Goal: Task Accomplishment & Management: Manage account settings

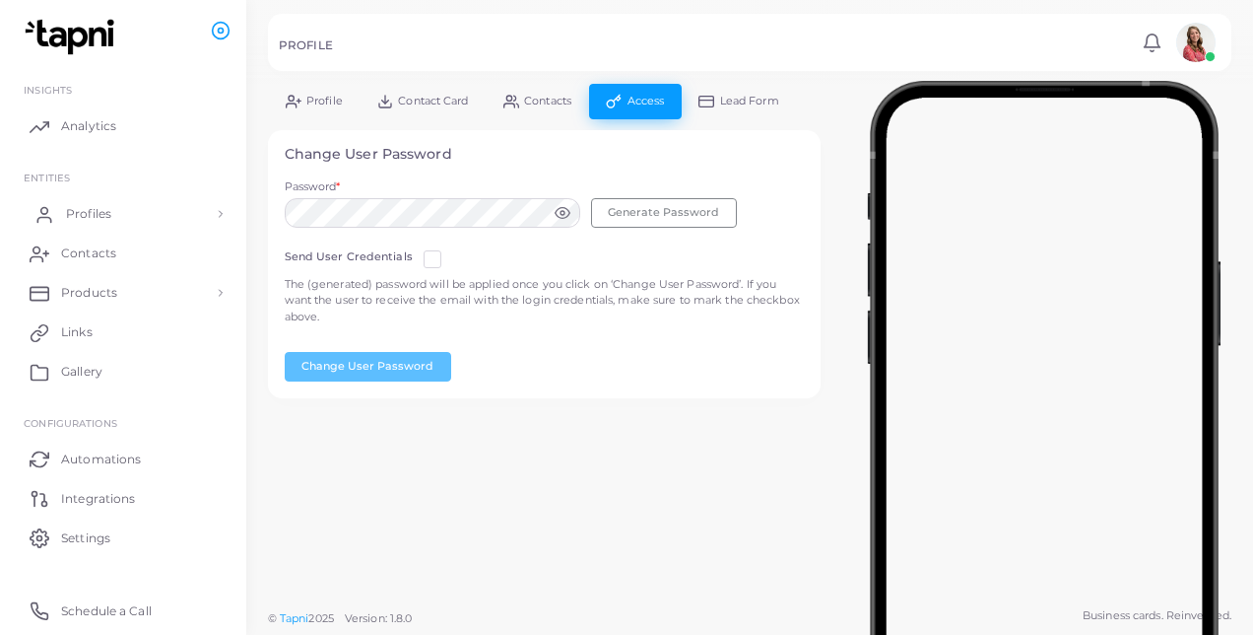
click at [123, 219] on link "Profiles" at bounding box center [123, 213] width 217 height 39
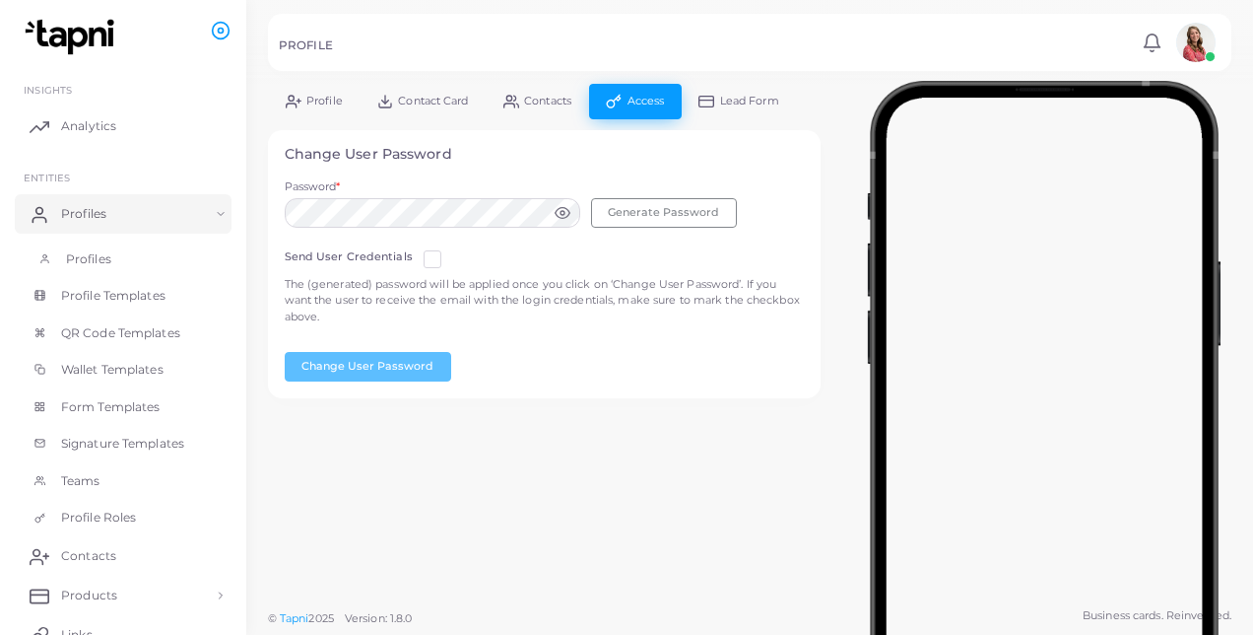
click at [143, 265] on link "Profiles" at bounding box center [123, 258] width 217 height 37
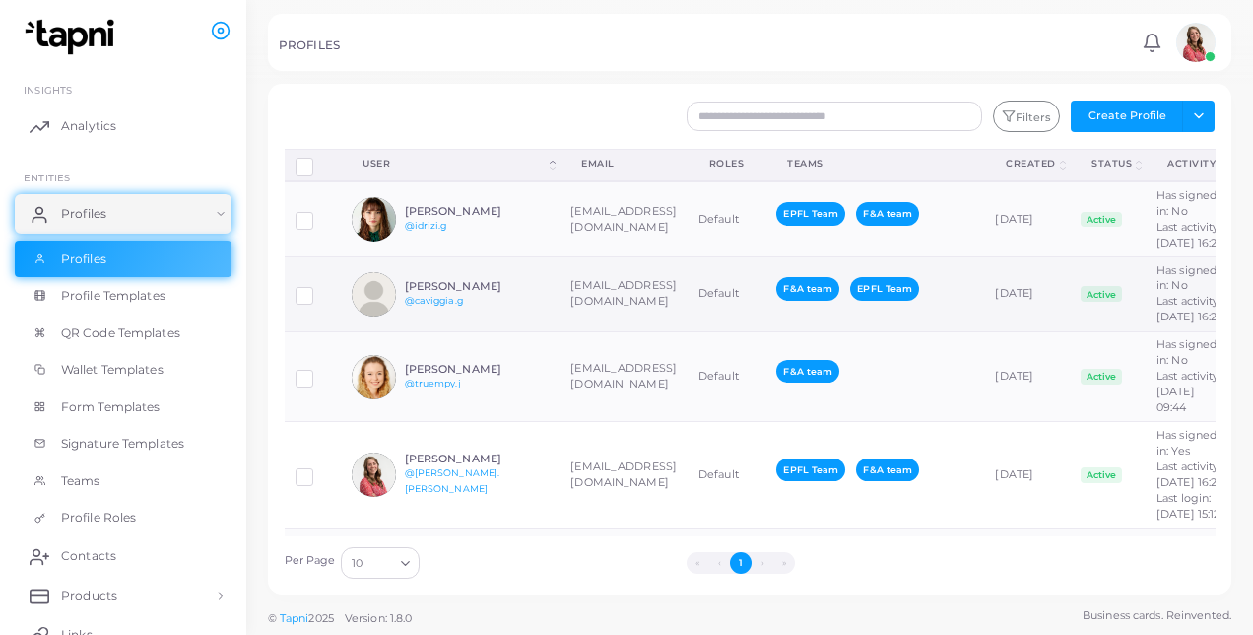
click at [464, 316] on div "[PERSON_NAME] @[PERSON_NAME].g" at bounding box center [450, 294] width 197 height 44
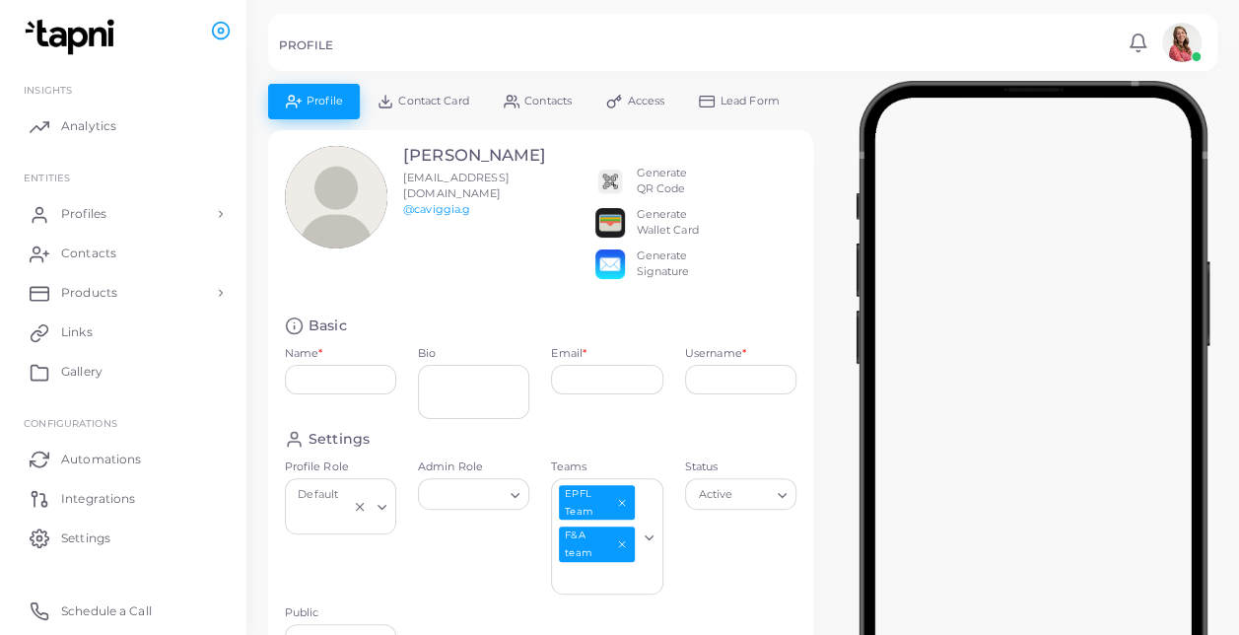
type input "**********"
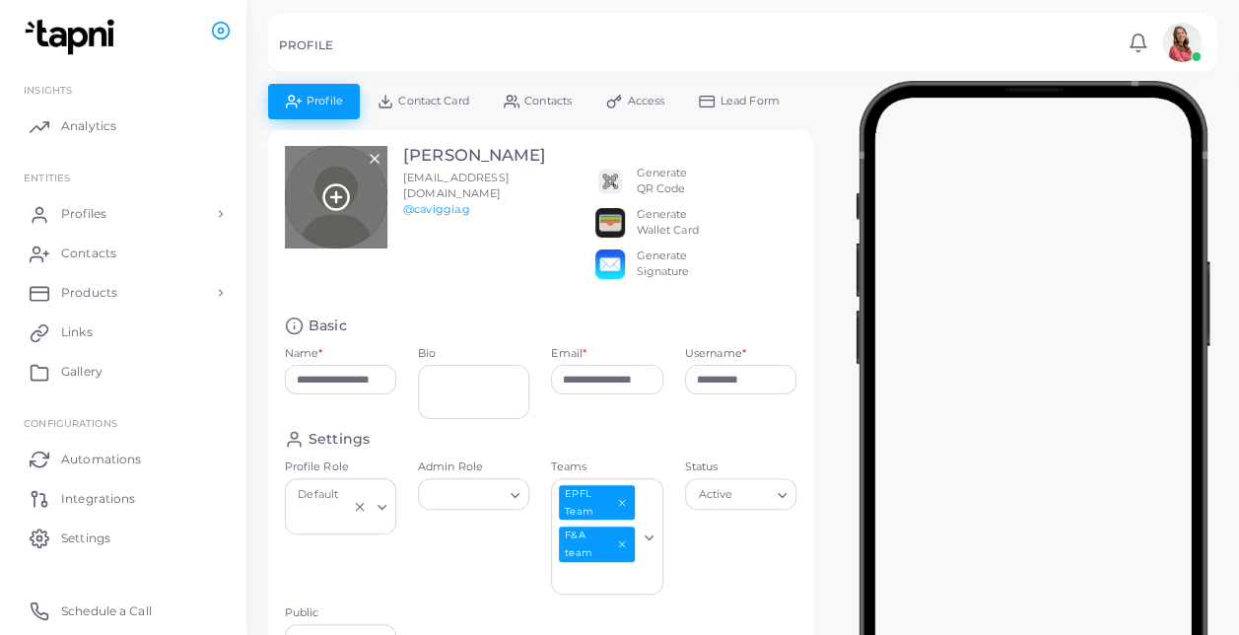
click at [331, 197] on line at bounding box center [336, 197] width 10 height 0
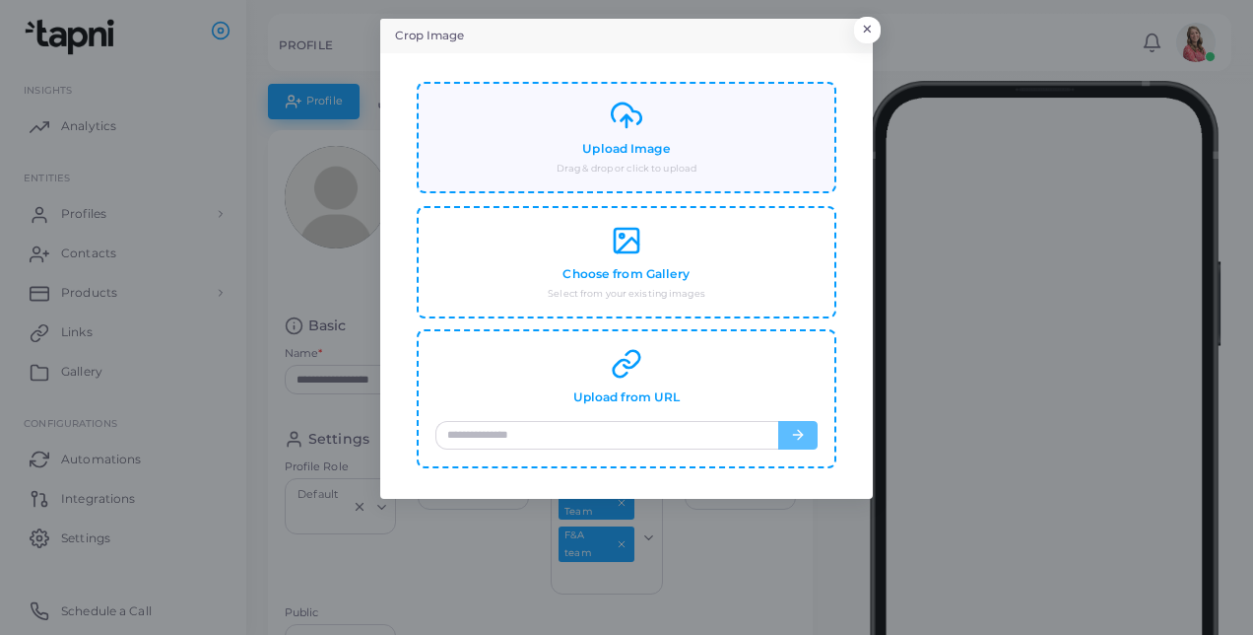
click at [656, 145] on h4 "Upload Image" at bounding box center [626, 149] width 88 height 15
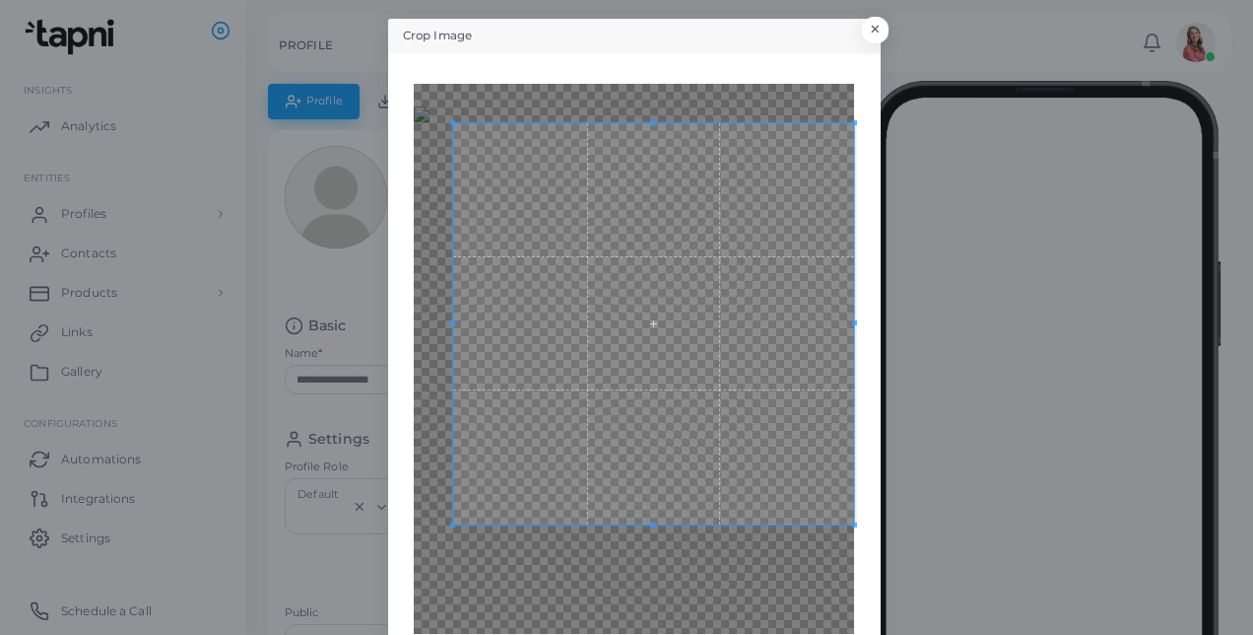
click at [957, 572] on div "Crop Image × Back Crop" at bounding box center [626, 317] width 1253 height 635
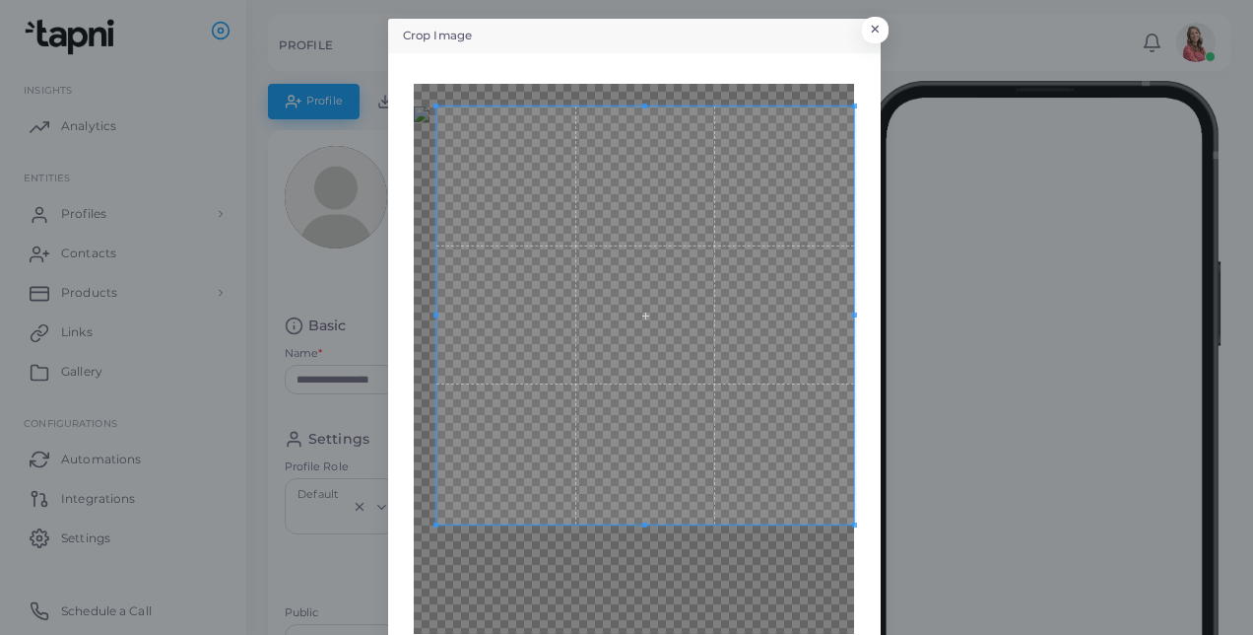
click at [372, 93] on div "Crop Image × Back Crop" at bounding box center [626, 317] width 1253 height 635
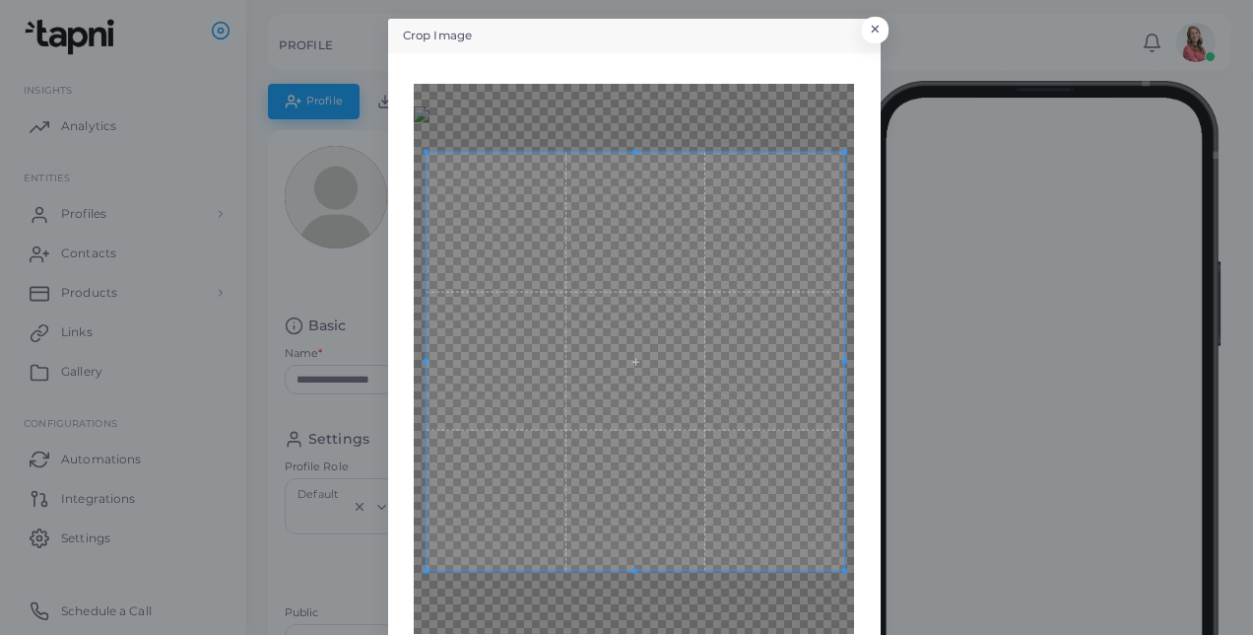
click at [712, 215] on span at bounding box center [636, 361] width 418 height 418
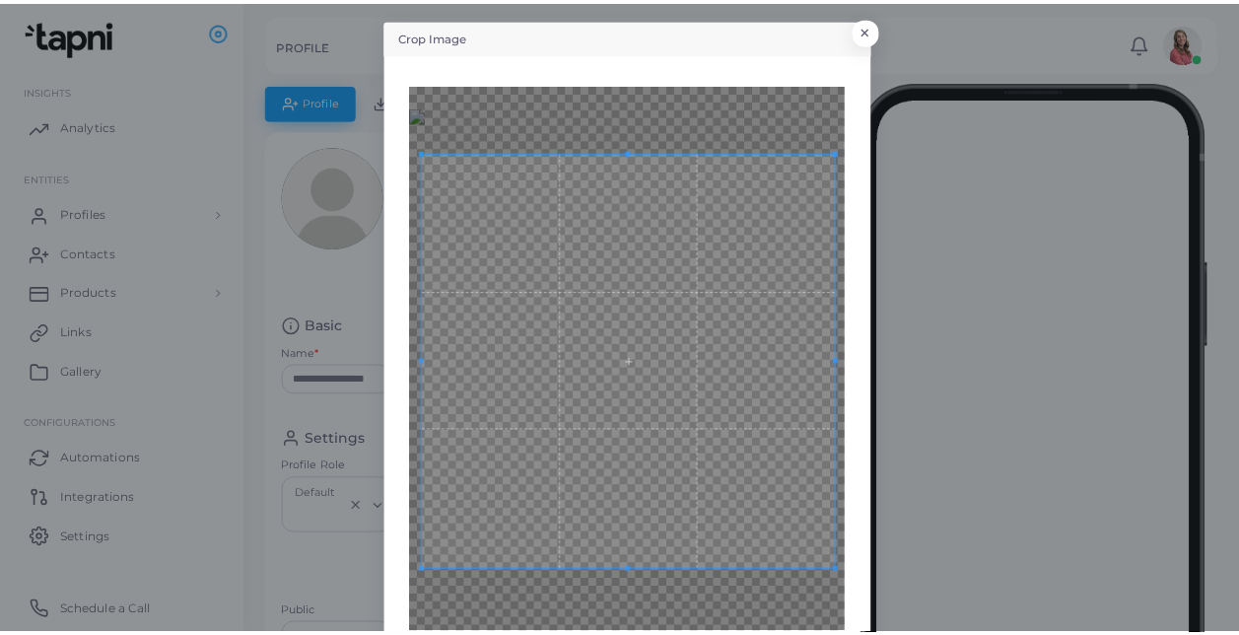
scroll to position [83, 0]
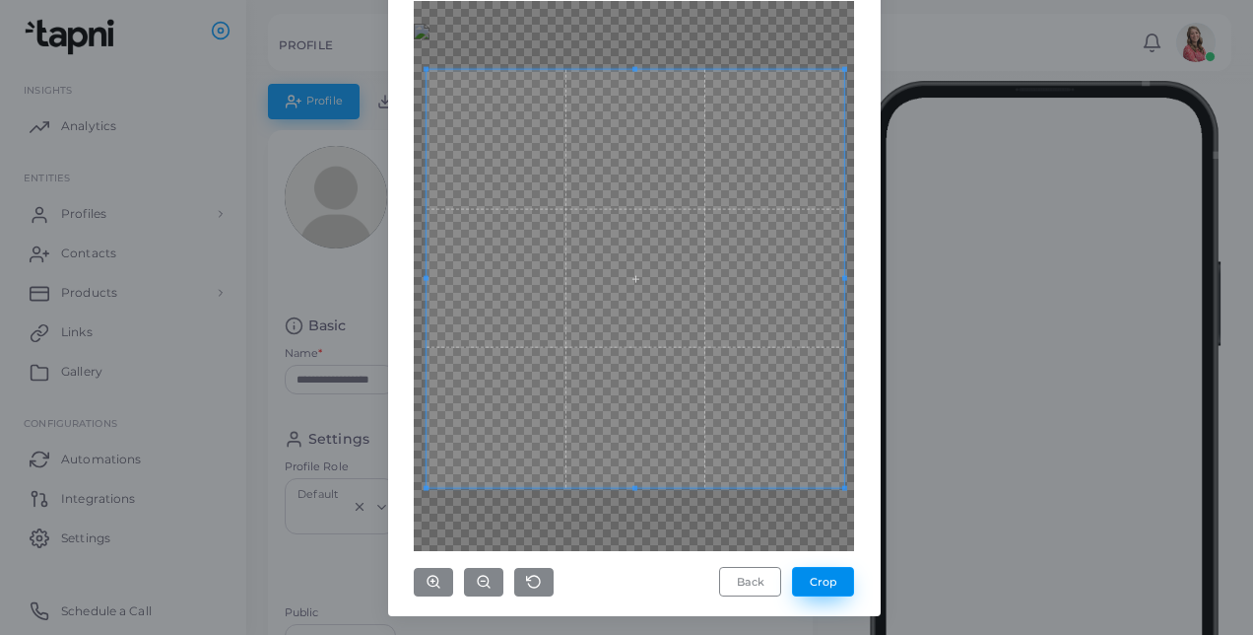
click at [820, 578] on button "Crop" at bounding box center [823, 582] width 62 height 30
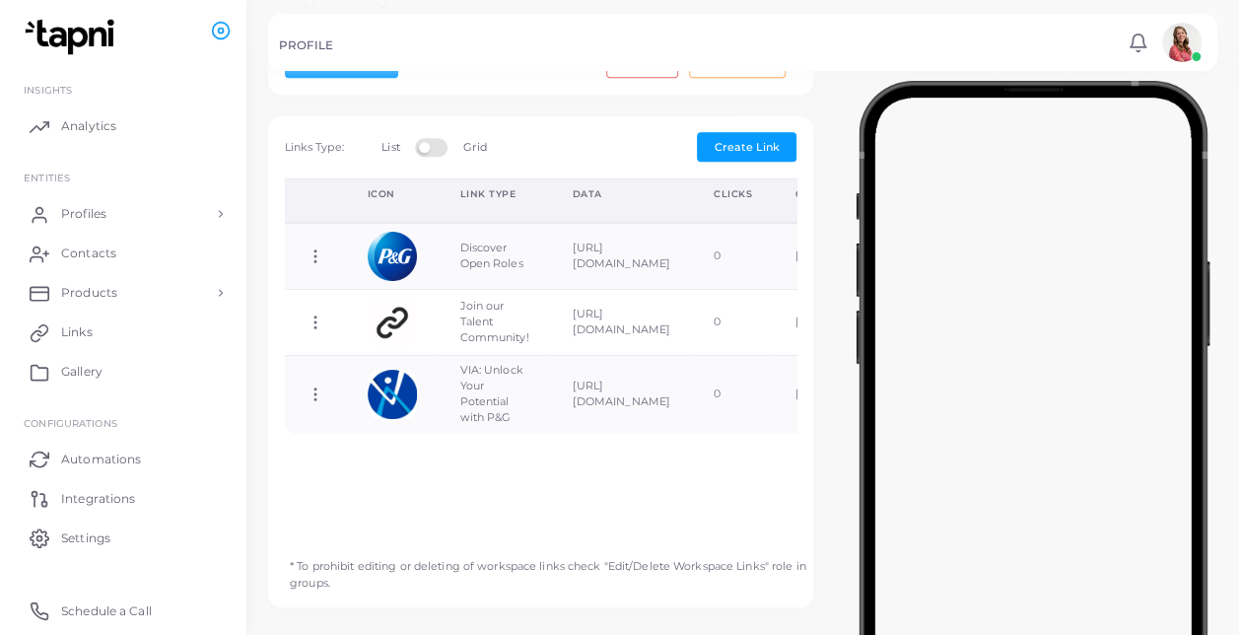
scroll to position [637, 0]
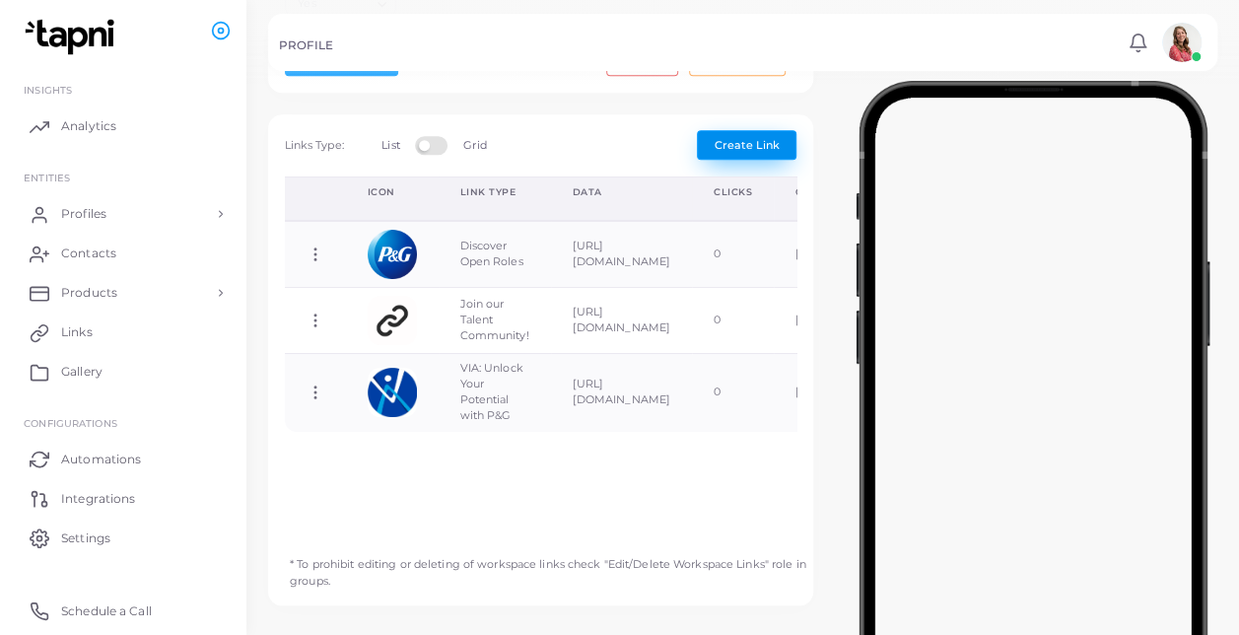
click at [754, 149] on button "Create Link" at bounding box center [747, 145] width 100 height 30
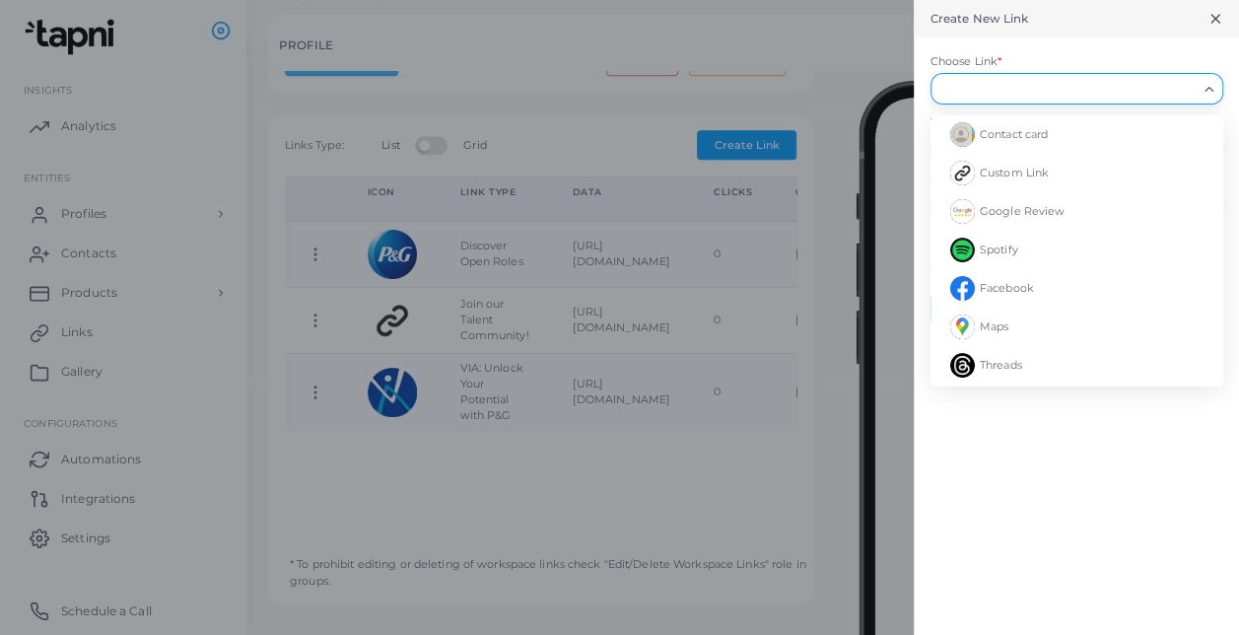
click at [1078, 88] on input "Choose Link *" at bounding box center [1067, 89] width 257 height 22
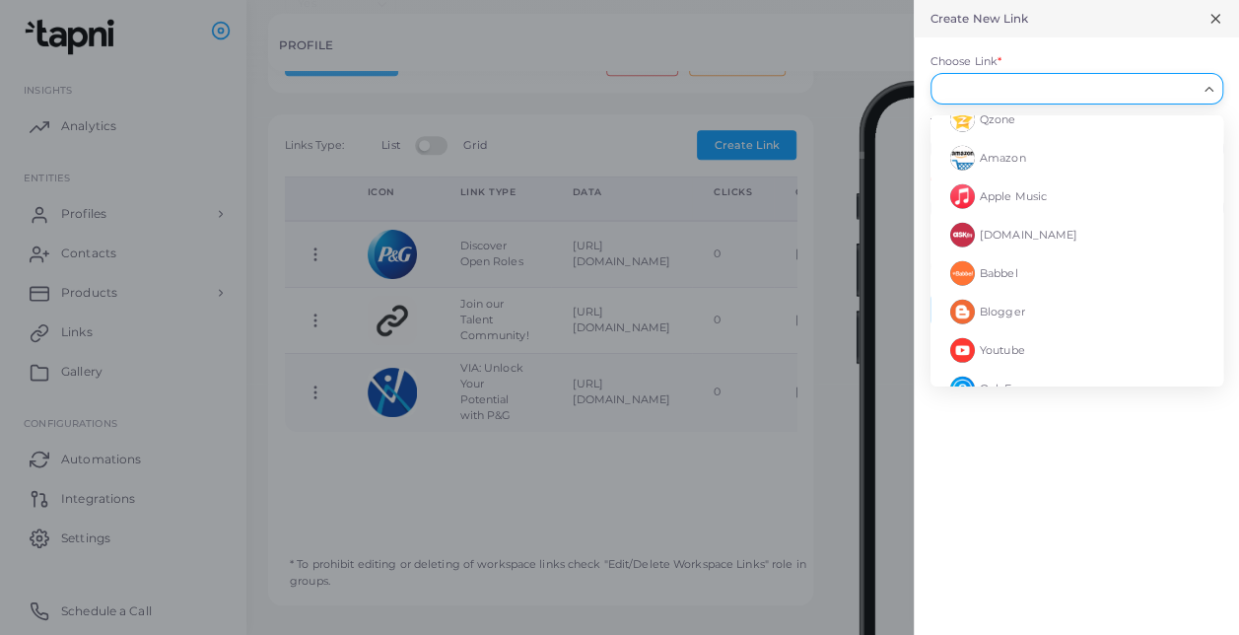
scroll to position [2725, 0]
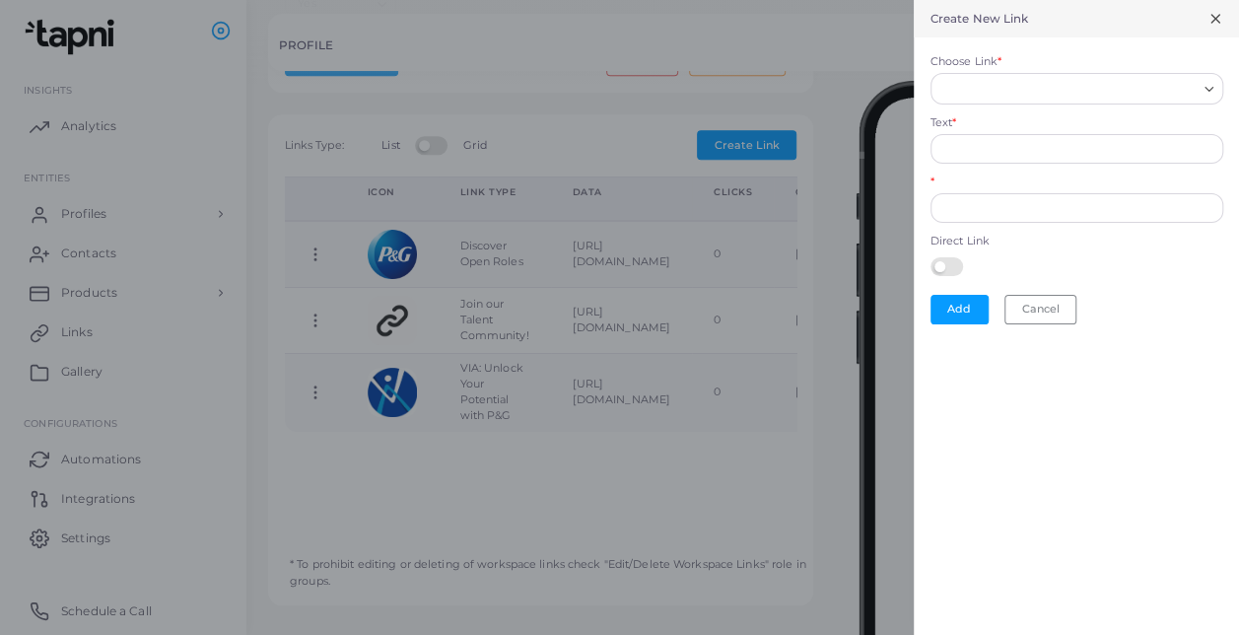
click at [765, 67] on div at bounding box center [619, 317] width 1239 height 635
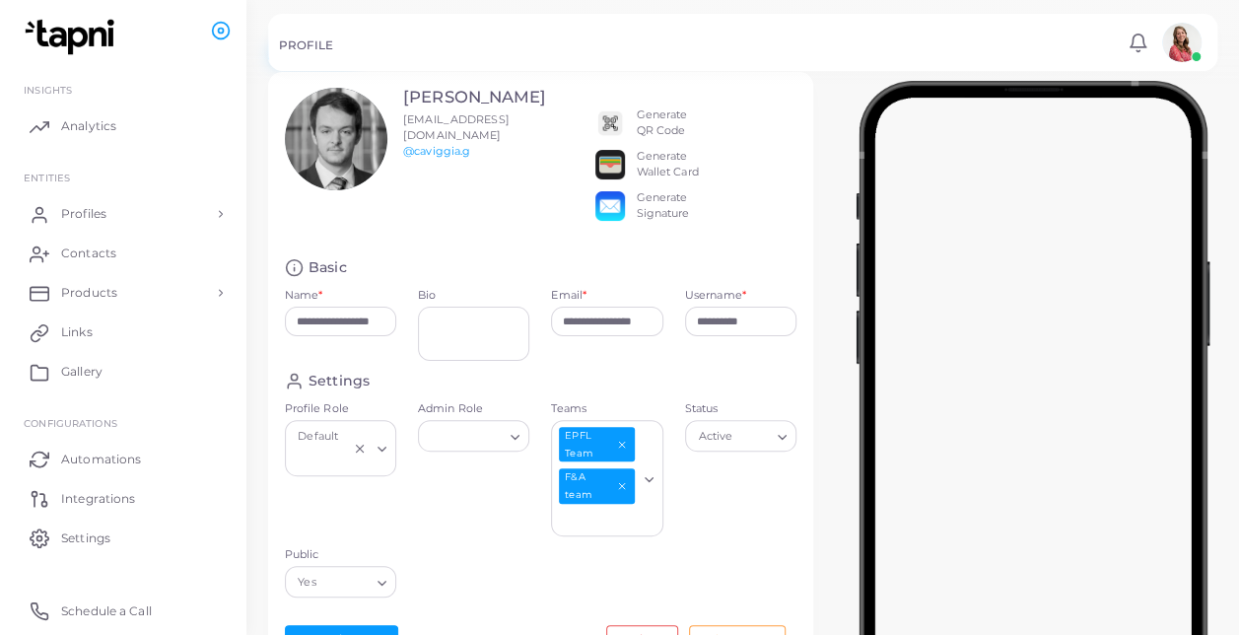
scroll to position [56, 0]
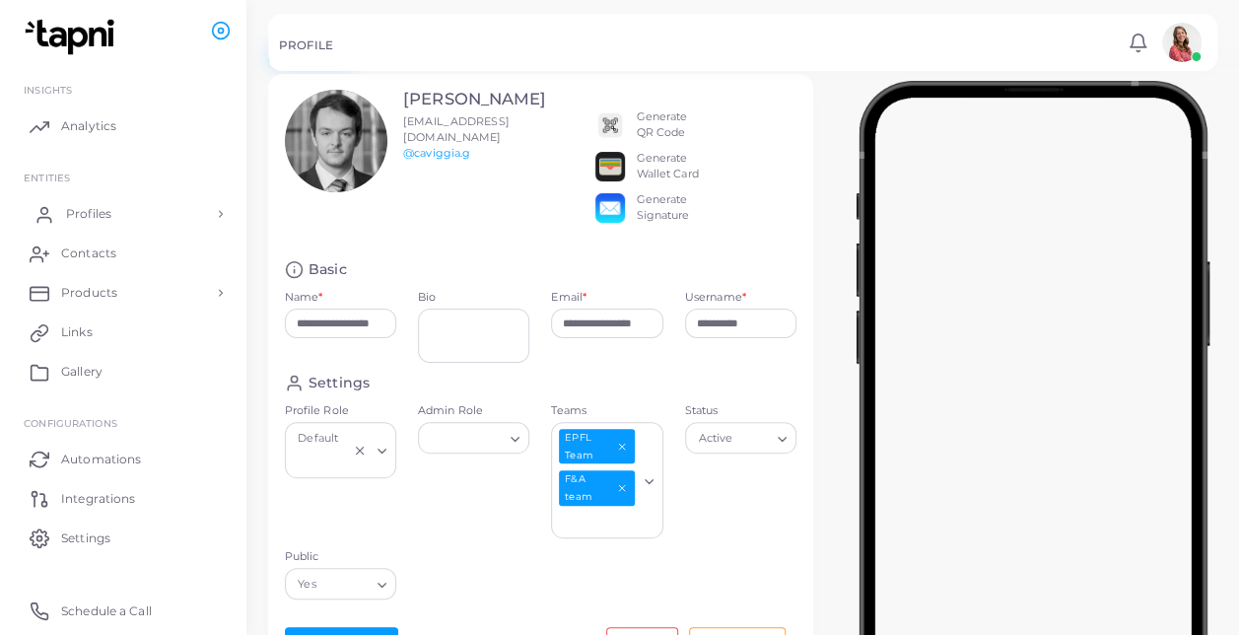
click at [193, 211] on link "Profiles" at bounding box center [123, 213] width 217 height 39
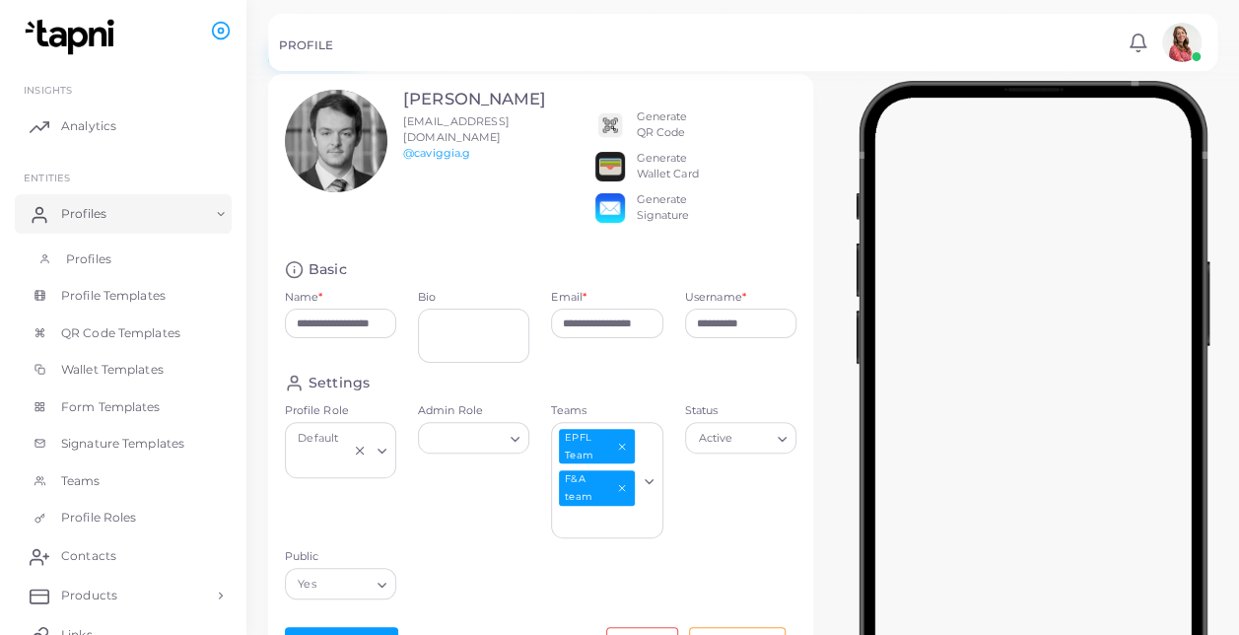
click at [189, 251] on link "Profiles" at bounding box center [123, 258] width 217 height 37
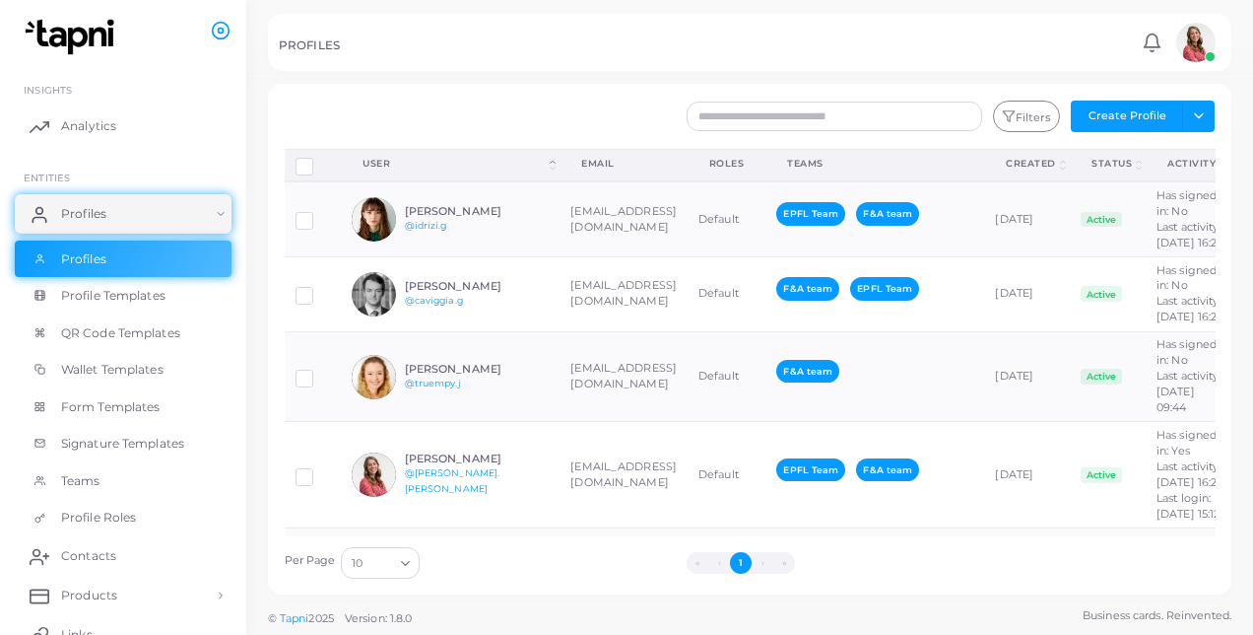
click at [504, 210] on td "[PERSON_NAME] @[PERSON_NAME].g" at bounding box center [450, 218] width 219 height 75
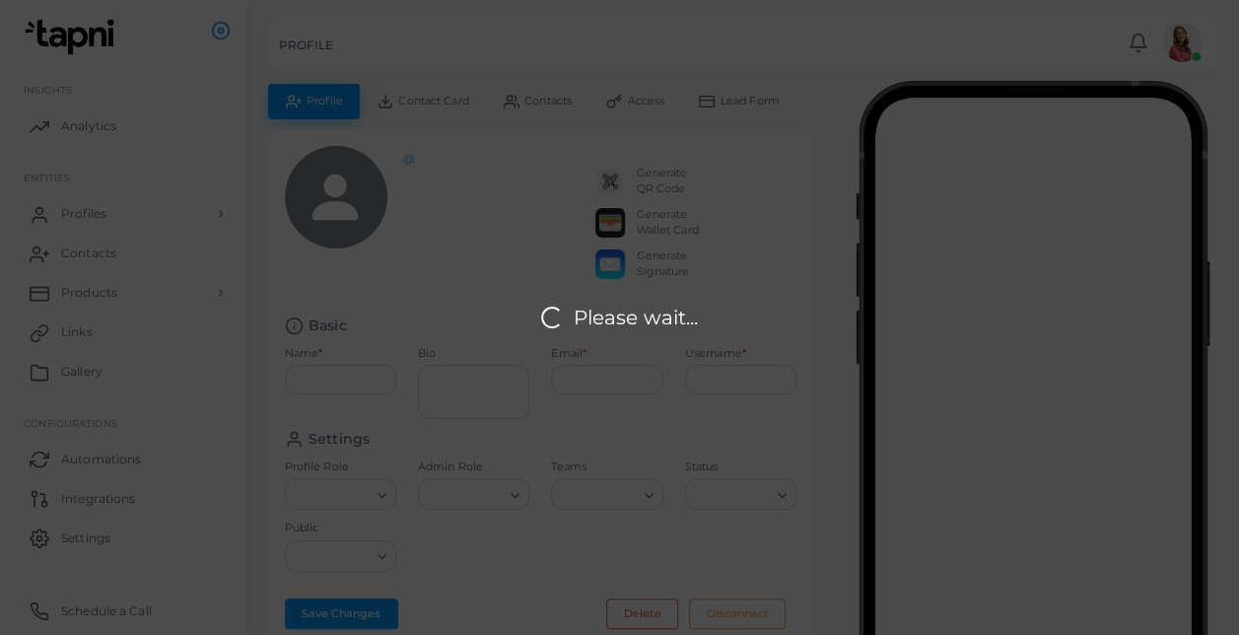
type input "**********"
type input "********"
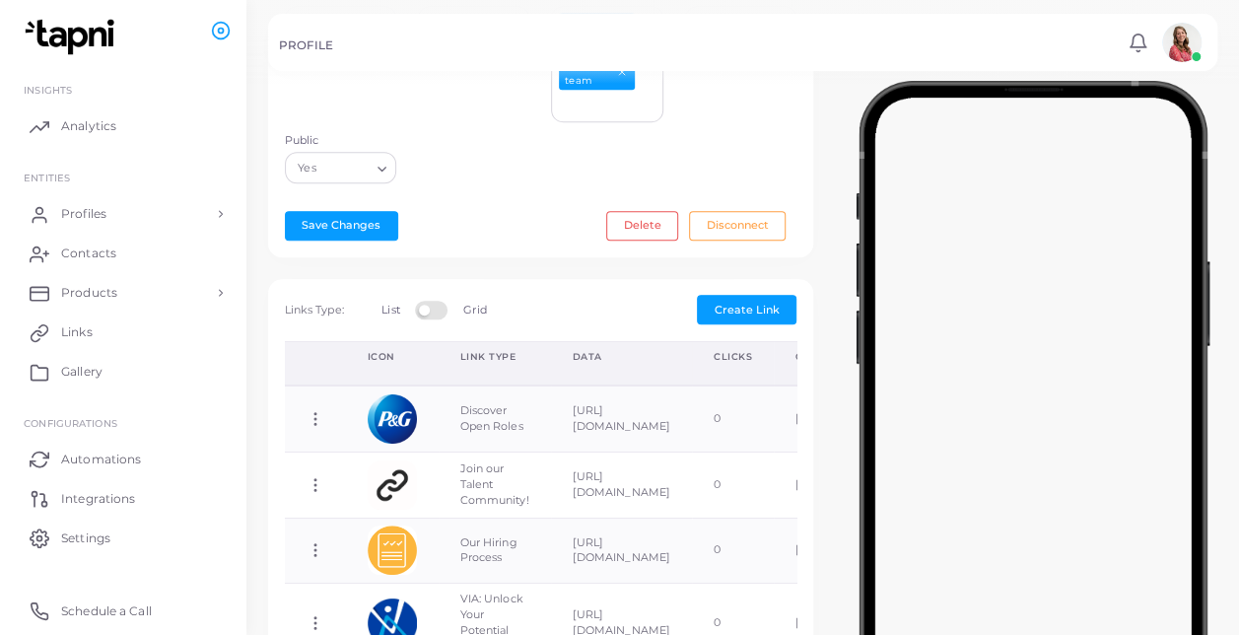
scroll to position [659, 0]
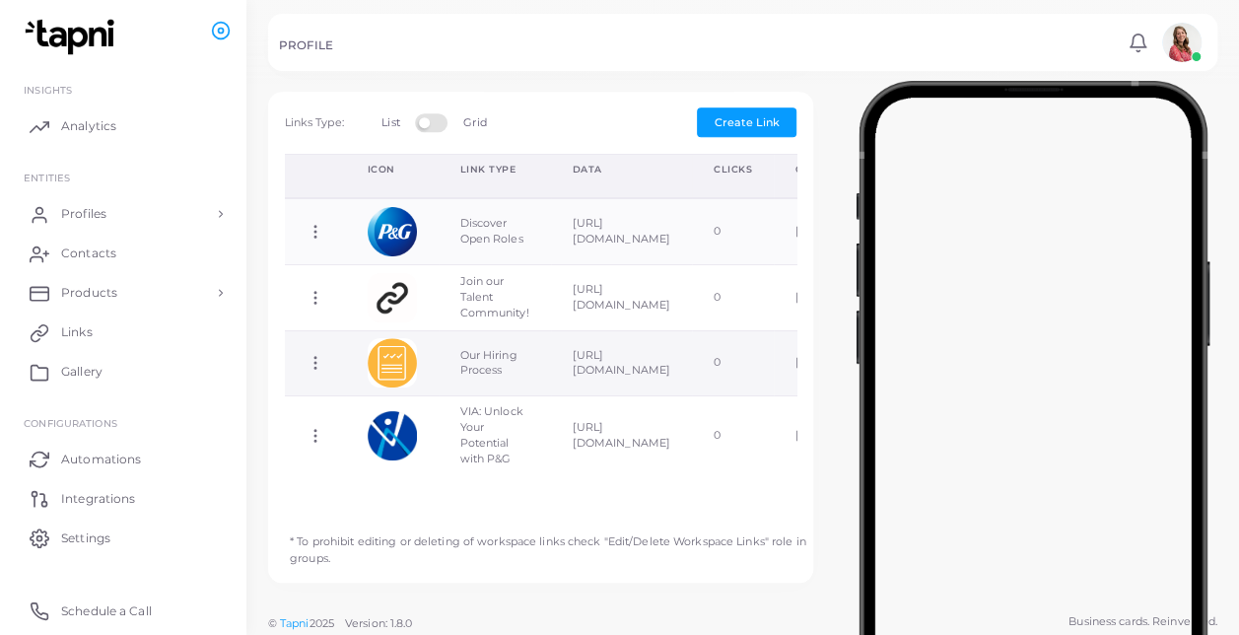
click at [309, 359] on icon at bounding box center [315, 363] width 18 height 18
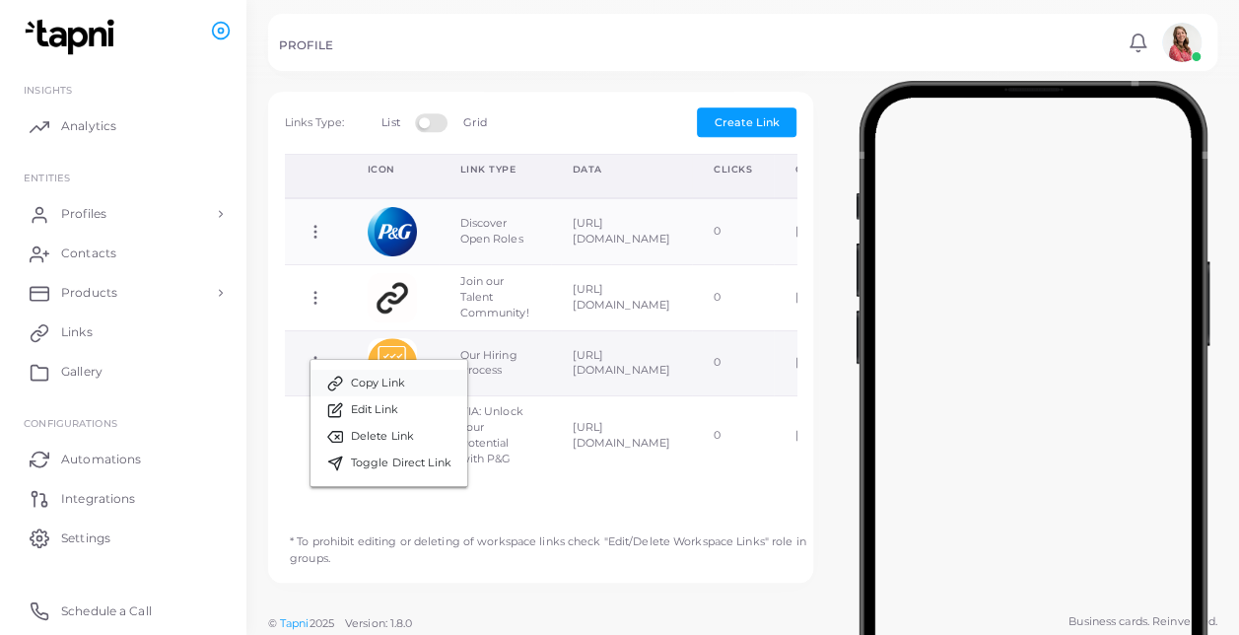
click at [368, 387] on span "Copy Link" at bounding box center [378, 383] width 54 height 16
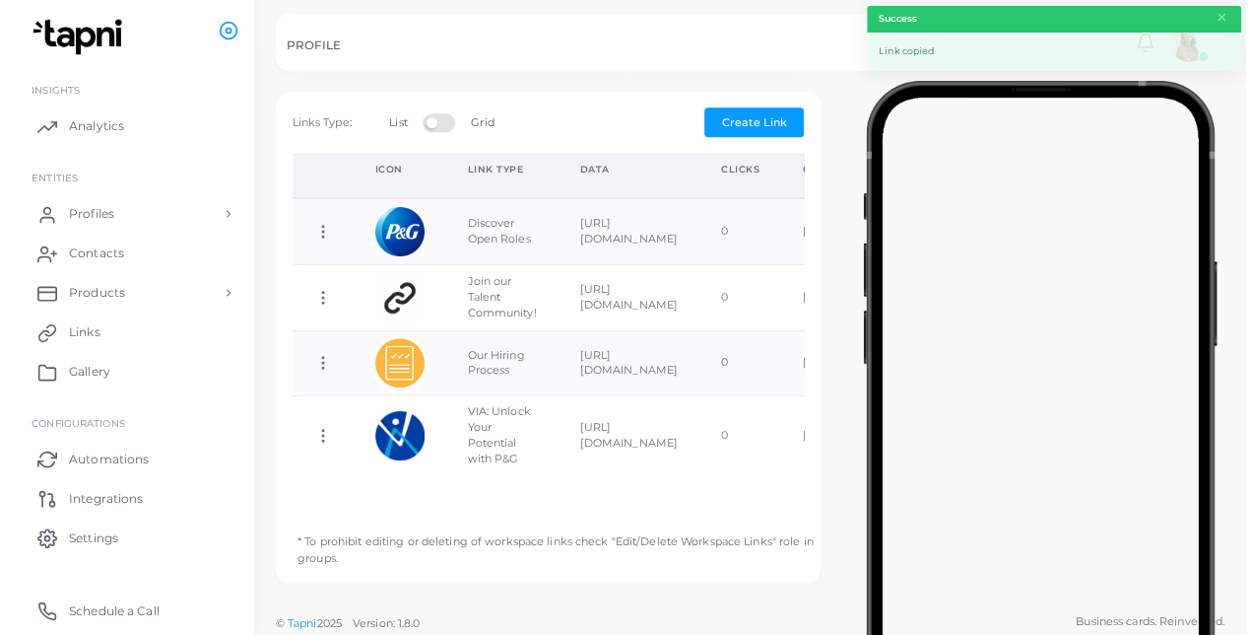
scroll to position [0, 0]
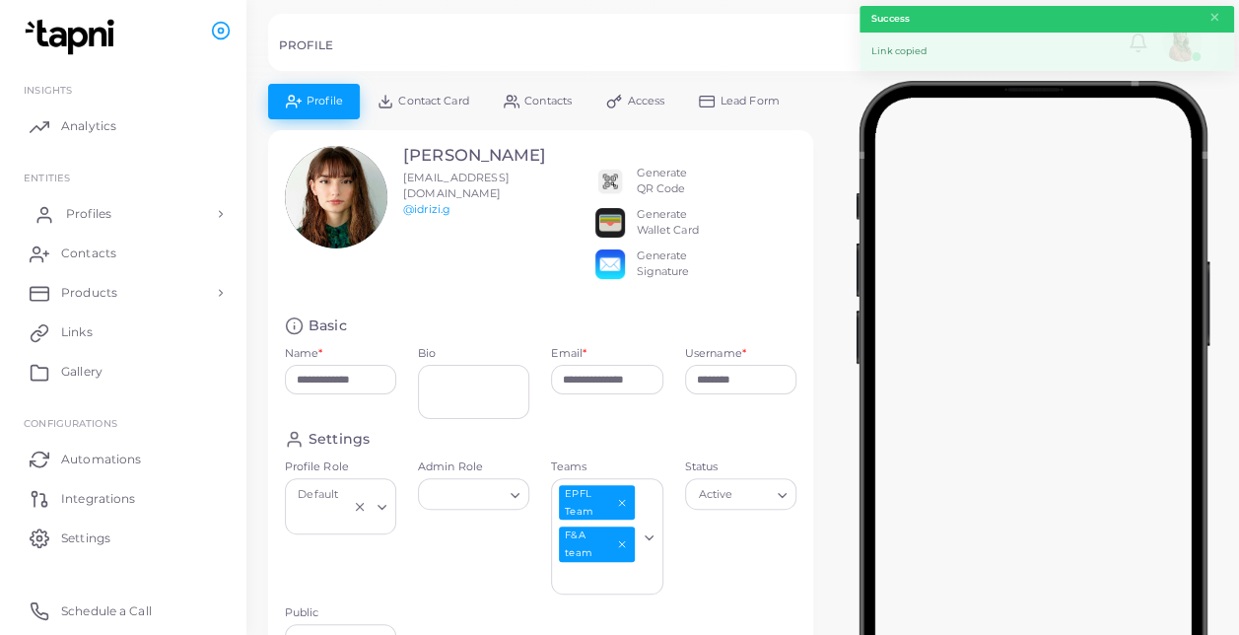
click at [99, 212] on span "Profiles" at bounding box center [88, 214] width 45 height 18
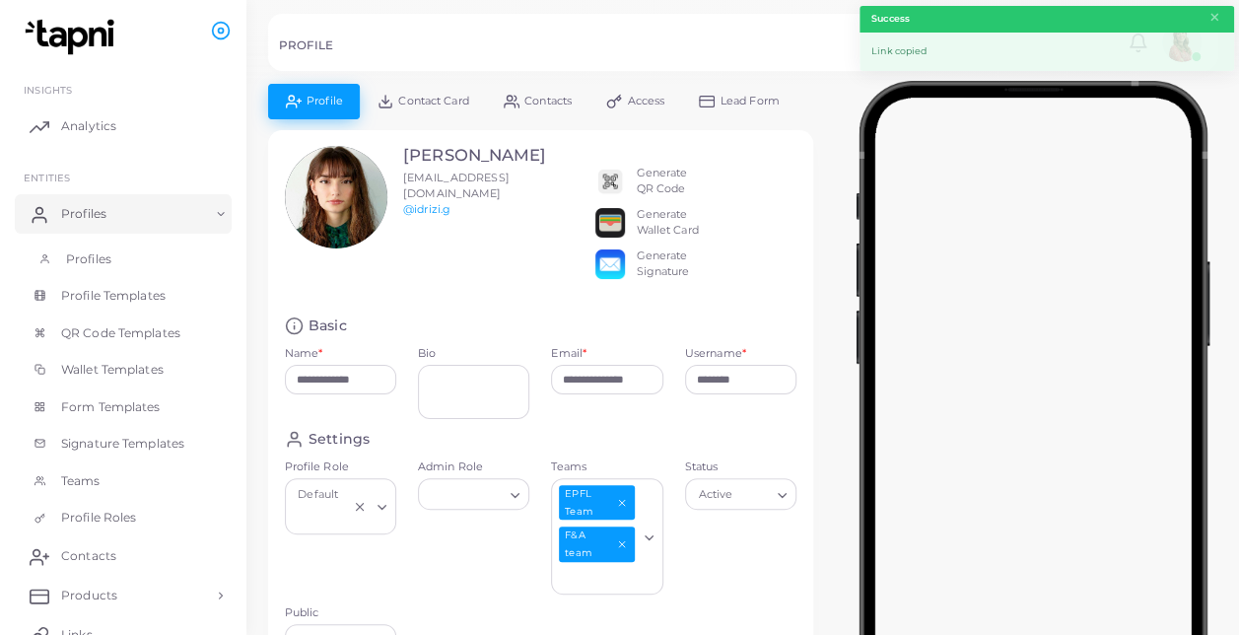
click at [118, 264] on link "Profiles" at bounding box center [123, 258] width 217 height 37
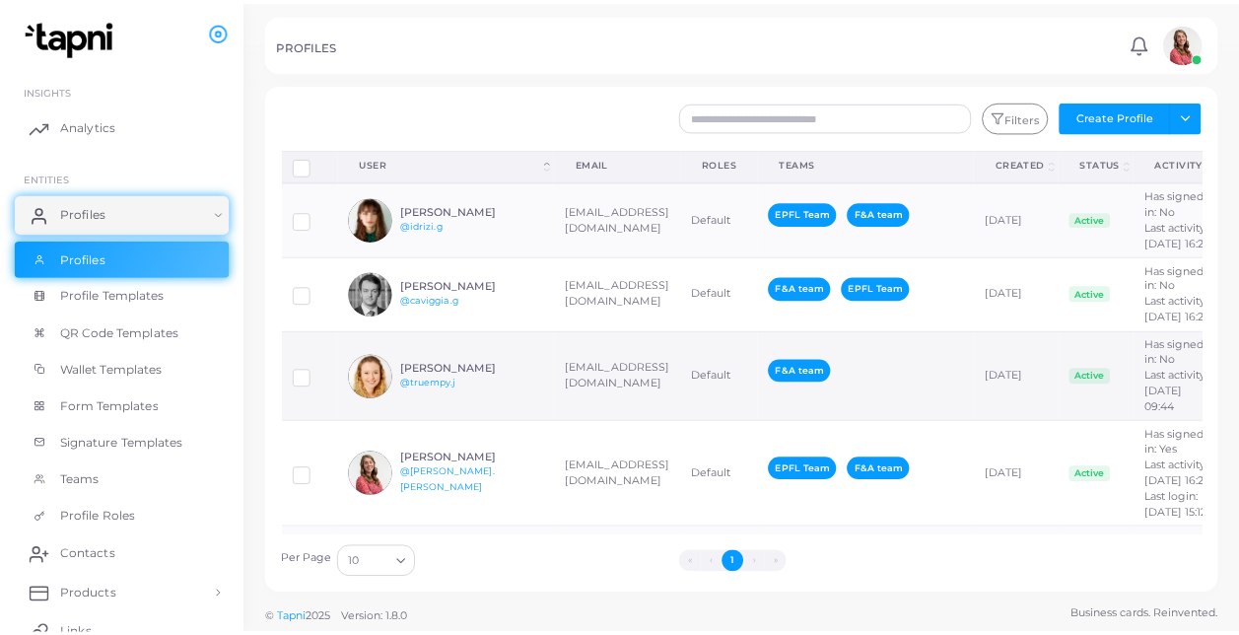
scroll to position [216, 0]
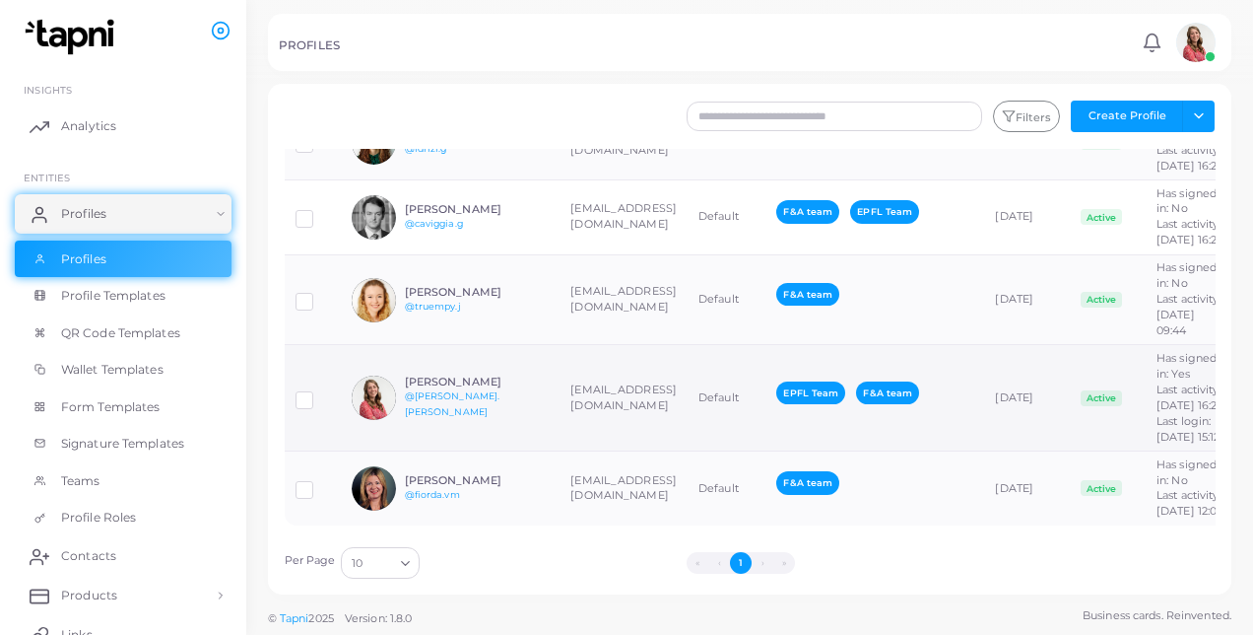
click at [461, 370] on td "[PERSON_NAME] @[PERSON_NAME].[PERSON_NAME]" at bounding box center [450, 398] width 219 height 106
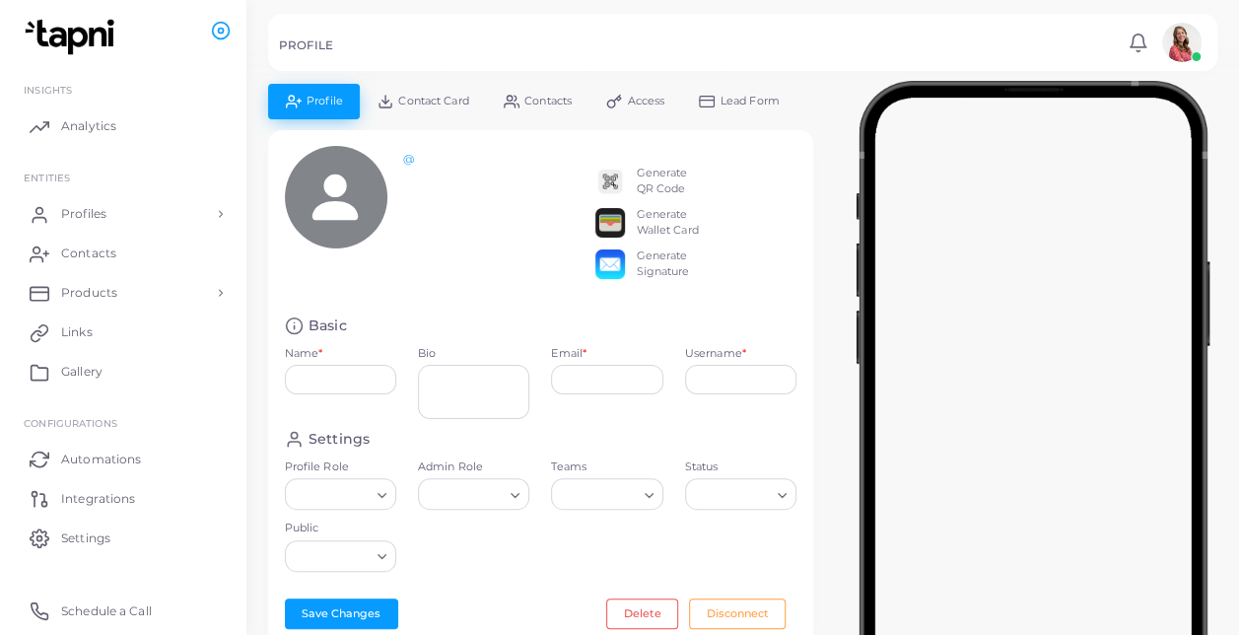
type input "**********"
type textarea "**********"
type input "**********"
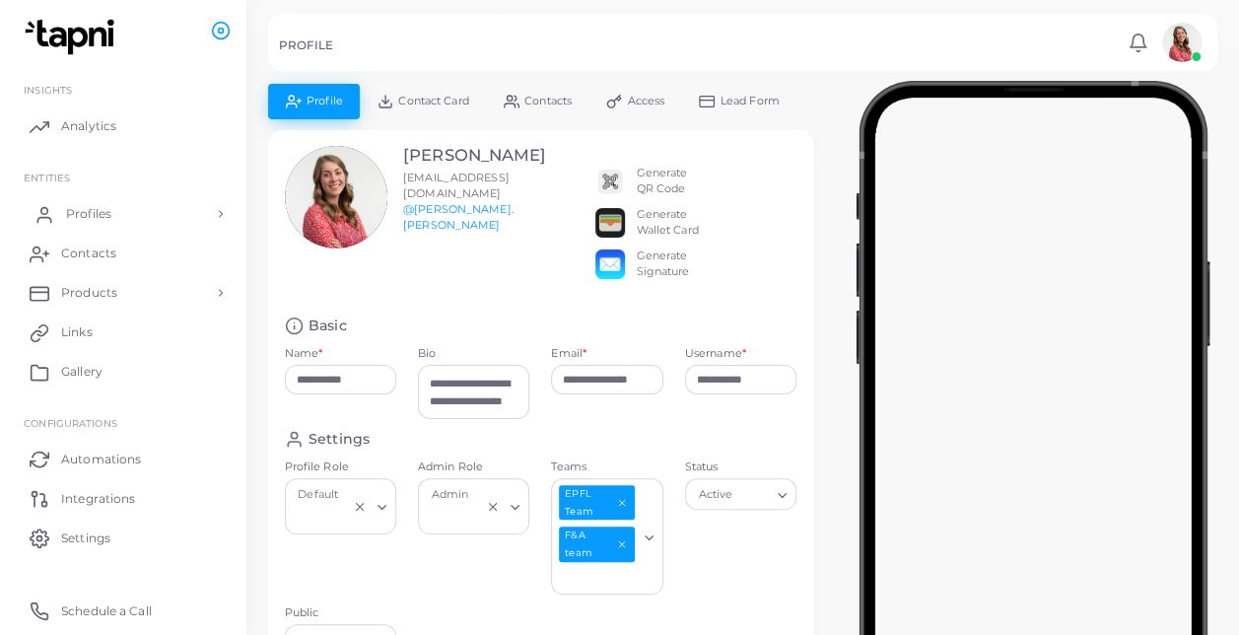
click at [140, 224] on link "Profiles" at bounding box center [123, 213] width 217 height 39
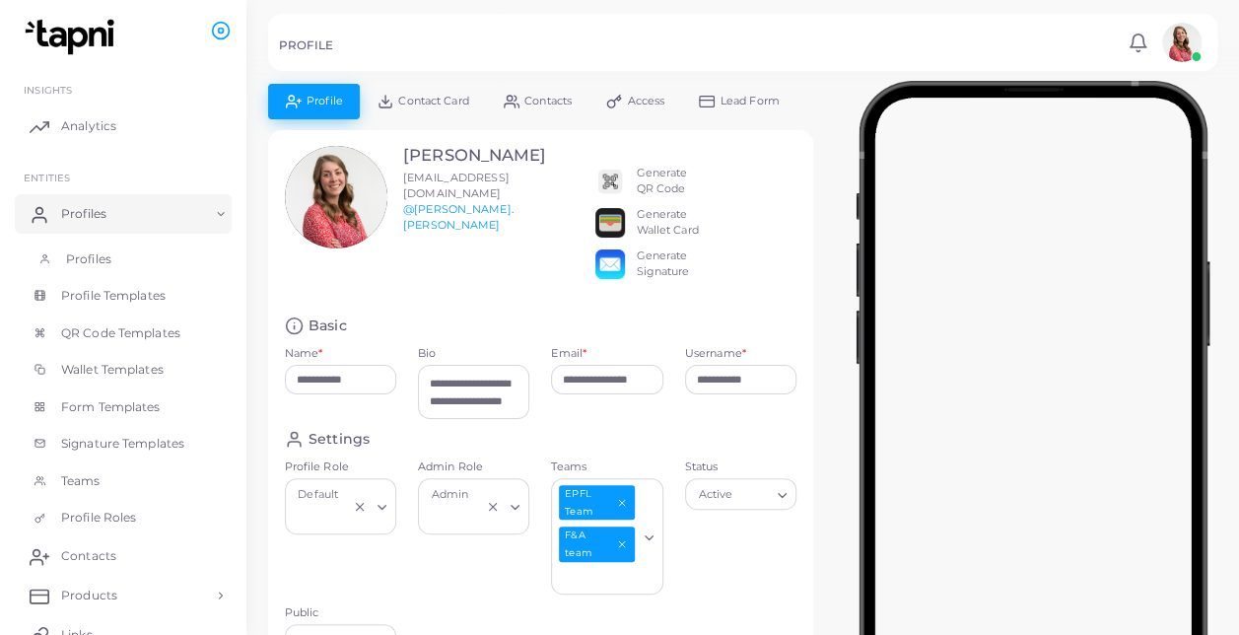
click at [191, 258] on link "Profiles" at bounding box center [123, 258] width 217 height 37
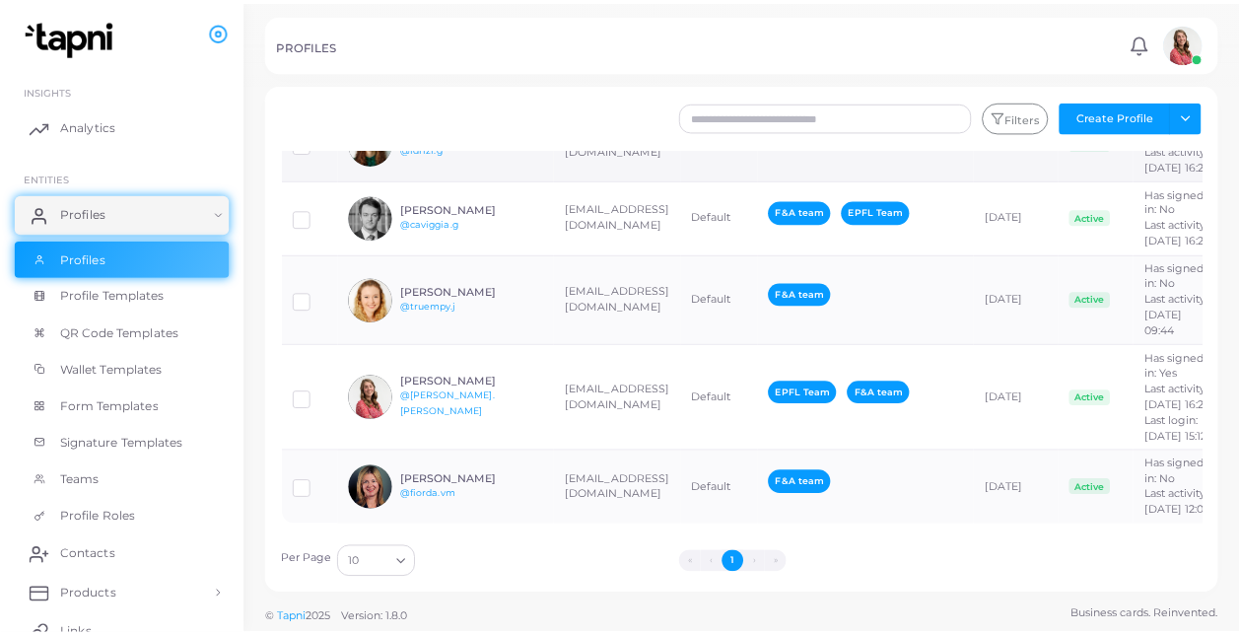
scroll to position [134, 0]
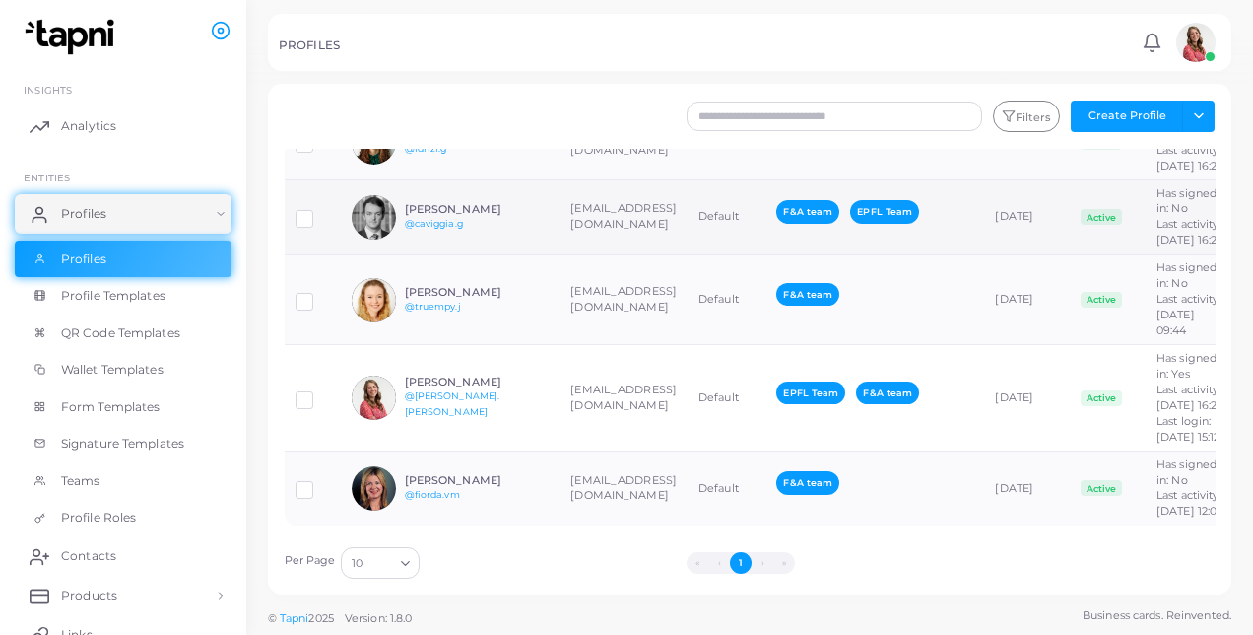
click at [458, 218] on div "[PERSON_NAME] @[PERSON_NAME].g" at bounding box center [477, 217] width 145 height 29
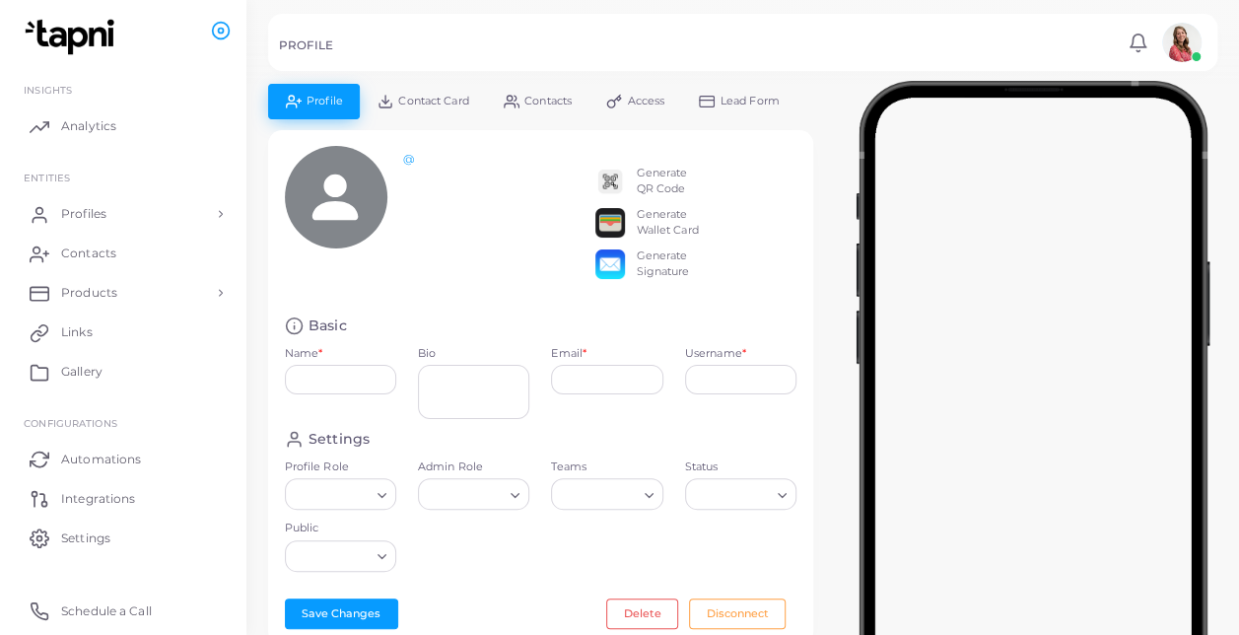
type input "**********"
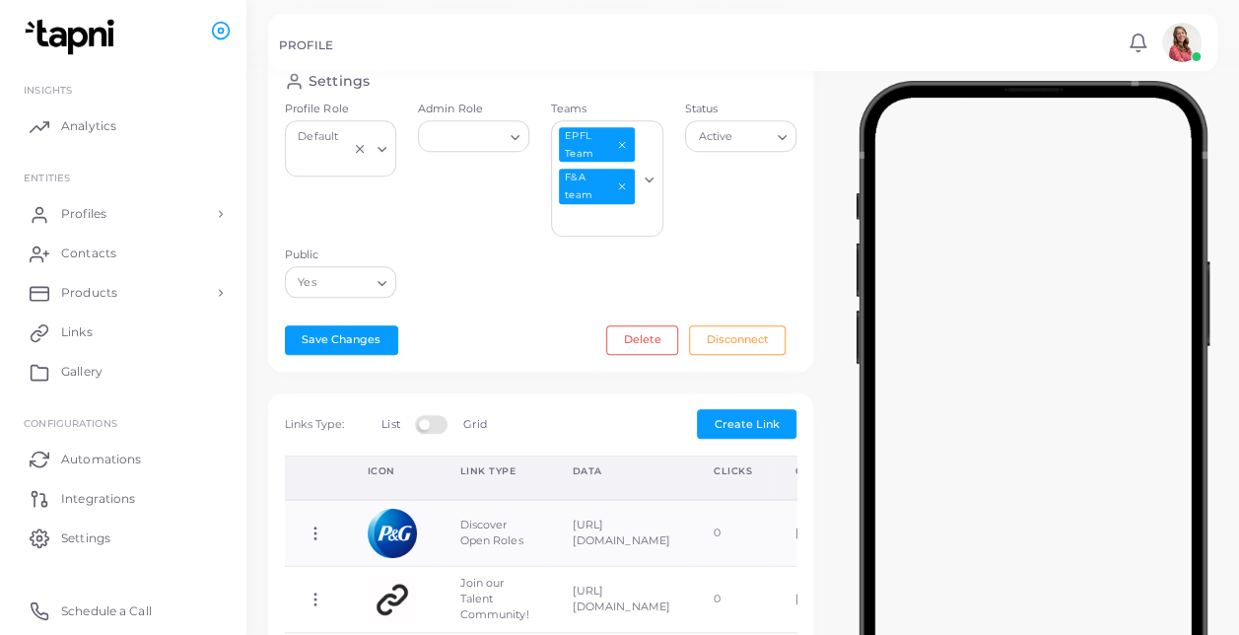
scroll to position [359, 0]
click at [761, 416] on span "Create Link" at bounding box center [746, 423] width 65 height 14
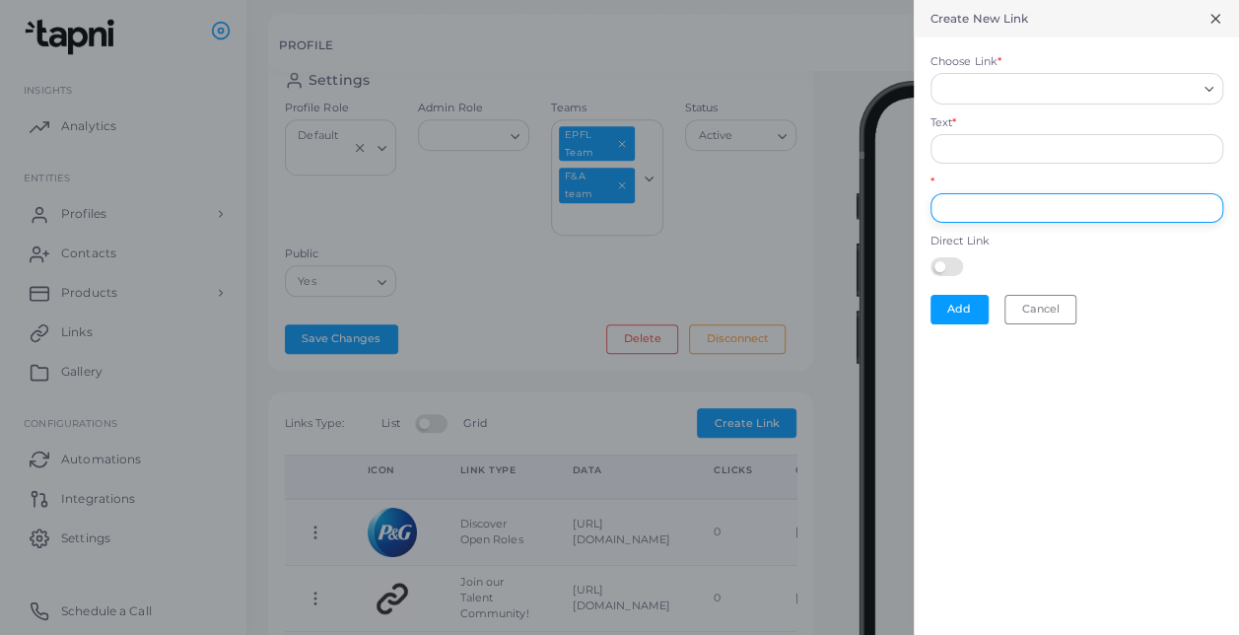
click at [1009, 206] on input "*" at bounding box center [1076, 208] width 293 height 30
paste input "**********"
type input "**********"
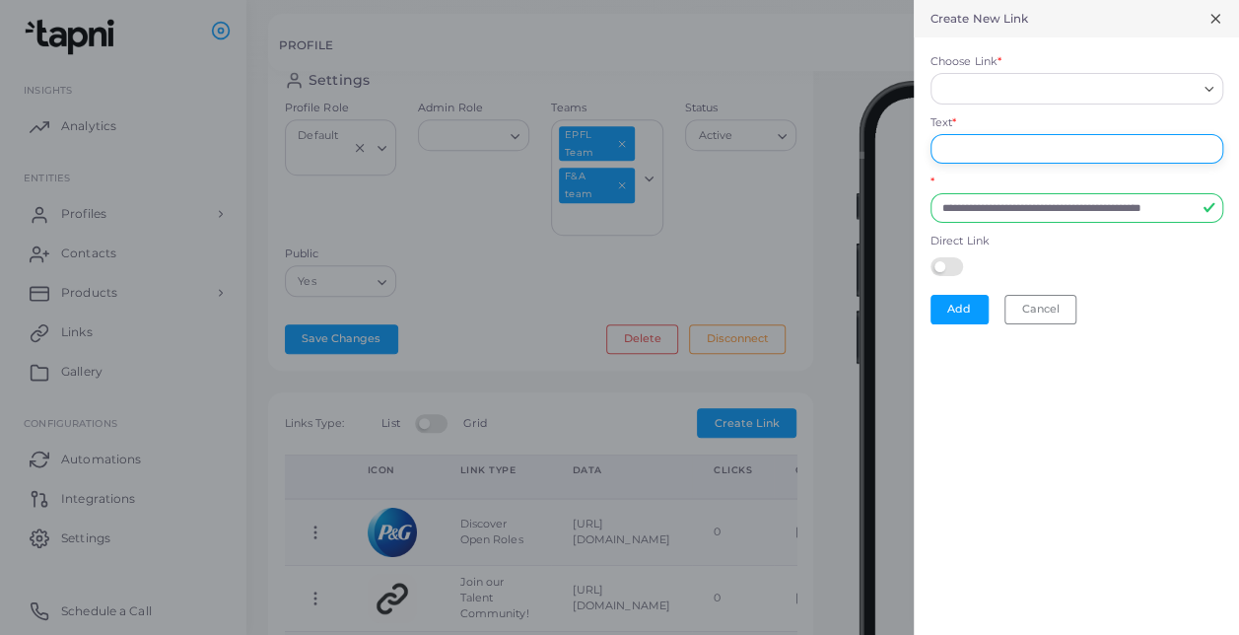
click at [1069, 148] on input "Text *" at bounding box center [1076, 149] width 293 height 30
click at [1048, 85] on input "Choose Link *" at bounding box center [1067, 89] width 257 height 22
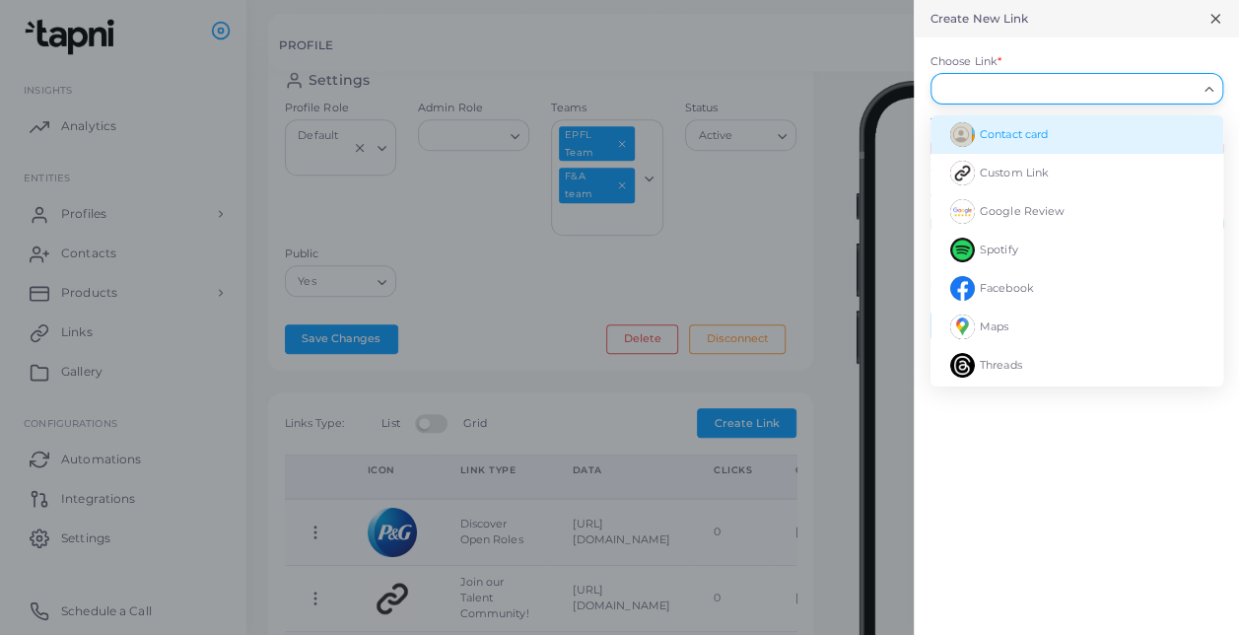
click at [1057, 162] on li "Custom Link" at bounding box center [1076, 173] width 293 height 38
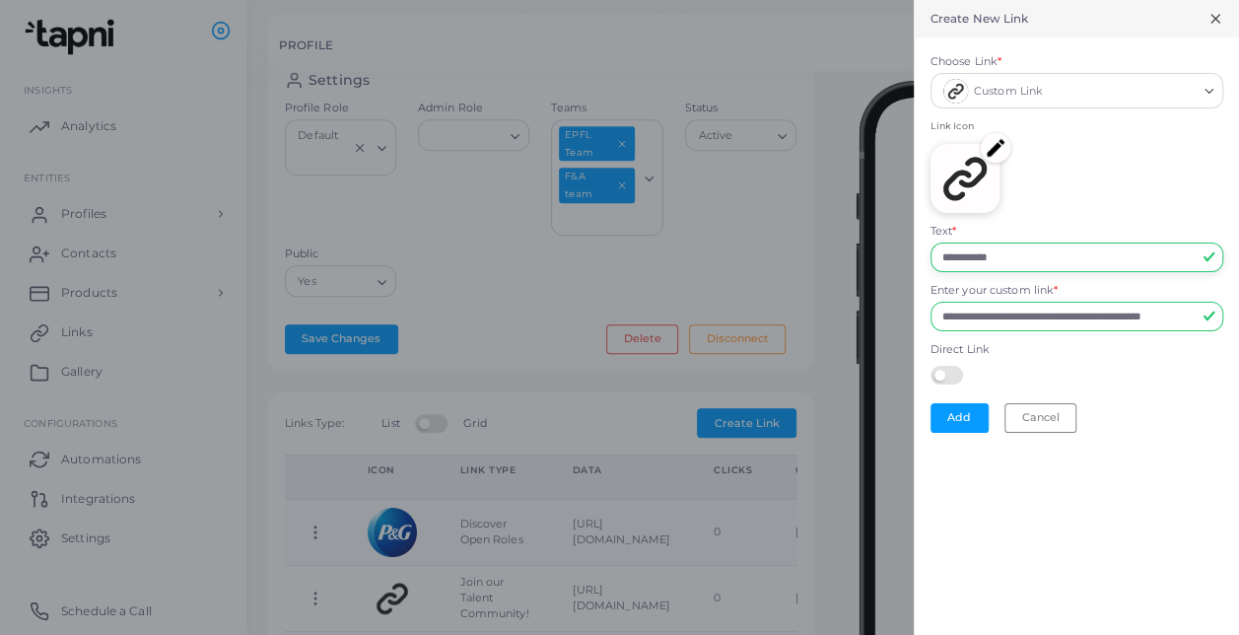
click at [1027, 256] on input "**********" at bounding box center [1076, 257] width 293 height 30
drag, startPoint x: 1027, startPoint y: 256, endPoint x: 782, endPoint y: 282, distance: 245.7
click at [782, 0] on div "**********" at bounding box center [619, 0] width 1239 height 0
type input "**********"
click at [1005, 140] on img at bounding box center [995, 148] width 30 height 30
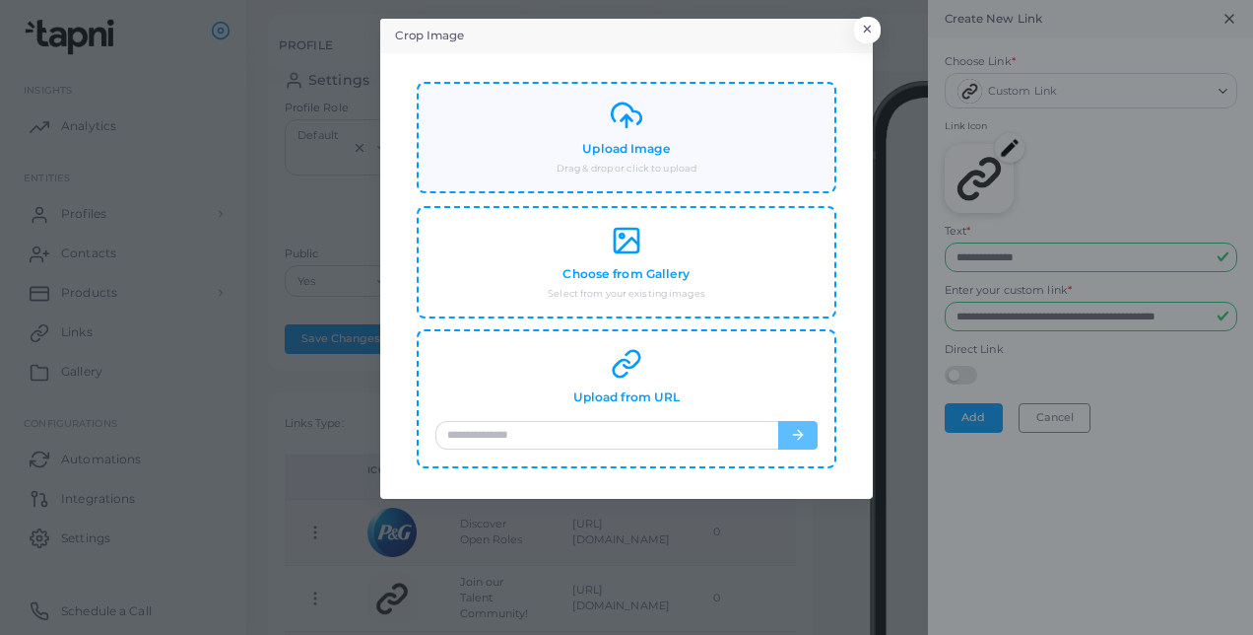
click at [651, 129] on div "Upload Image Drag & drop or click to upload" at bounding box center [627, 138] width 382 height 76
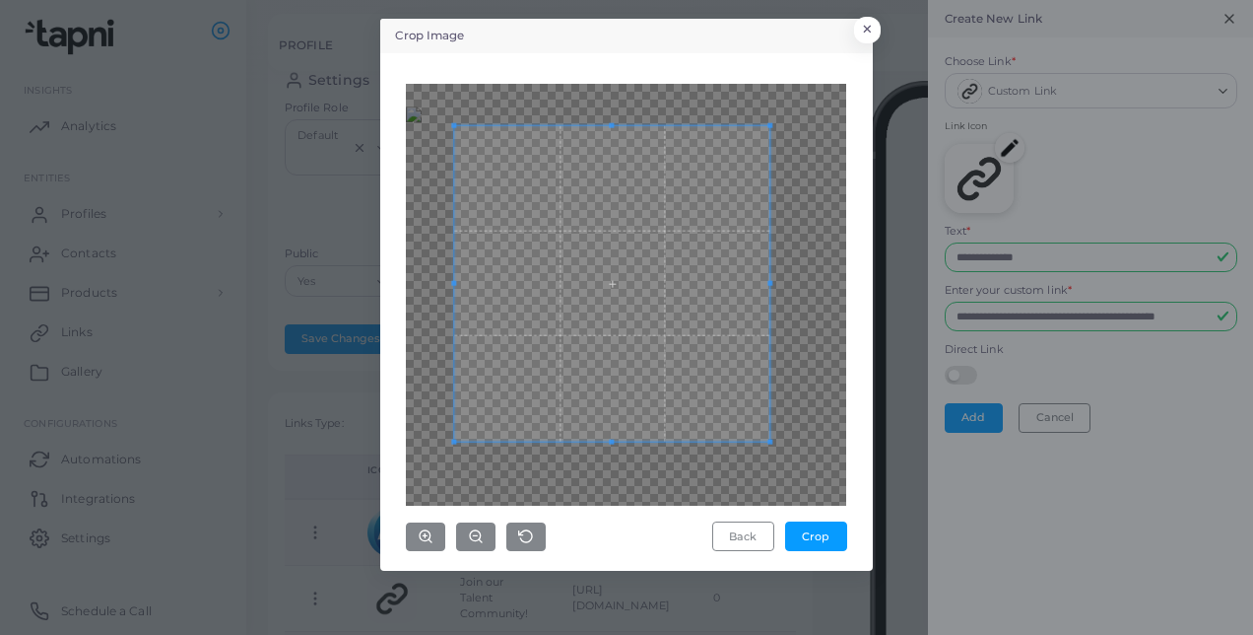
click at [686, 306] on span at bounding box center [612, 282] width 315 height 315
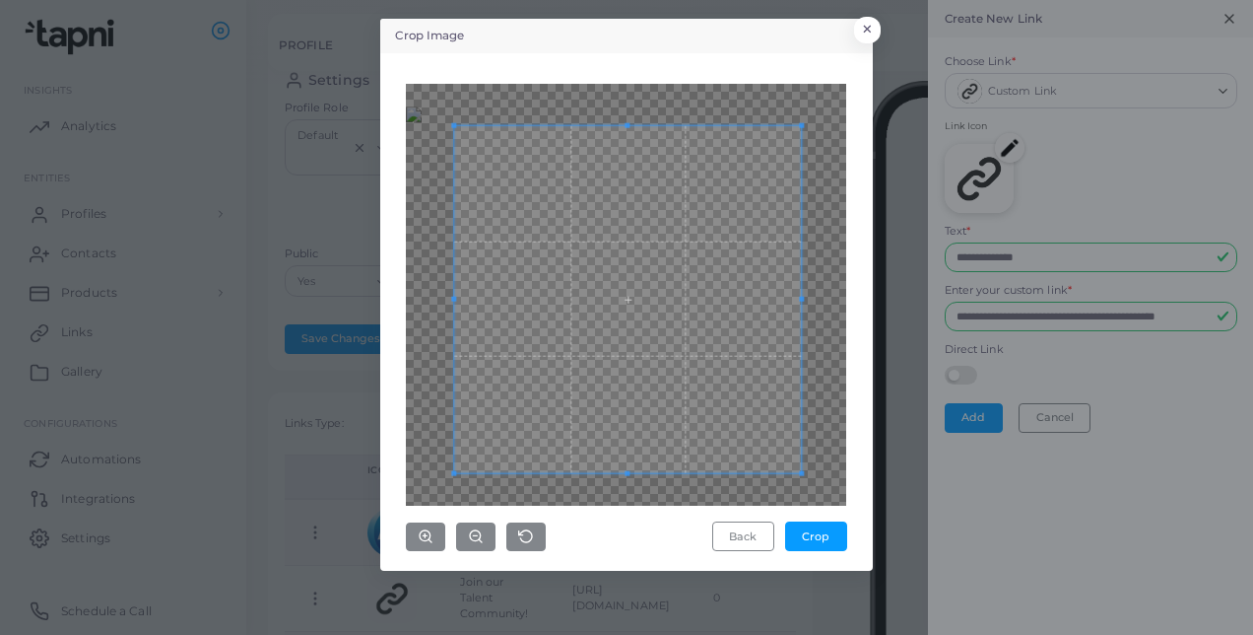
click at [802, 456] on div at bounding box center [628, 298] width 347 height 347
click at [746, 445] on span at bounding box center [626, 290] width 347 height 347
click at [827, 541] on button "Crop" at bounding box center [816, 536] width 62 height 30
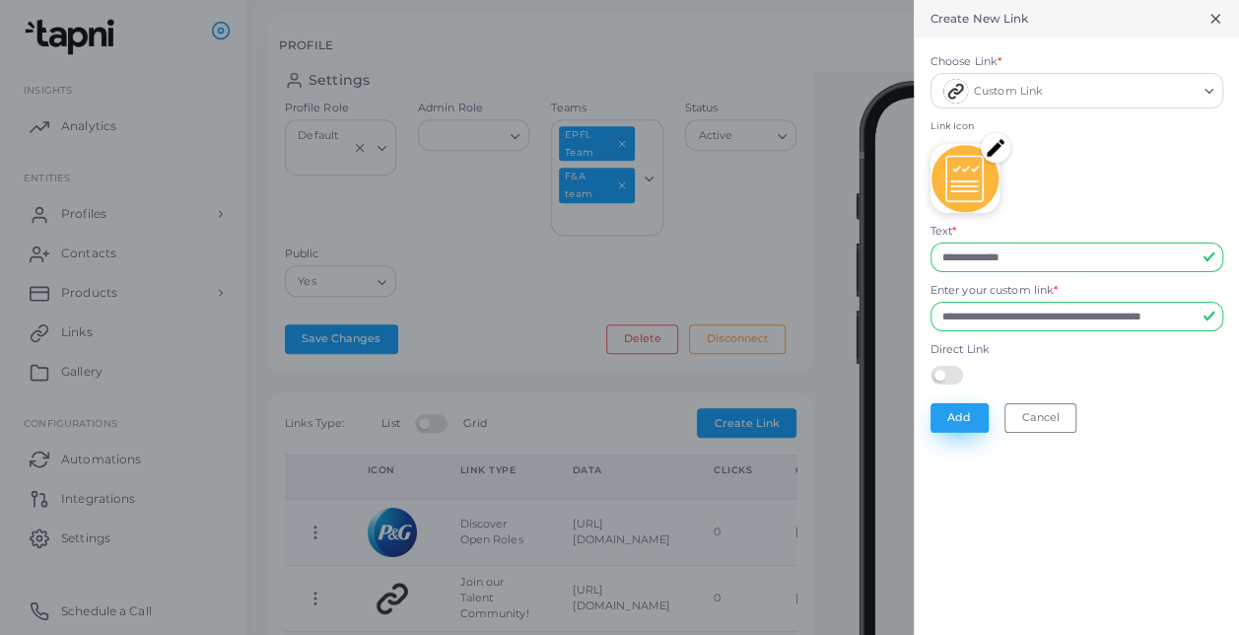
click at [956, 416] on button "Add" at bounding box center [959, 418] width 58 height 30
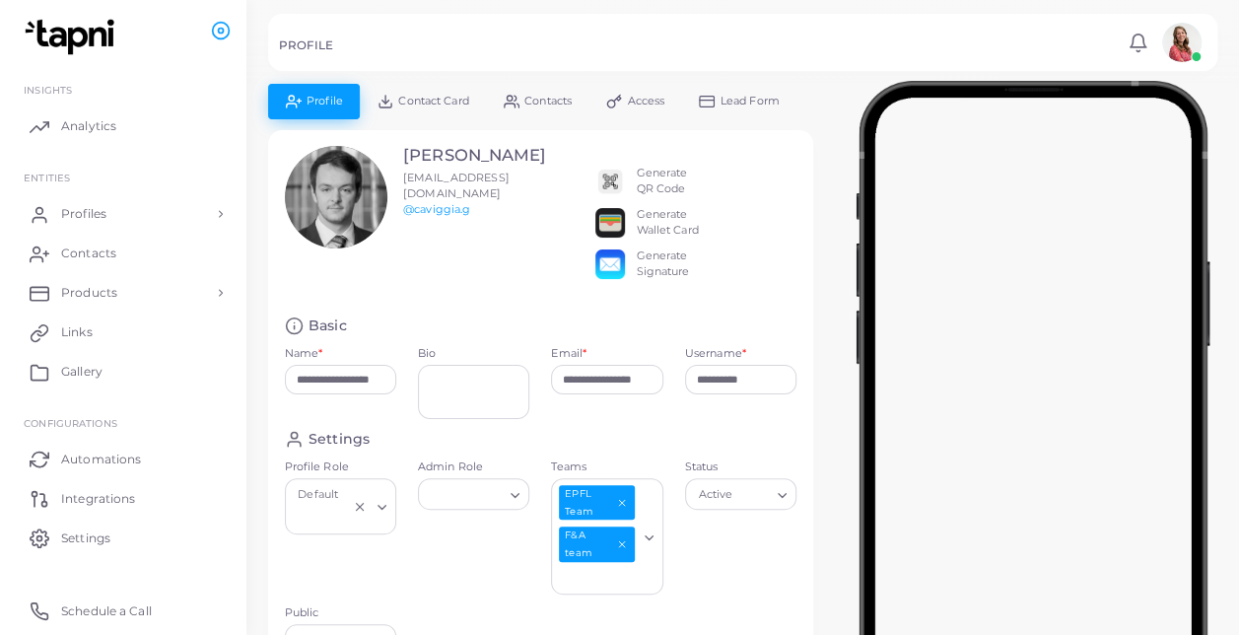
scroll to position [268, 0]
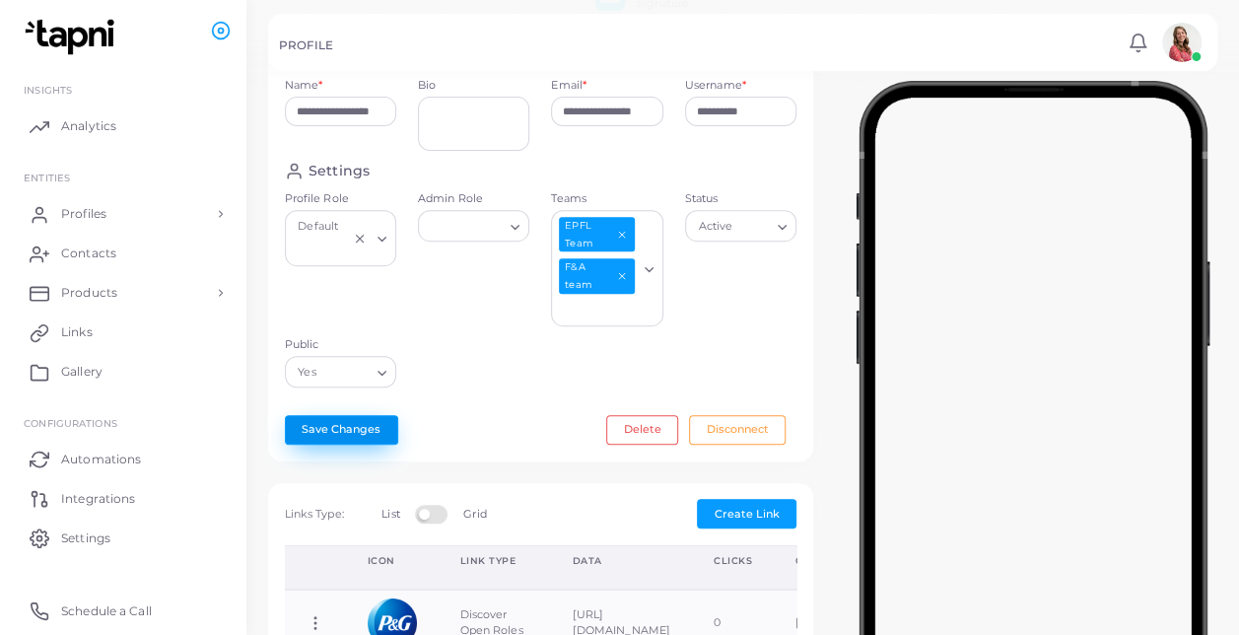
click at [349, 420] on button "Save Changes" at bounding box center [341, 430] width 113 height 30
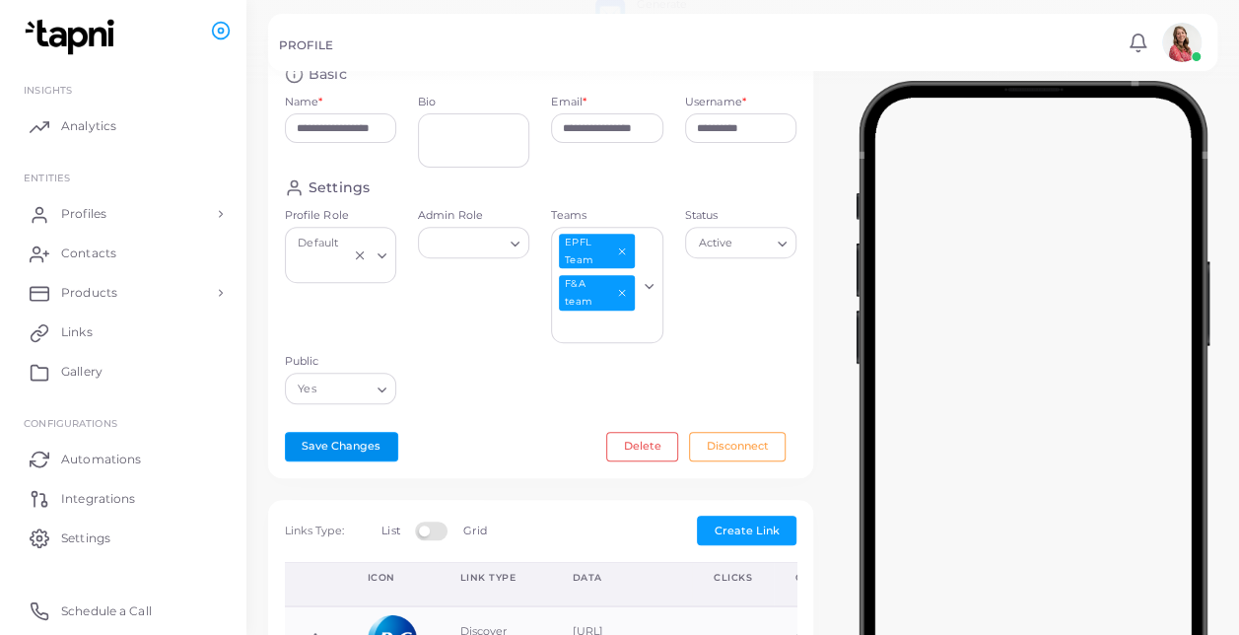
scroll to position [260, 0]
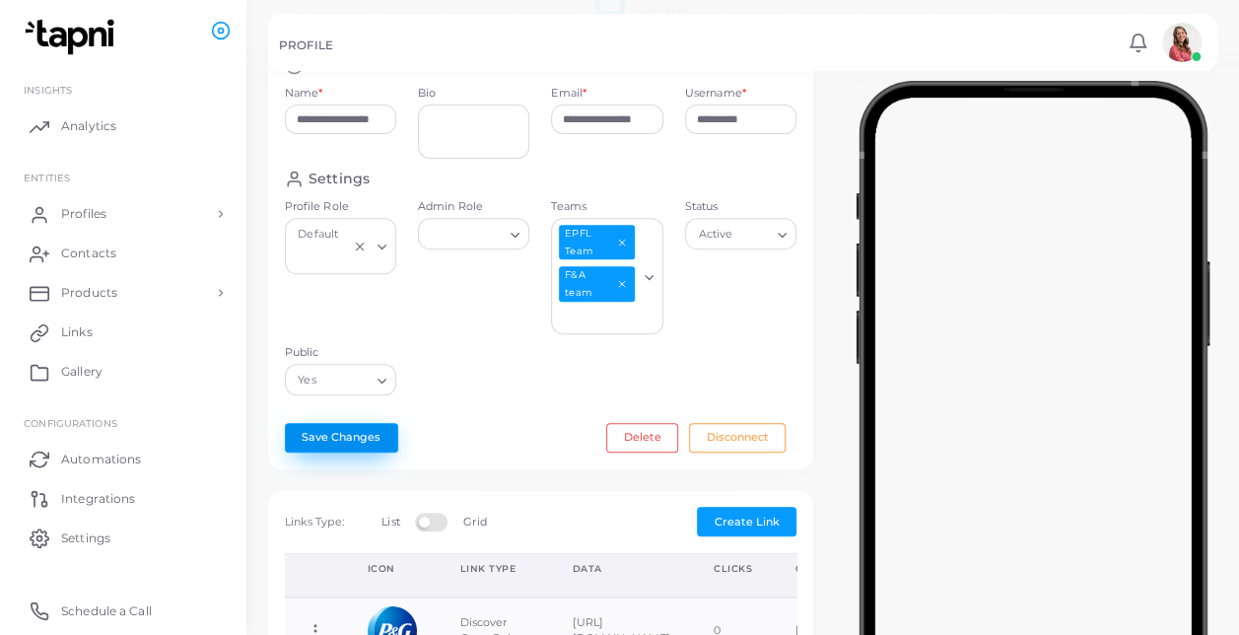
click at [361, 436] on button "Save Changes" at bounding box center [341, 438] width 113 height 30
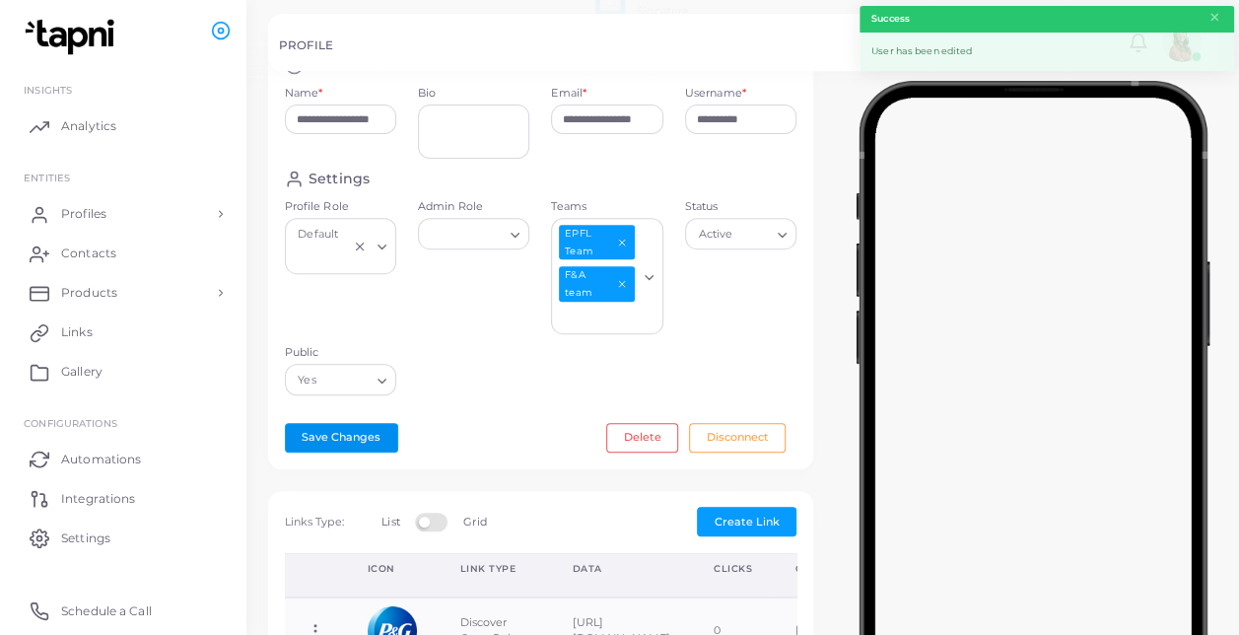
scroll to position [0, 0]
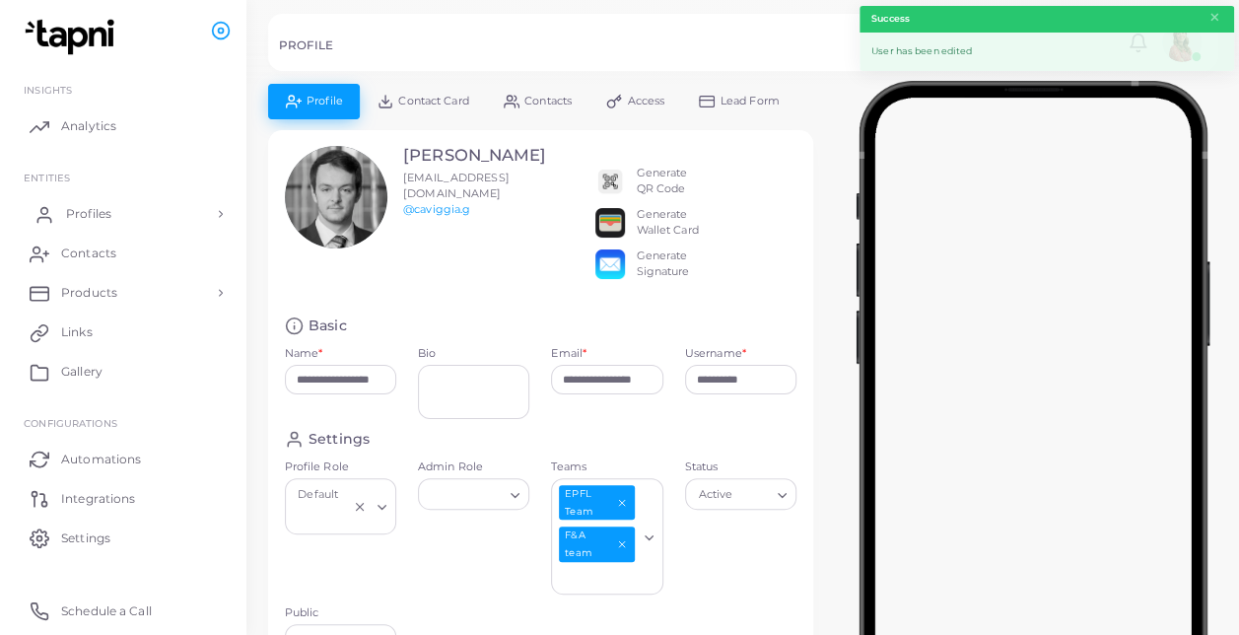
click at [190, 195] on link "Profiles" at bounding box center [123, 213] width 217 height 39
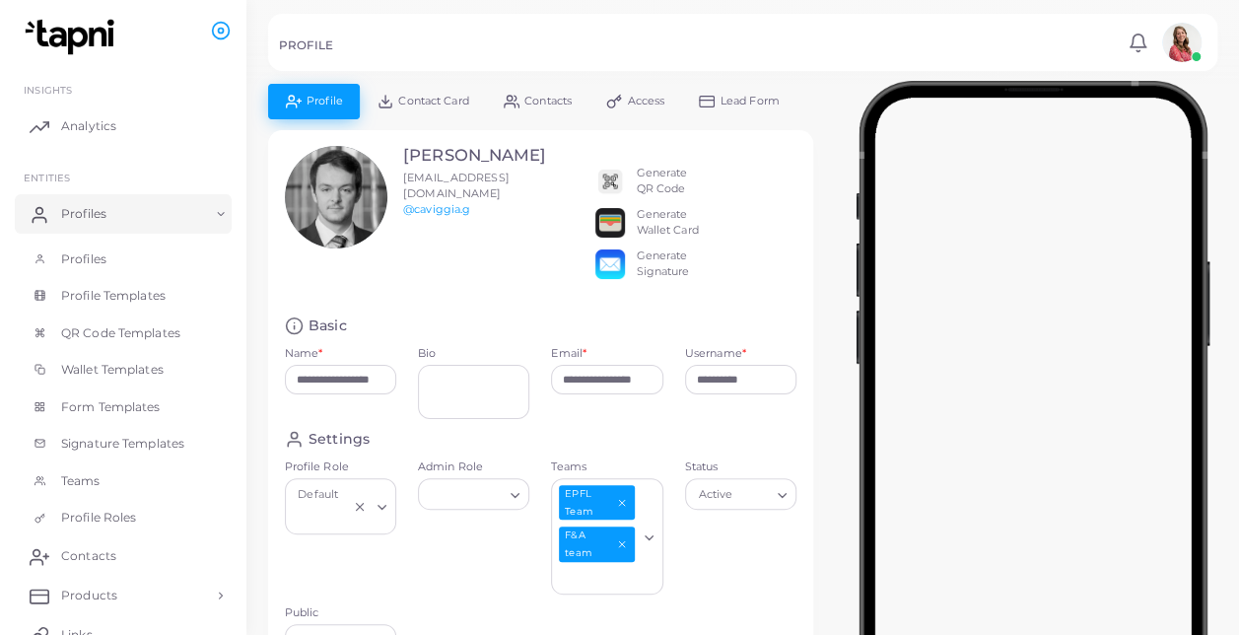
click at [183, 234] on li "Profiles Profiles Profile Templates QR Code Templates Wallet Templates Form Tem…" at bounding box center [123, 365] width 246 height 342
click at [181, 251] on link "Profiles" at bounding box center [123, 258] width 217 height 37
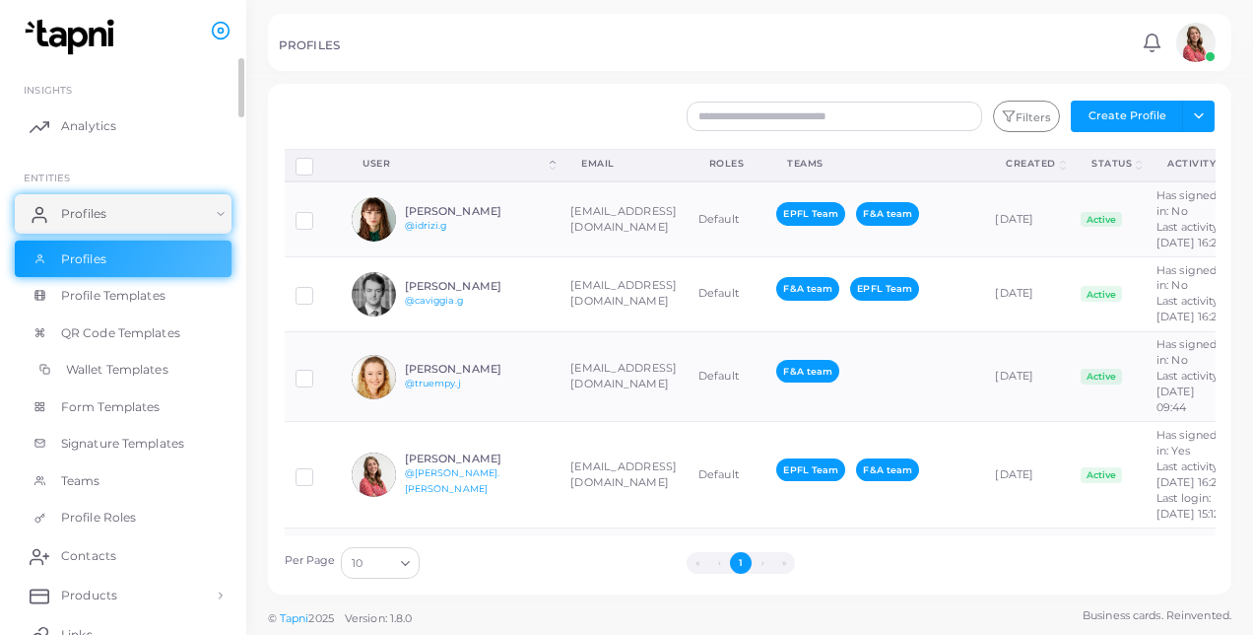
click at [79, 382] on link "Wallet Templates" at bounding box center [123, 369] width 217 height 37
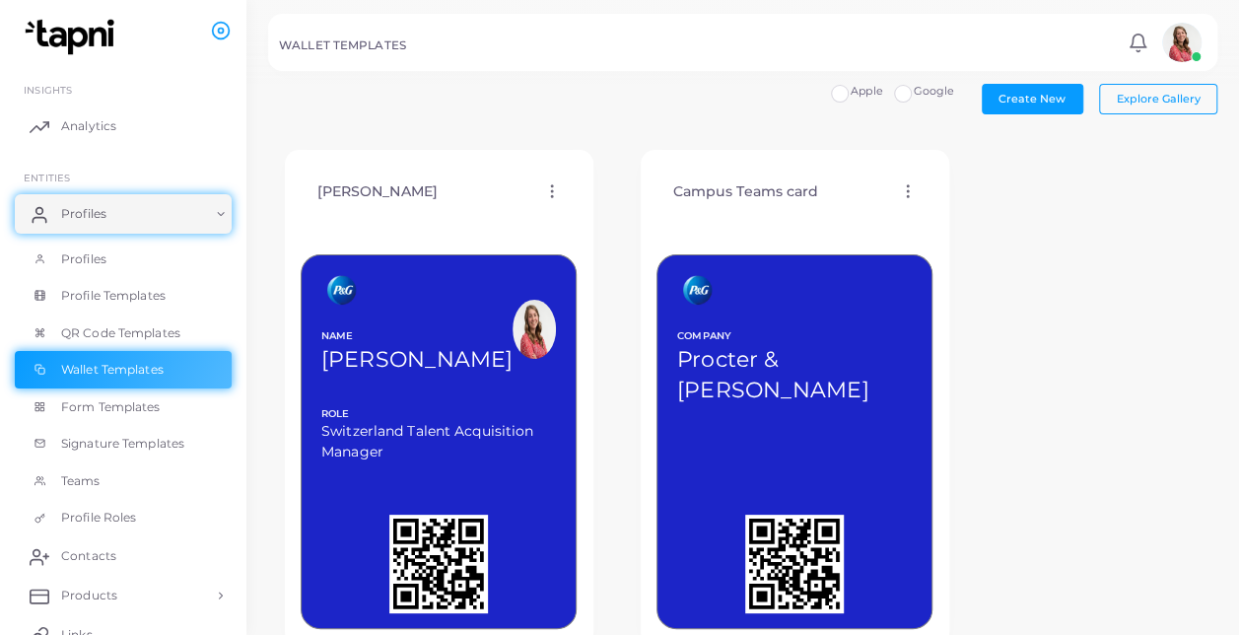
click at [902, 189] on icon at bounding box center [908, 191] width 18 height 18
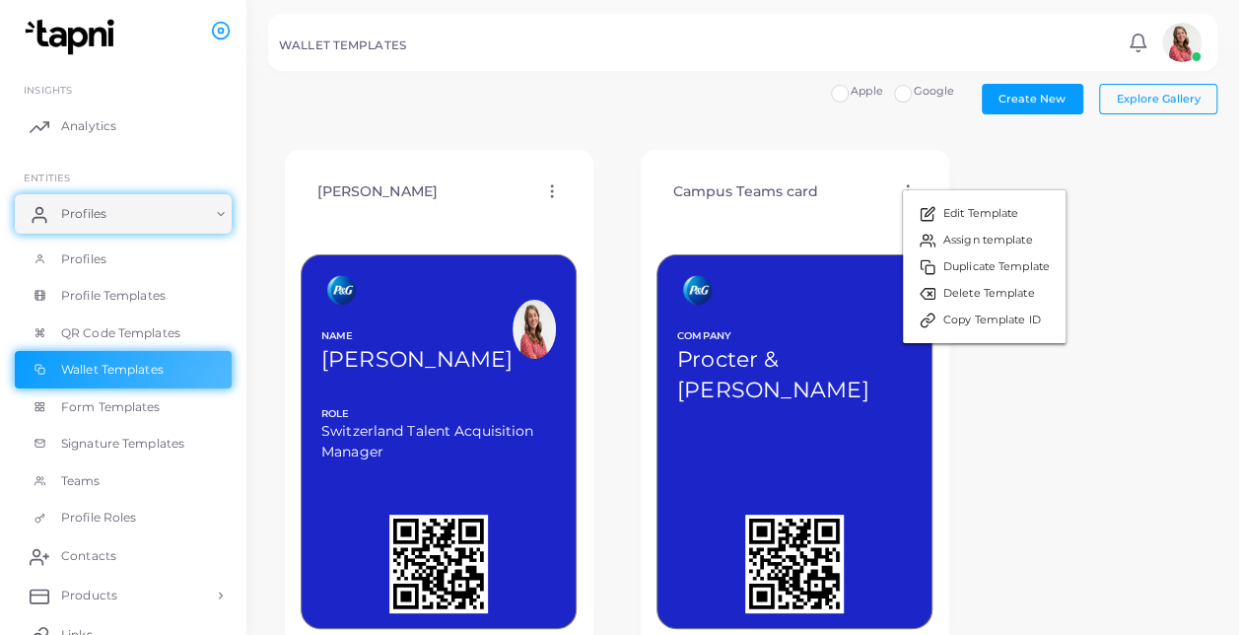
click at [775, 223] on div "COMPANY Procter & [PERSON_NAME] BIO [GEOGRAPHIC_DATA] Talent Acquisition Manage…" at bounding box center [794, 423] width 276 height 413
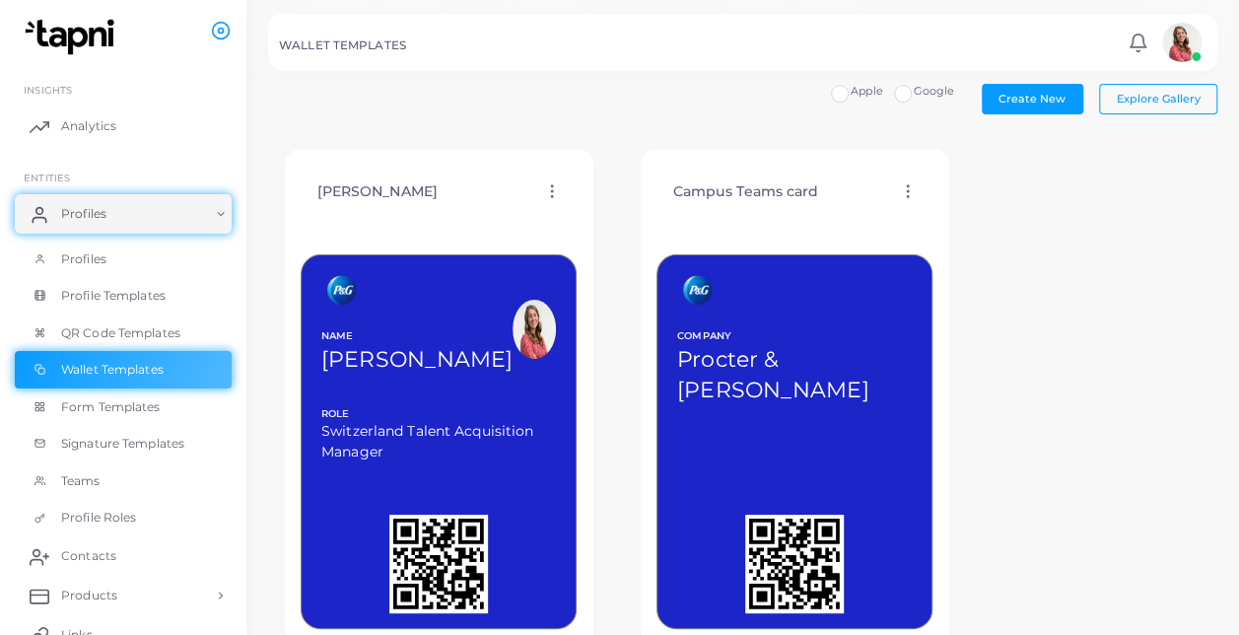
click at [796, 367] on span "Procter & [PERSON_NAME]" at bounding box center [772, 375] width 191 height 58
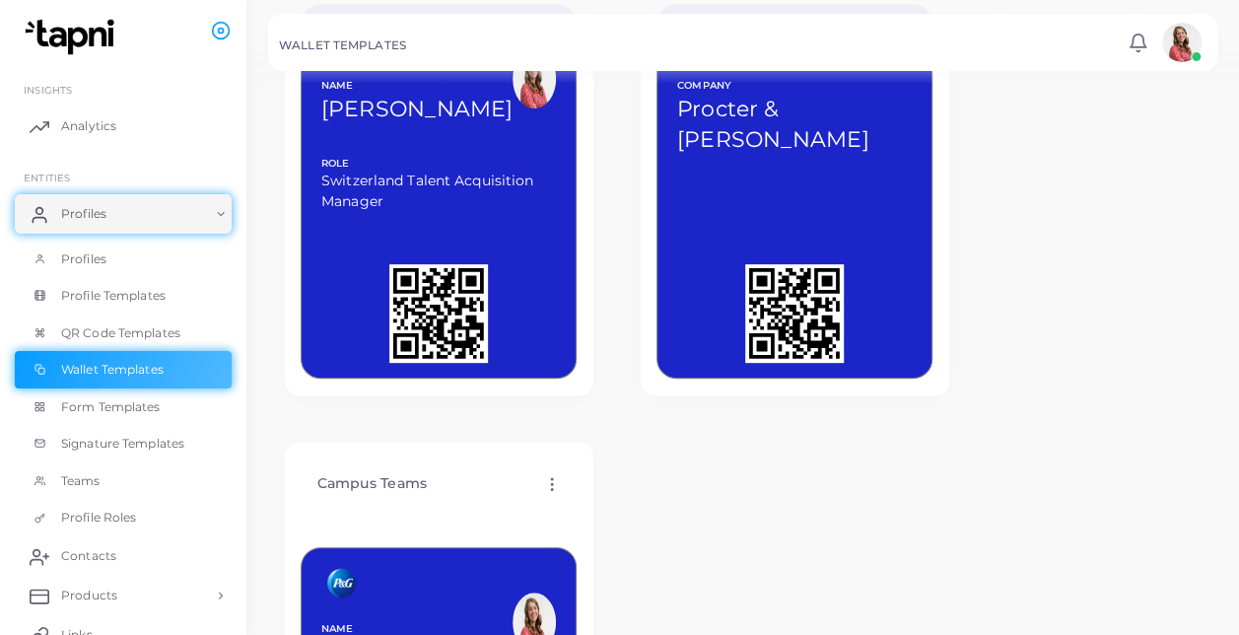
scroll to position [190, 0]
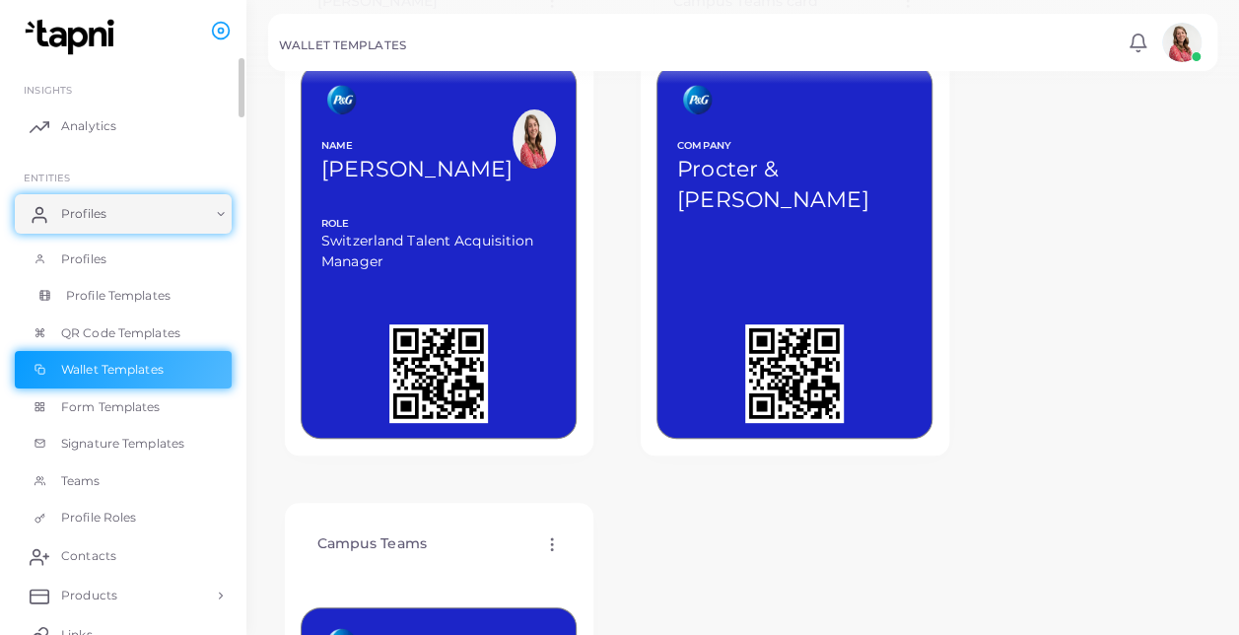
click at [110, 298] on span "Profile Templates" at bounding box center [118, 296] width 104 height 18
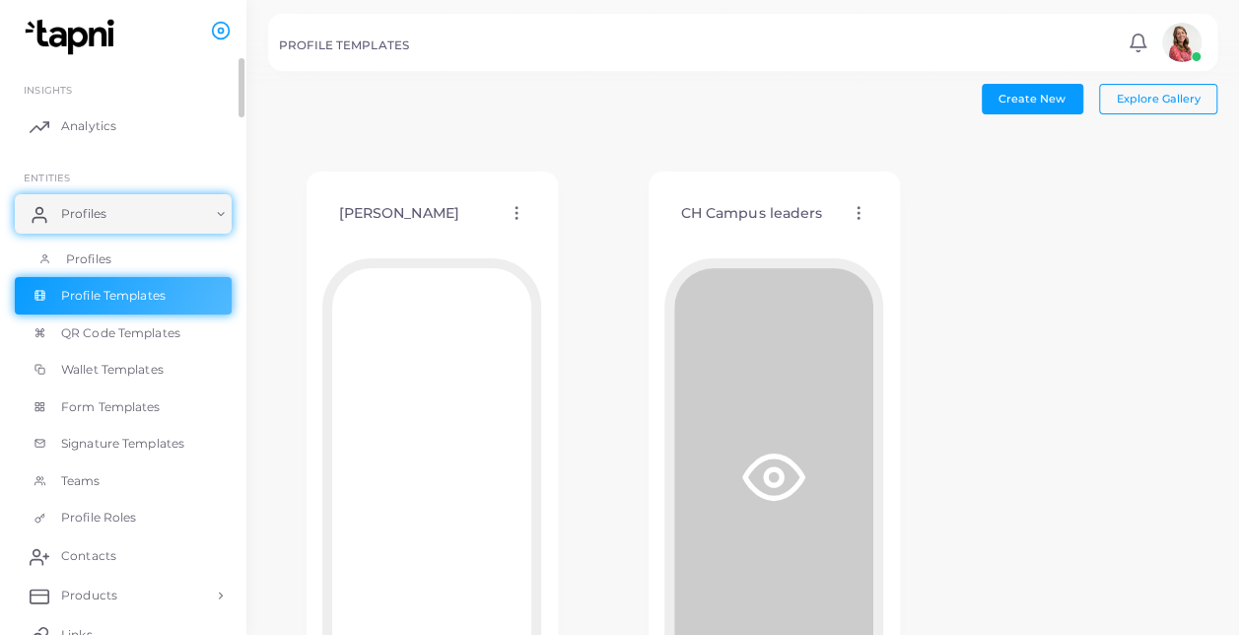
click at [108, 251] on span "Profiles" at bounding box center [88, 259] width 45 height 18
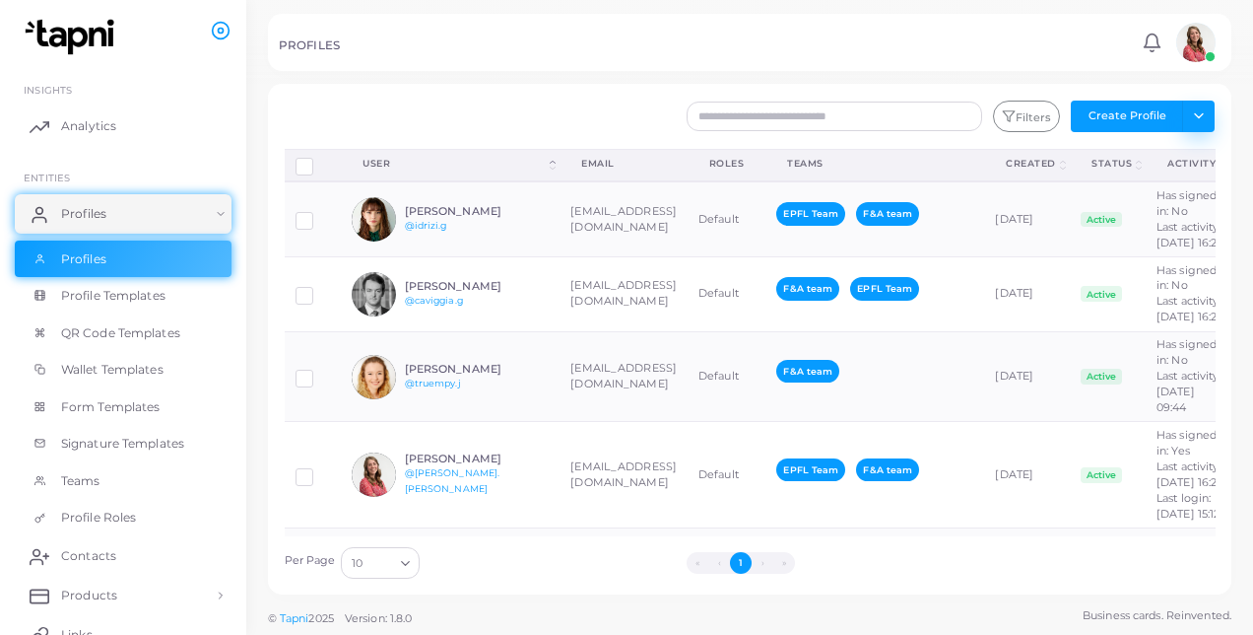
click at [1208, 115] on button "Toggle dropdown" at bounding box center [1198, 117] width 33 height 32
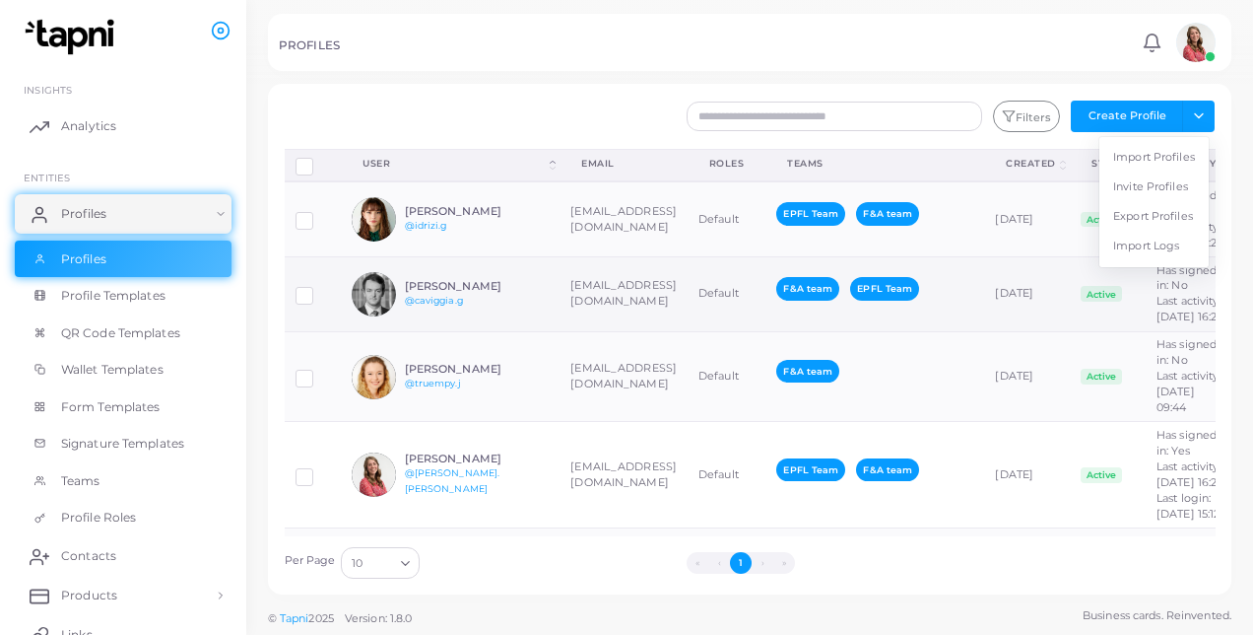
scroll to position [216, 0]
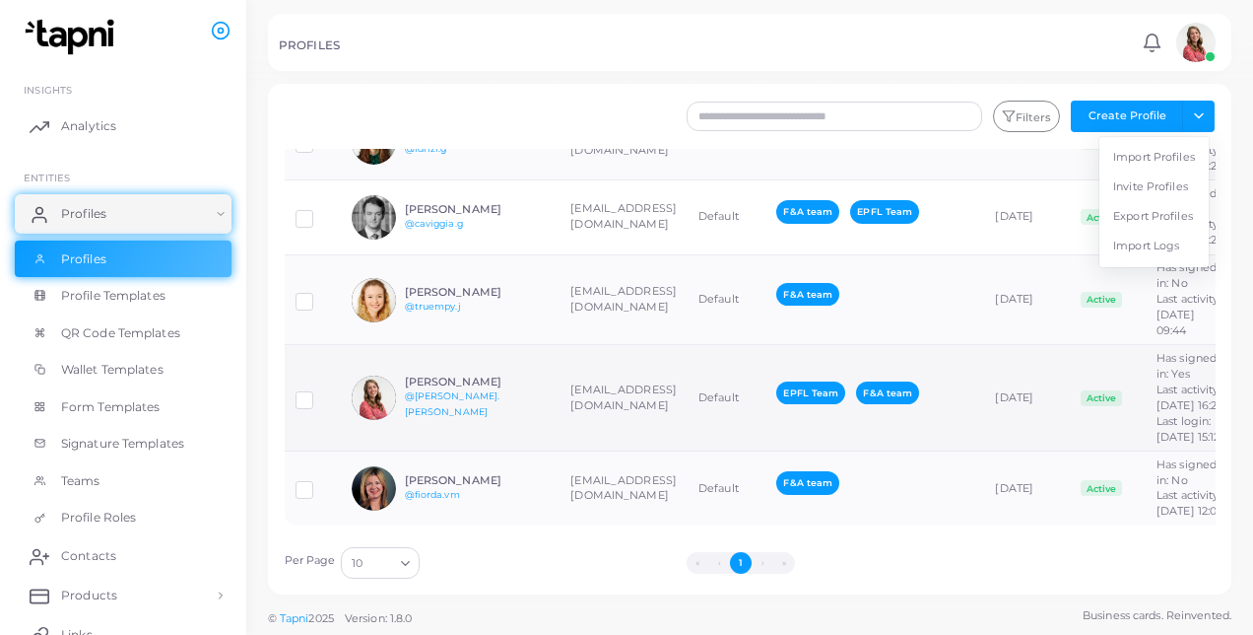
click at [319, 392] on label at bounding box center [319, 392] width 0 height 0
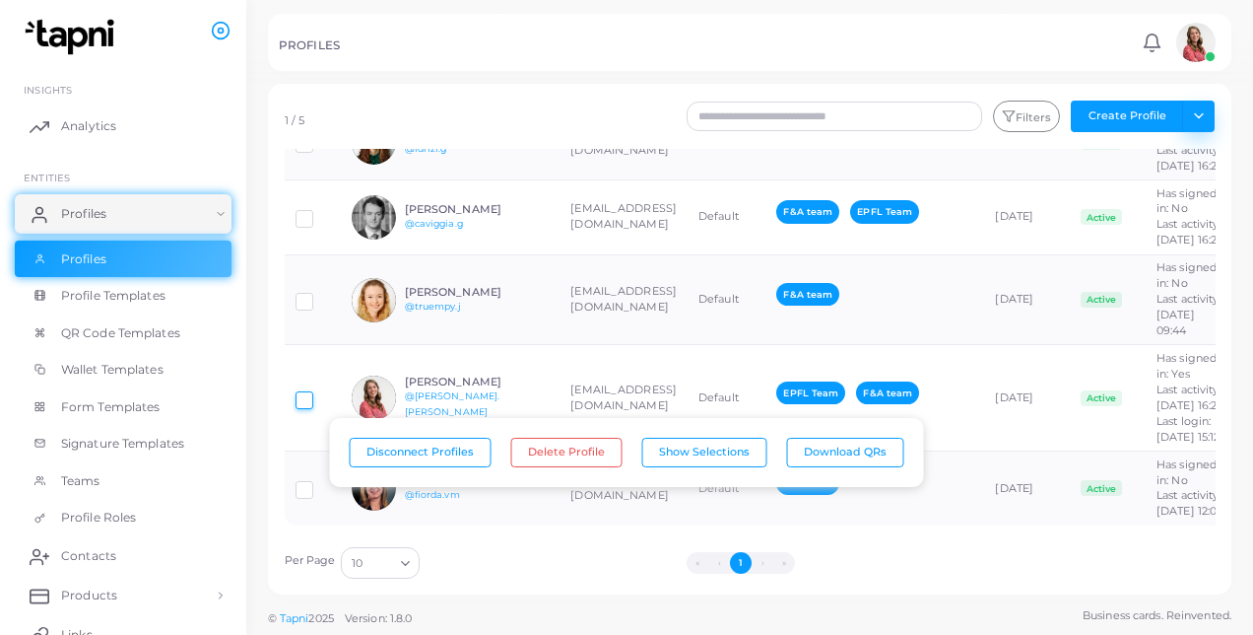
click at [1198, 105] on button "Toggle dropdown" at bounding box center [1198, 117] width 33 height 32
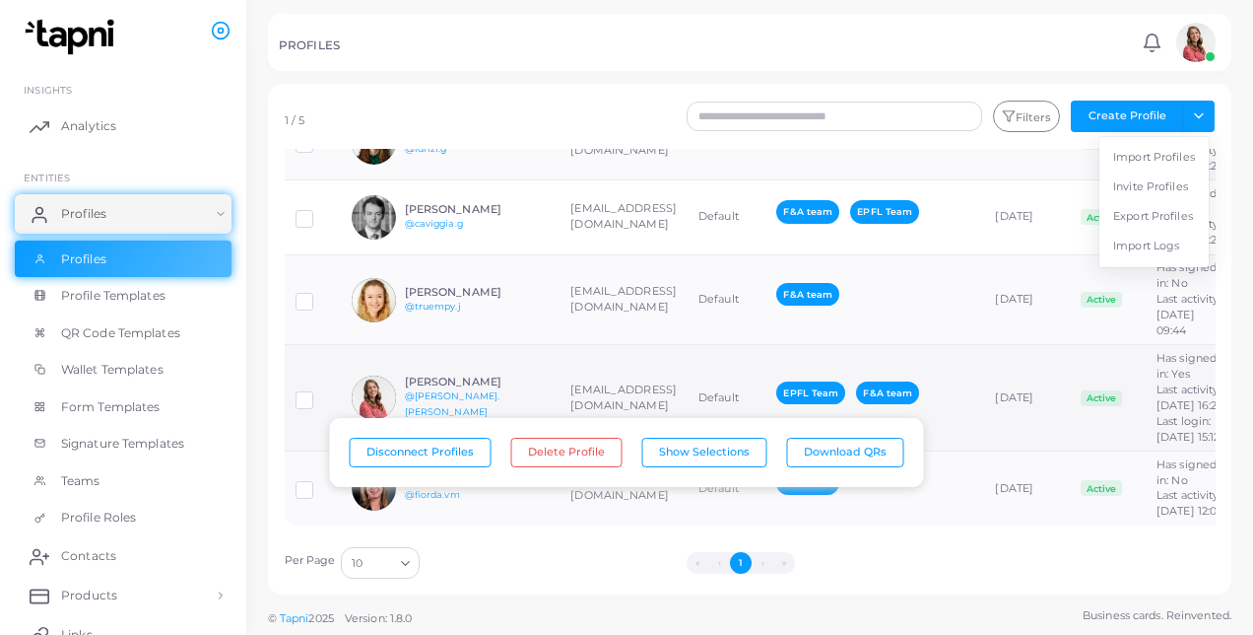
click at [465, 375] on div "[PERSON_NAME] @[PERSON_NAME].[PERSON_NAME]" at bounding box center [477, 397] width 145 height 44
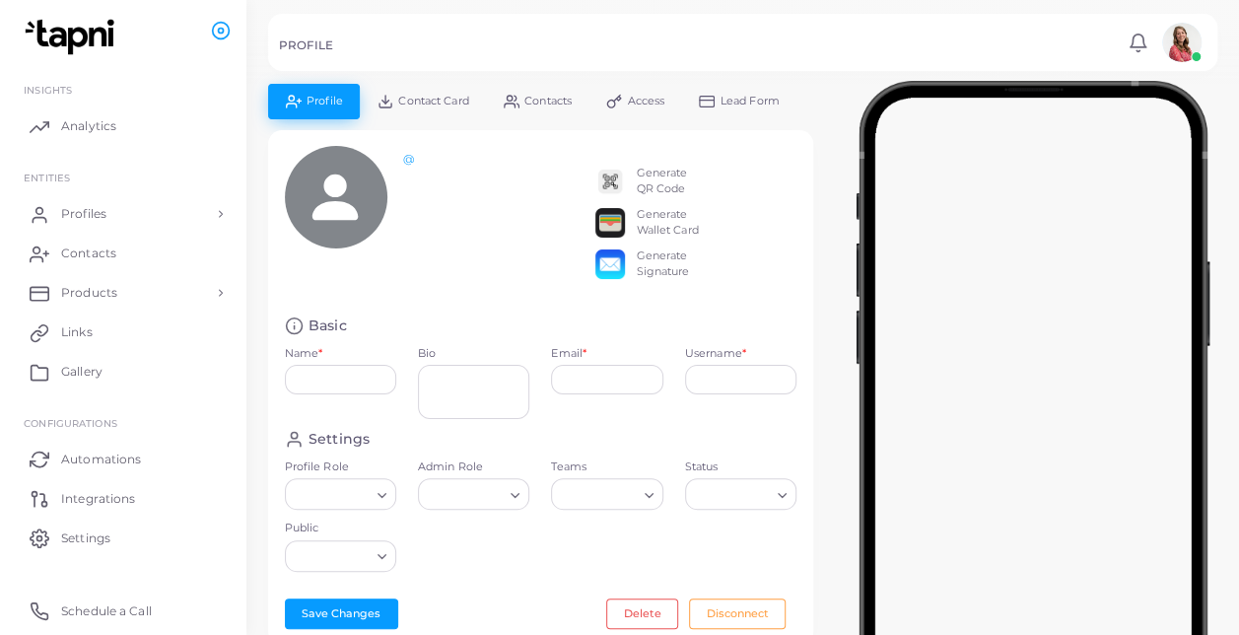
type input "**********"
type textarea "**********"
type input "**********"
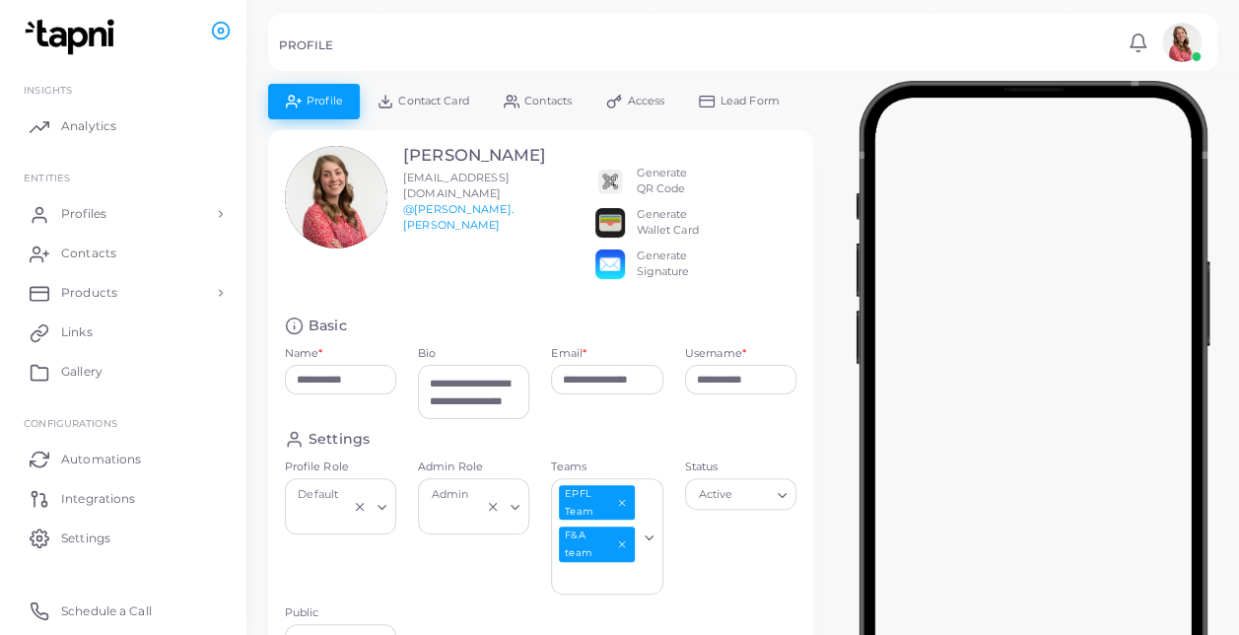
click at [680, 209] on div "Generate Wallet Card" at bounding box center [667, 223] width 62 height 32
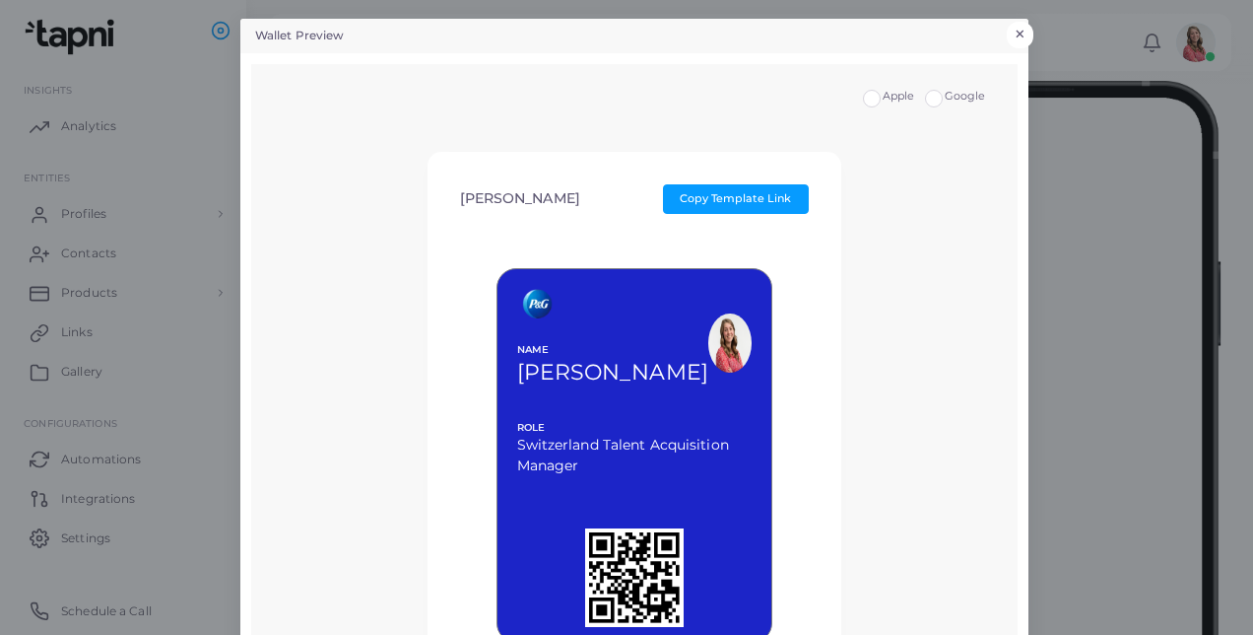
click at [1013, 38] on button "×" at bounding box center [1020, 35] width 27 height 26
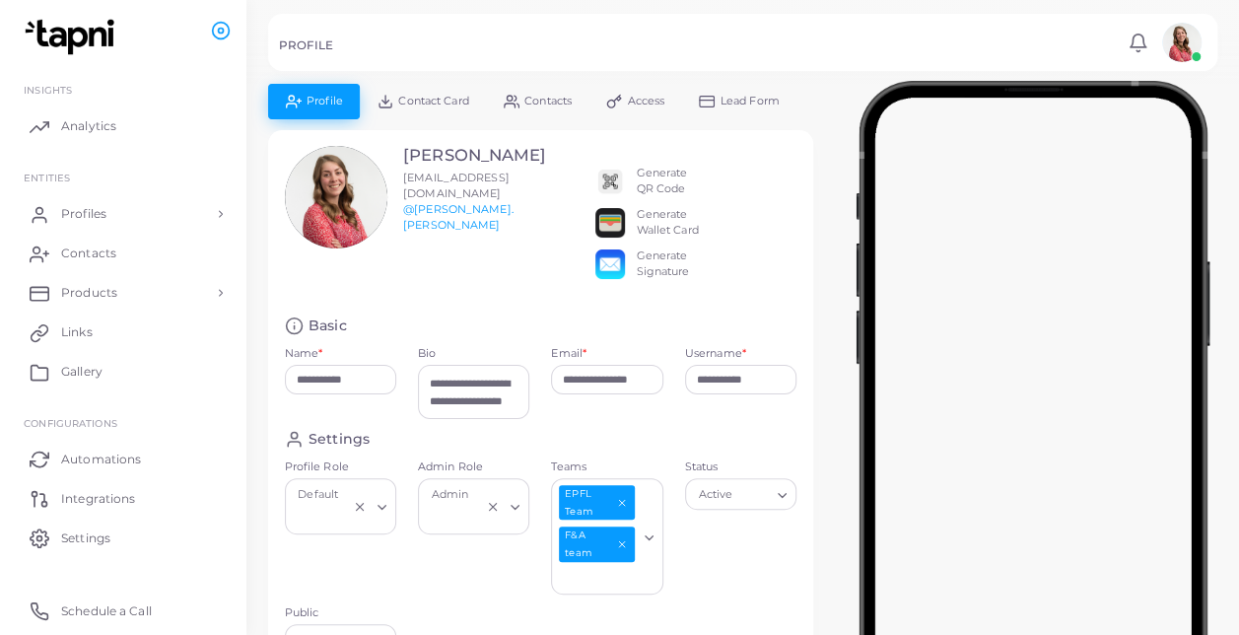
click at [81, 28] on img at bounding box center [72, 37] width 109 height 36
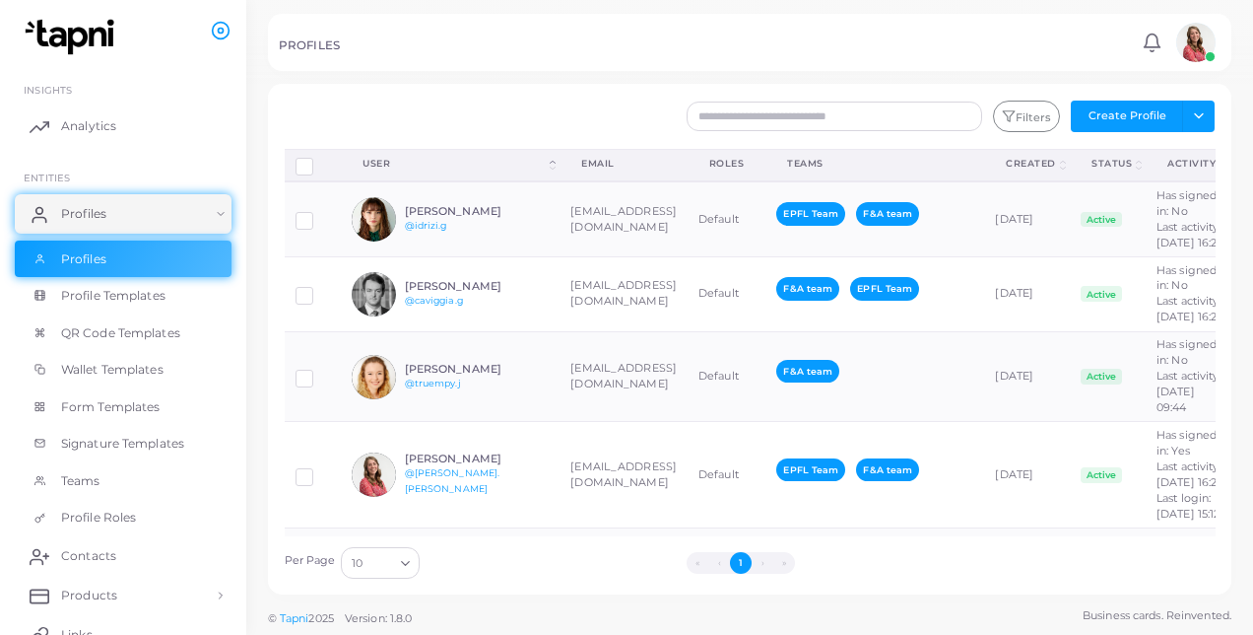
click at [1185, 48] on img at bounding box center [1196, 42] width 39 height 39
click at [950, 46] on div "PROFILES" at bounding box center [707, 48] width 857 height 20
click at [93, 212] on span "Profiles" at bounding box center [88, 214] width 45 height 18
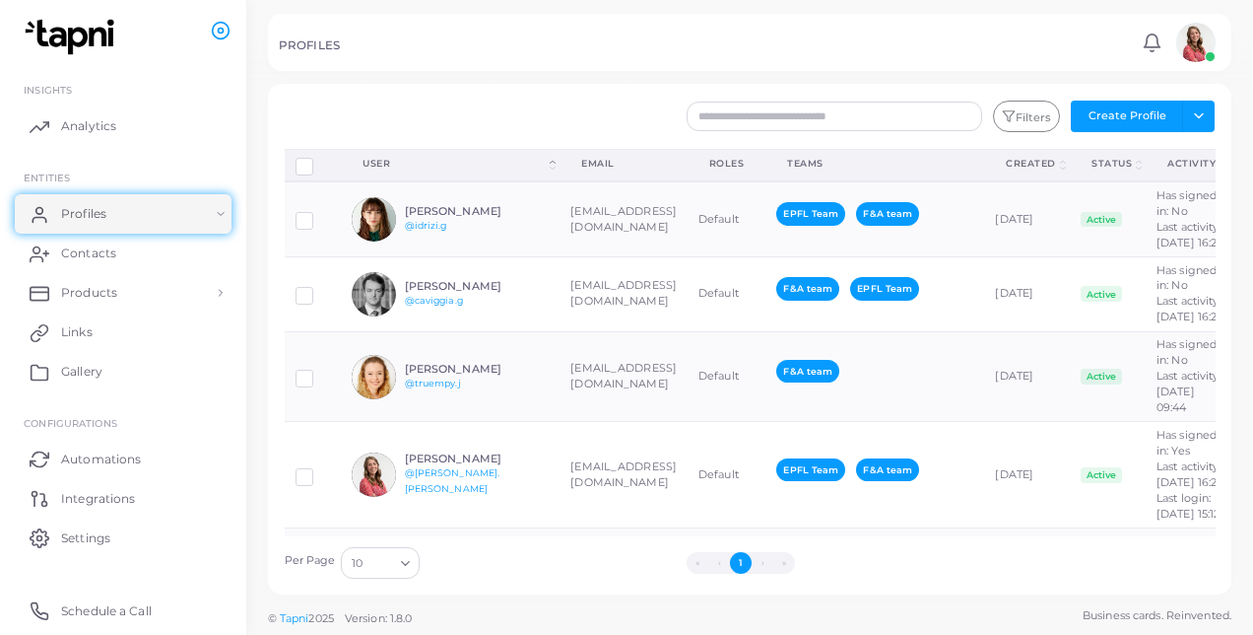
click at [1206, 53] on span at bounding box center [1210, 56] width 11 height 11
click at [798, 80] on div at bounding box center [626, 42] width 1253 height 84
click at [1198, 120] on button "Toggle dropdown" at bounding box center [1198, 117] width 33 height 32
click at [1173, 222] on link "Export Profiles" at bounding box center [1154, 217] width 109 height 30
click at [438, 101] on div "Filters Create Profile Toggle dropdown Import Profiles Invite Profiles Export P…" at bounding box center [830, 117] width 794 height 32
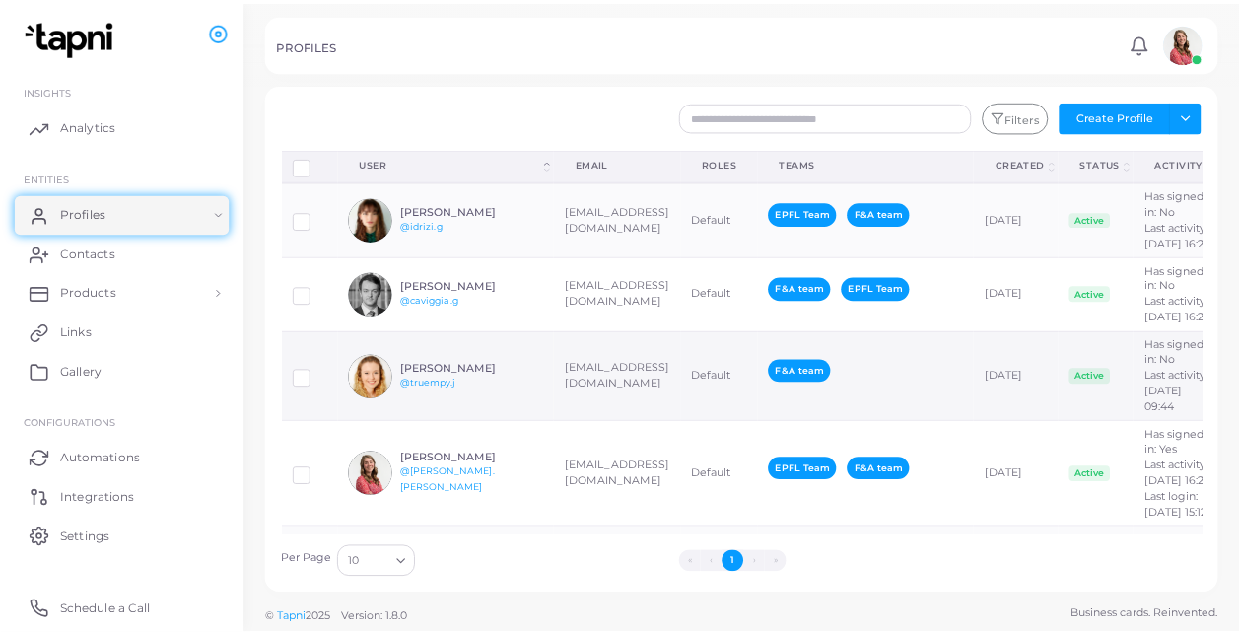
scroll to position [216, 0]
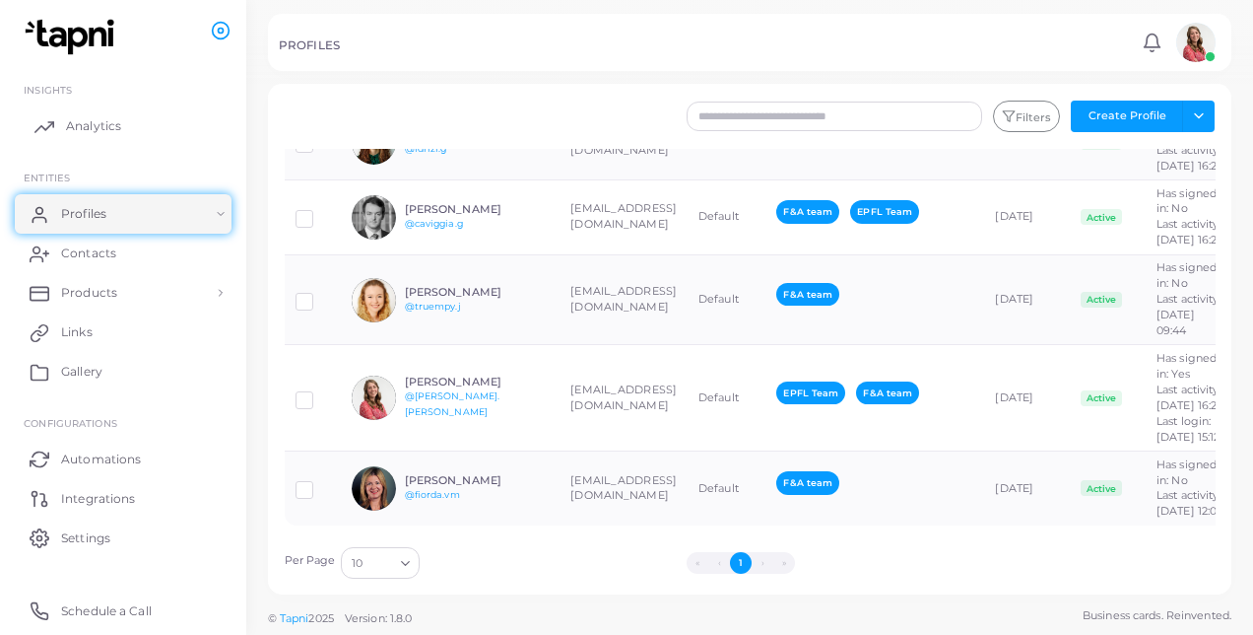
click at [111, 117] on span "Analytics" at bounding box center [93, 126] width 55 height 18
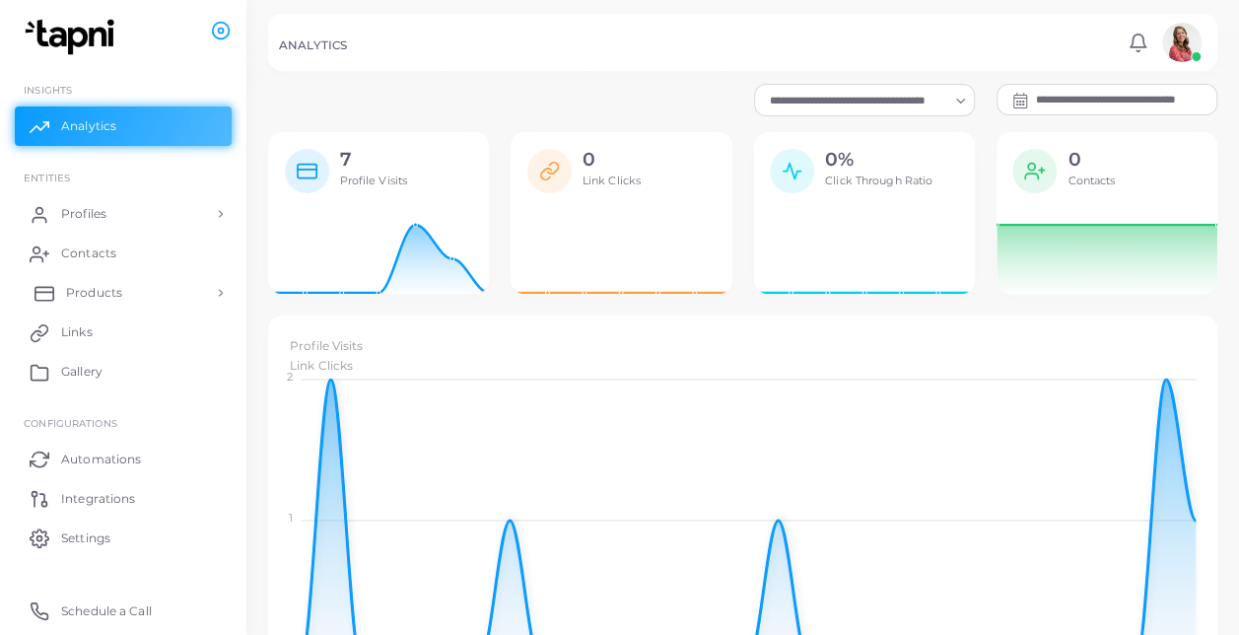
click at [223, 282] on link "Products" at bounding box center [123, 292] width 217 height 39
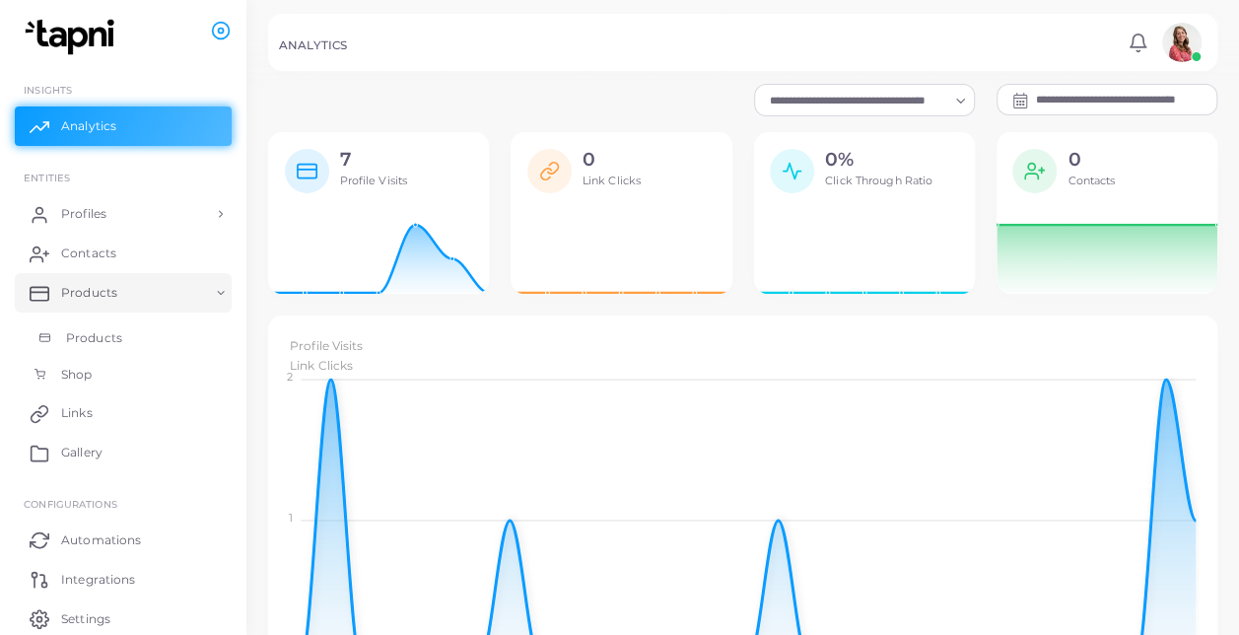
click at [201, 334] on link "Products" at bounding box center [123, 337] width 217 height 37
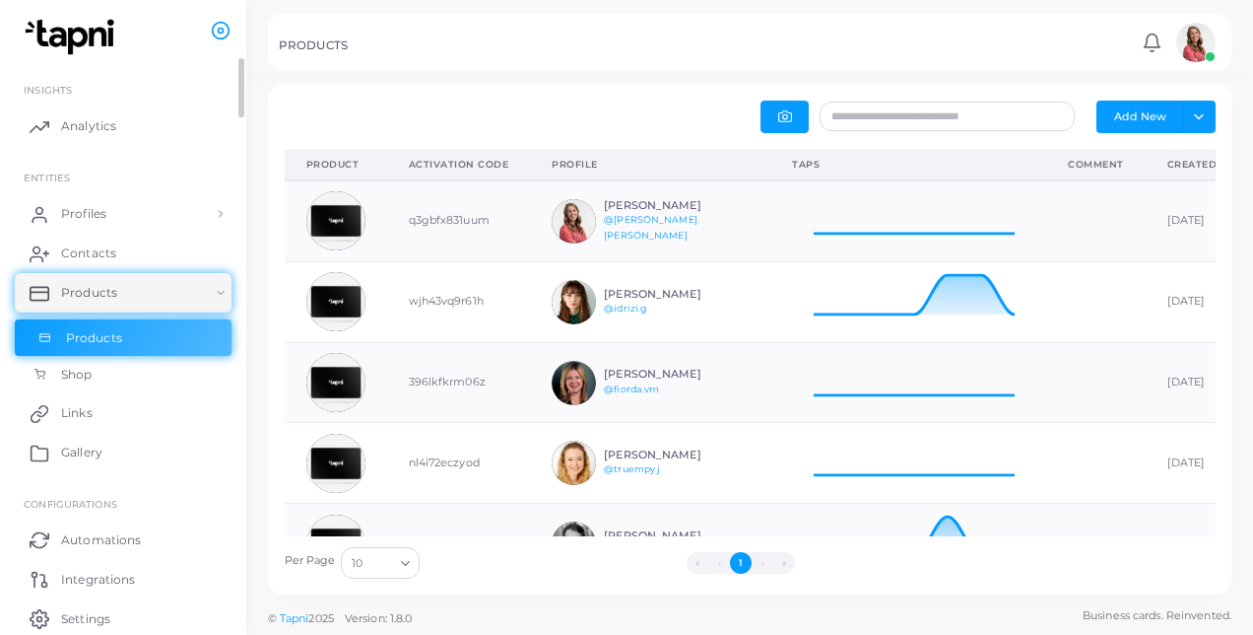
scroll to position [65, 260]
click at [1204, 125] on button "Toggle dropdown" at bounding box center [1198, 117] width 33 height 32
click at [471, 146] on div "Add New Toggle dropdown Export to XLSX Product (Click to clear sorting) Activat…" at bounding box center [750, 340] width 931 height 478
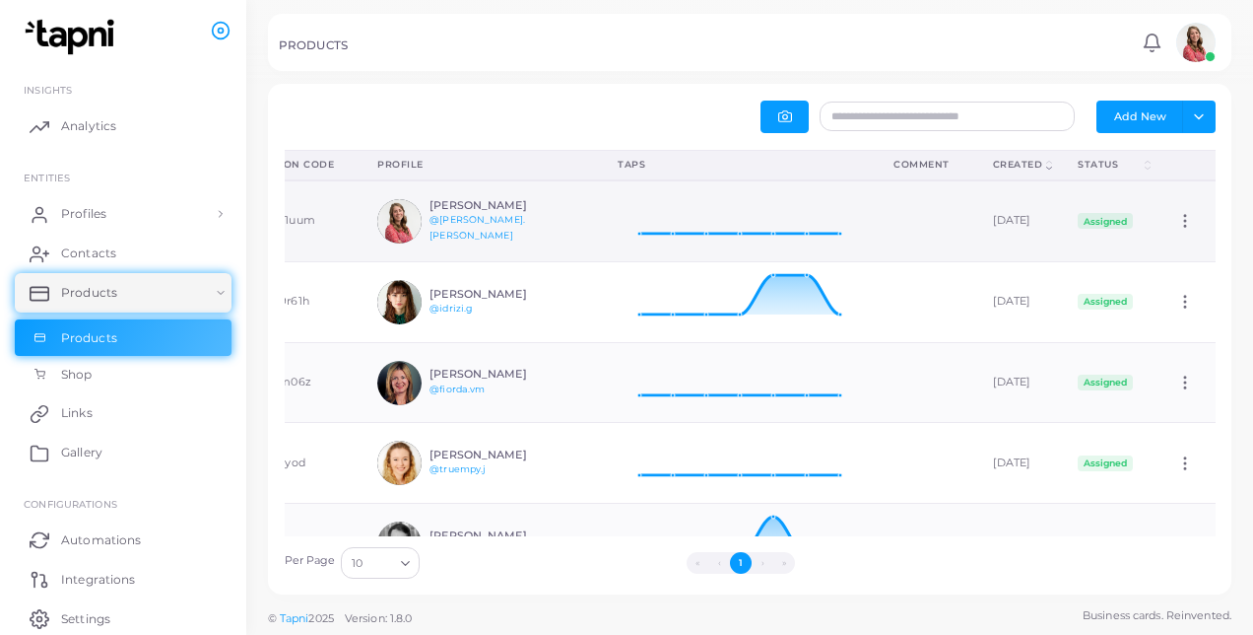
click at [1177, 218] on icon at bounding box center [1186, 221] width 18 height 18
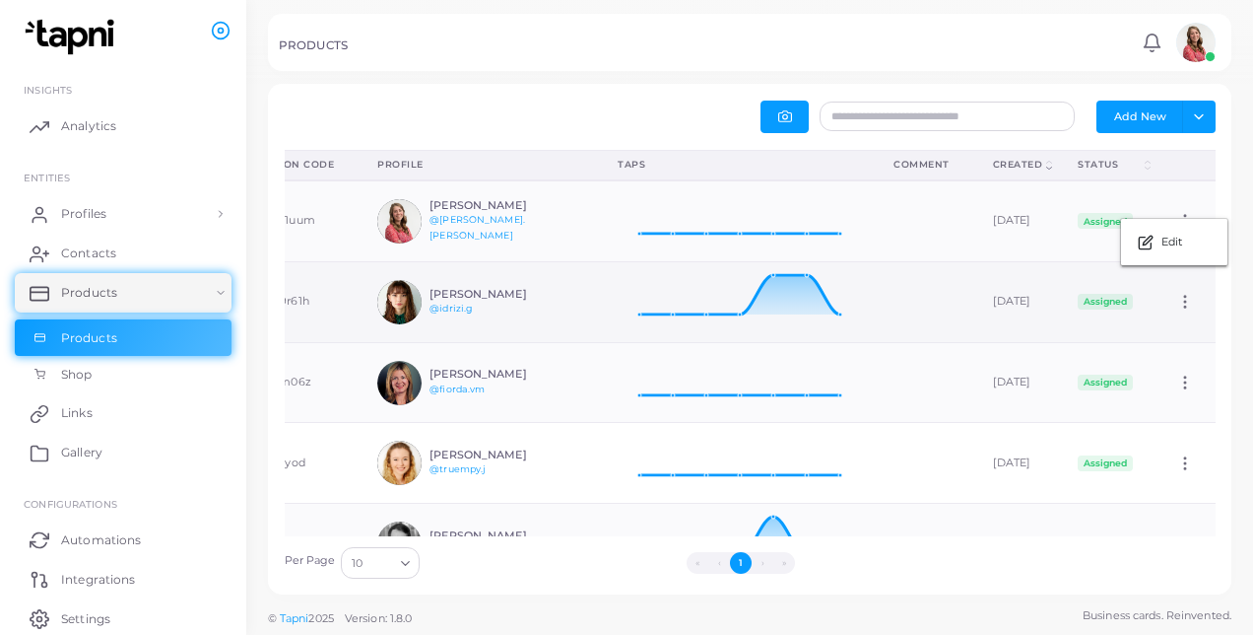
click at [1178, 295] on td "Edit" at bounding box center [1185, 301] width 61 height 81
click at [1184, 296] on circle at bounding box center [1185, 297] width 2 height 2
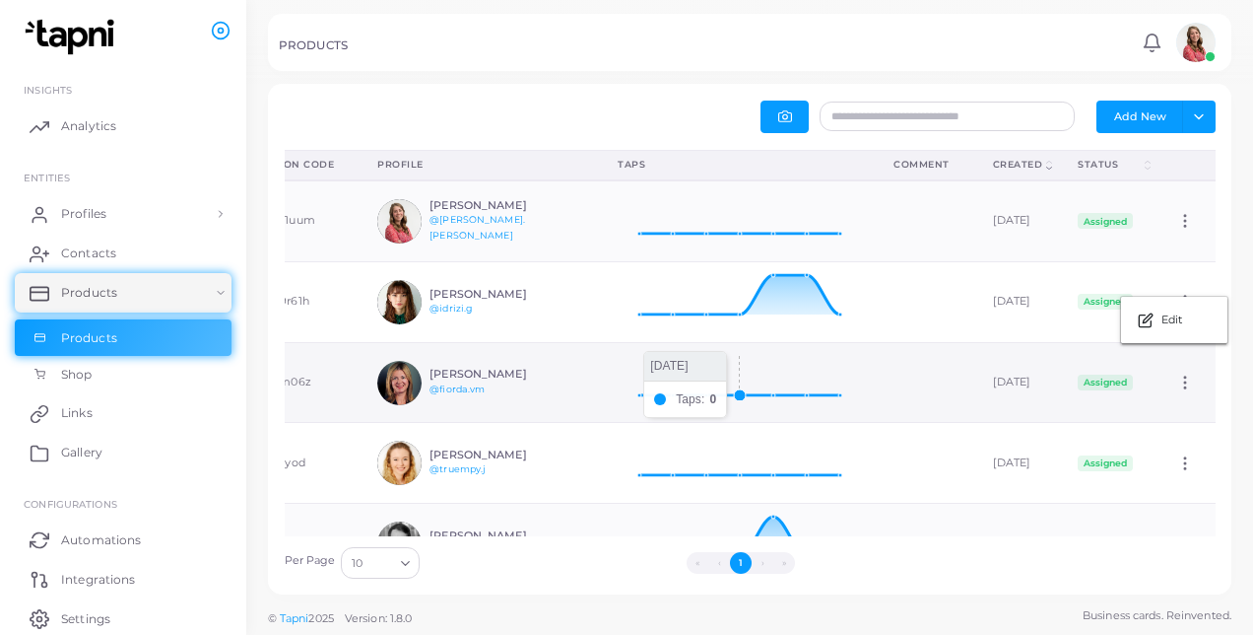
scroll to position [72, 0]
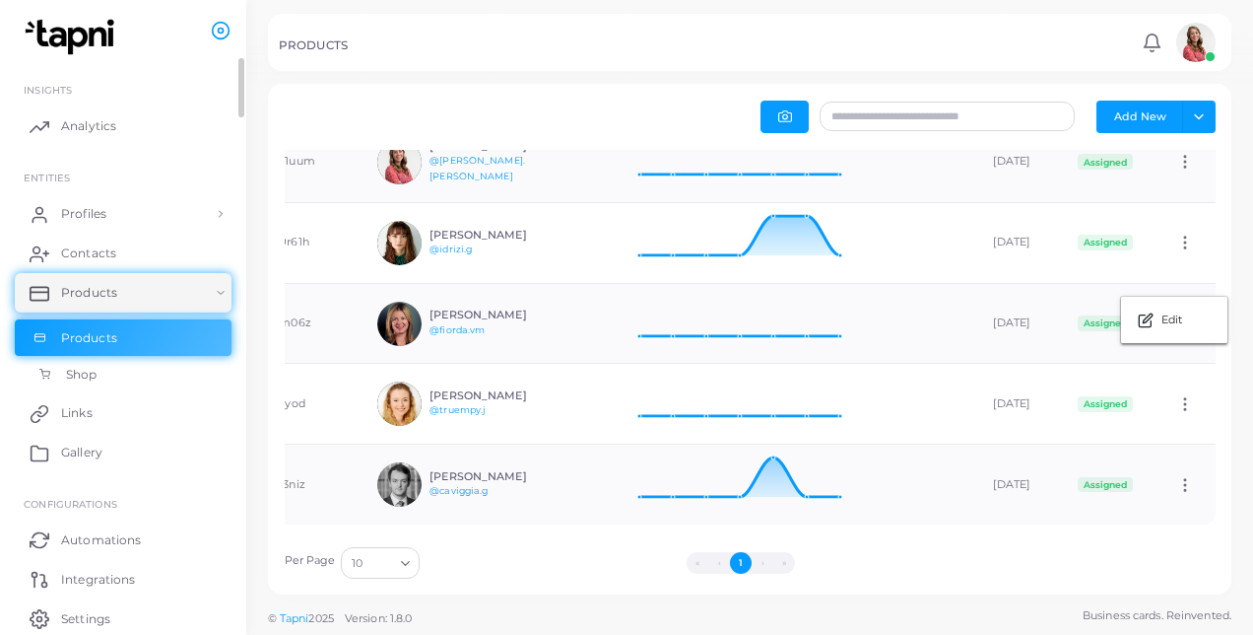
click at [114, 359] on link "Shop" at bounding box center [123, 374] width 217 height 37
click at [140, 408] on link "Links" at bounding box center [123, 412] width 217 height 39
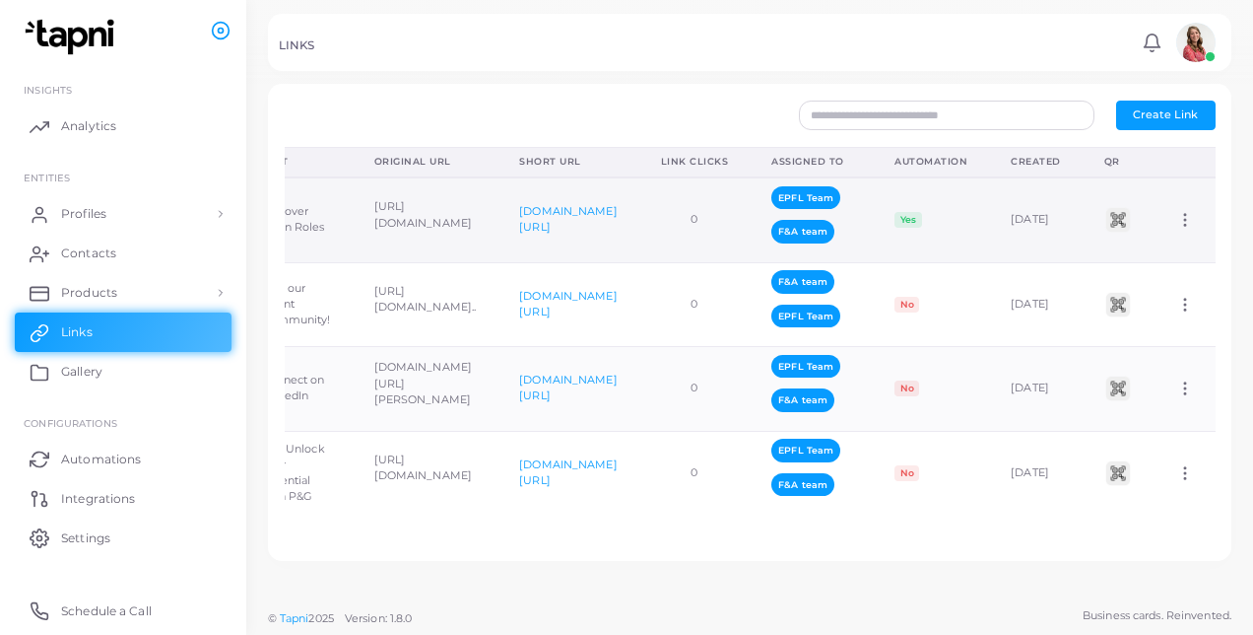
click at [1178, 223] on icon at bounding box center [1186, 220] width 18 height 18
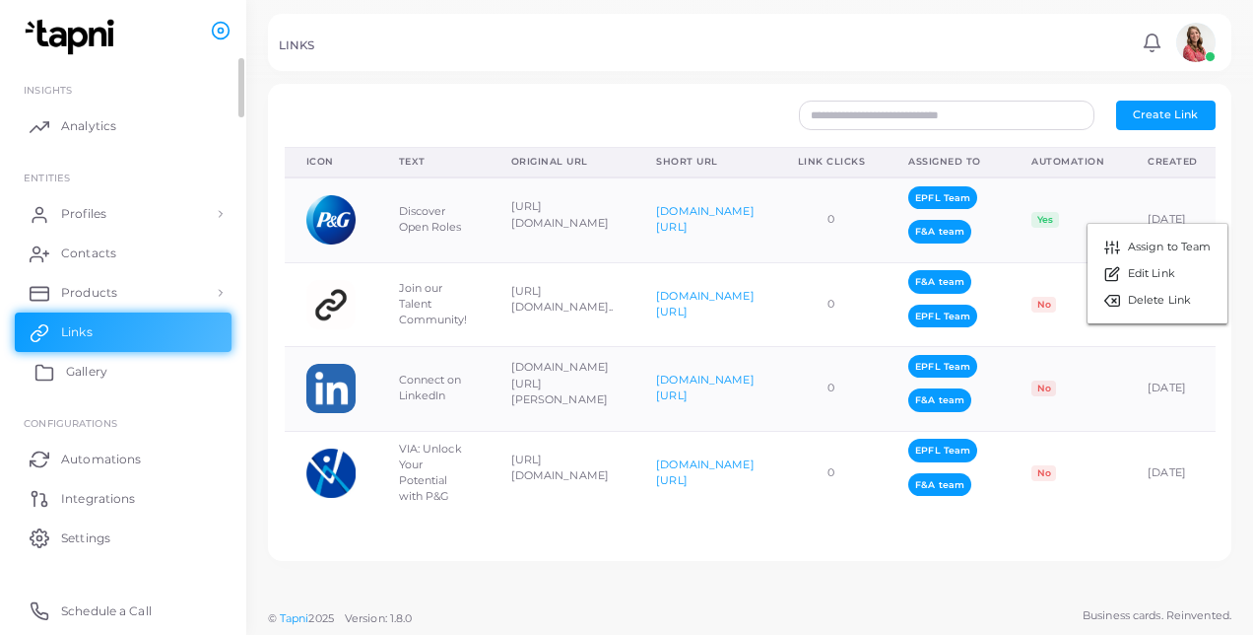
click at [90, 374] on span "Gallery" at bounding box center [86, 372] width 41 height 18
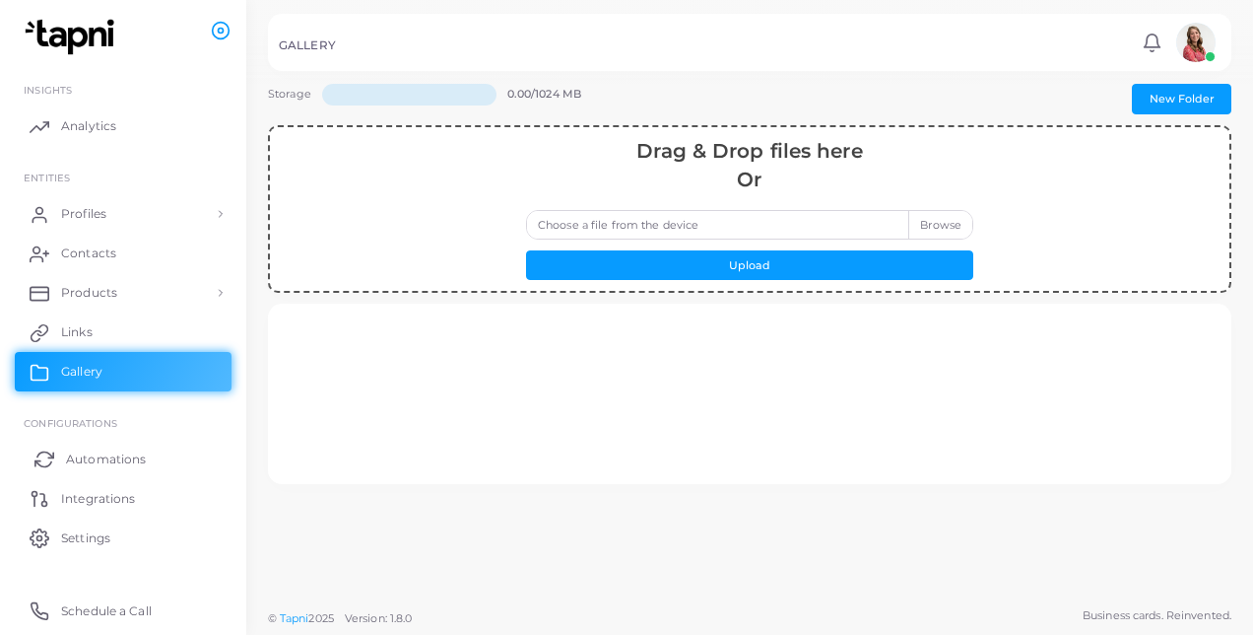
click at [125, 471] on link "Automations" at bounding box center [123, 457] width 217 height 39
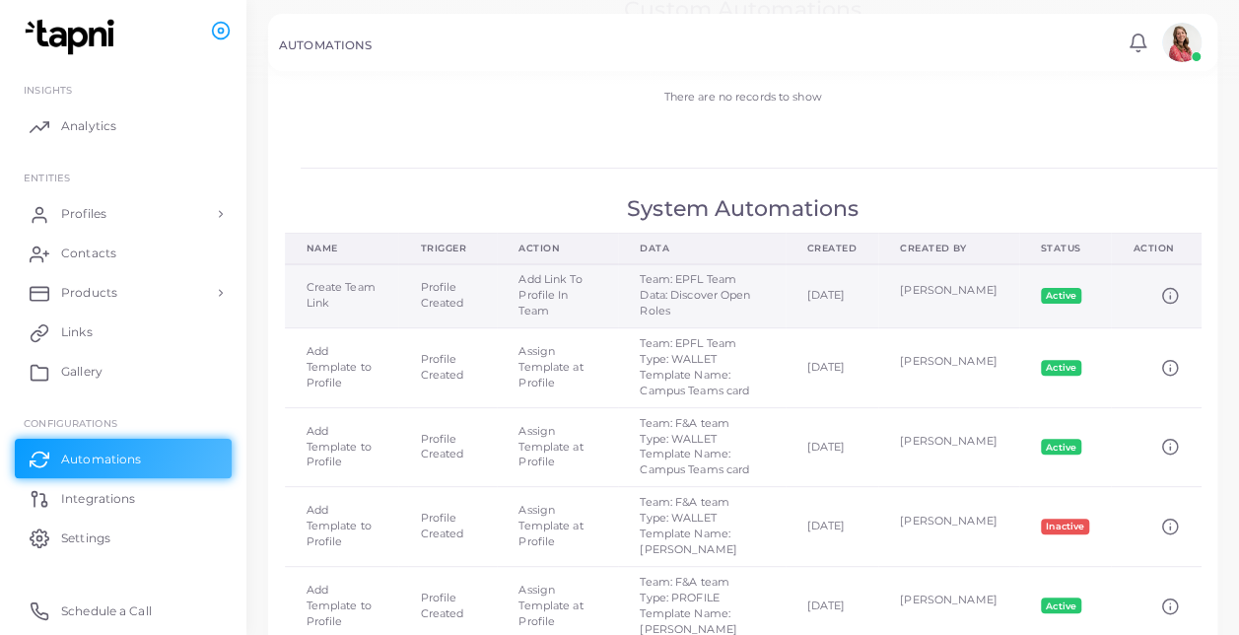
click at [1177, 290] on icon at bounding box center [1170, 296] width 18 height 18
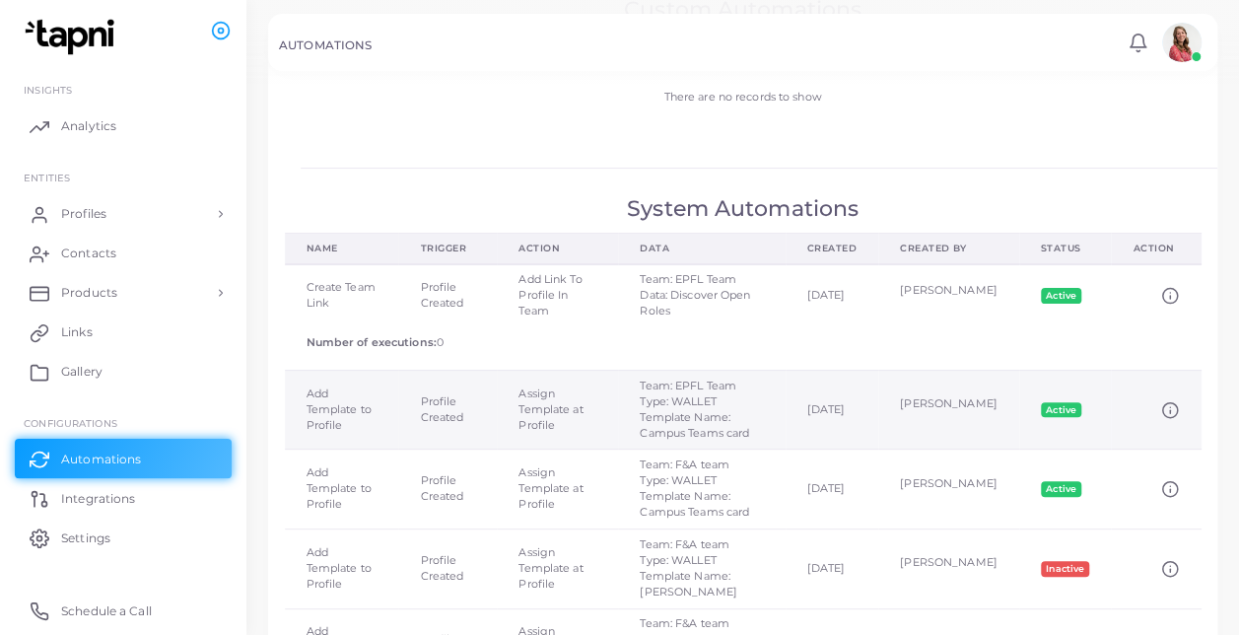
click at [1170, 413] on line at bounding box center [1170, 411] width 0 height 3
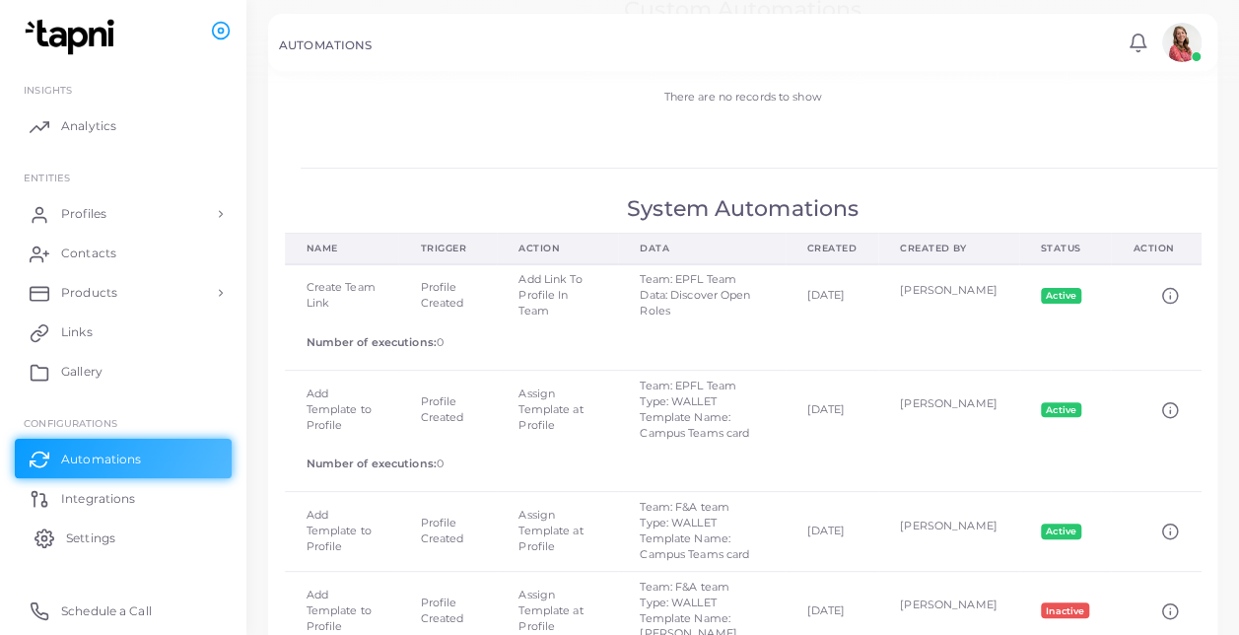
click at [102, 542] on span "Settings" at bounding box center [90, 538] width 49 height 18
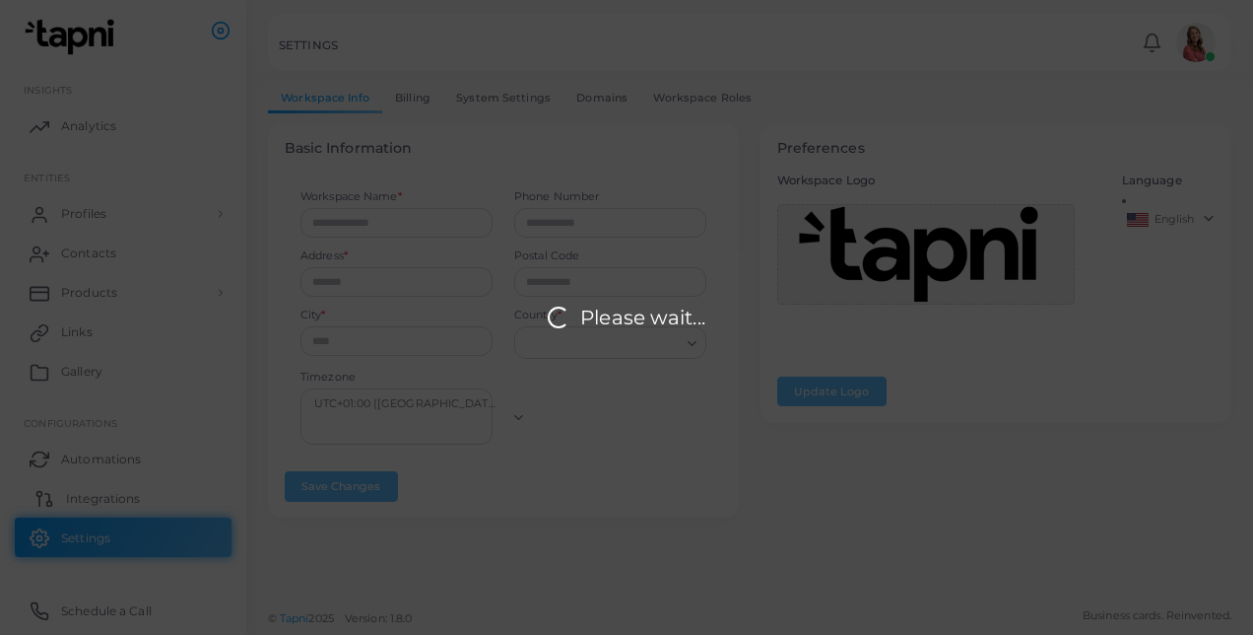
type input "**********"
type input "****"
type input "**********"
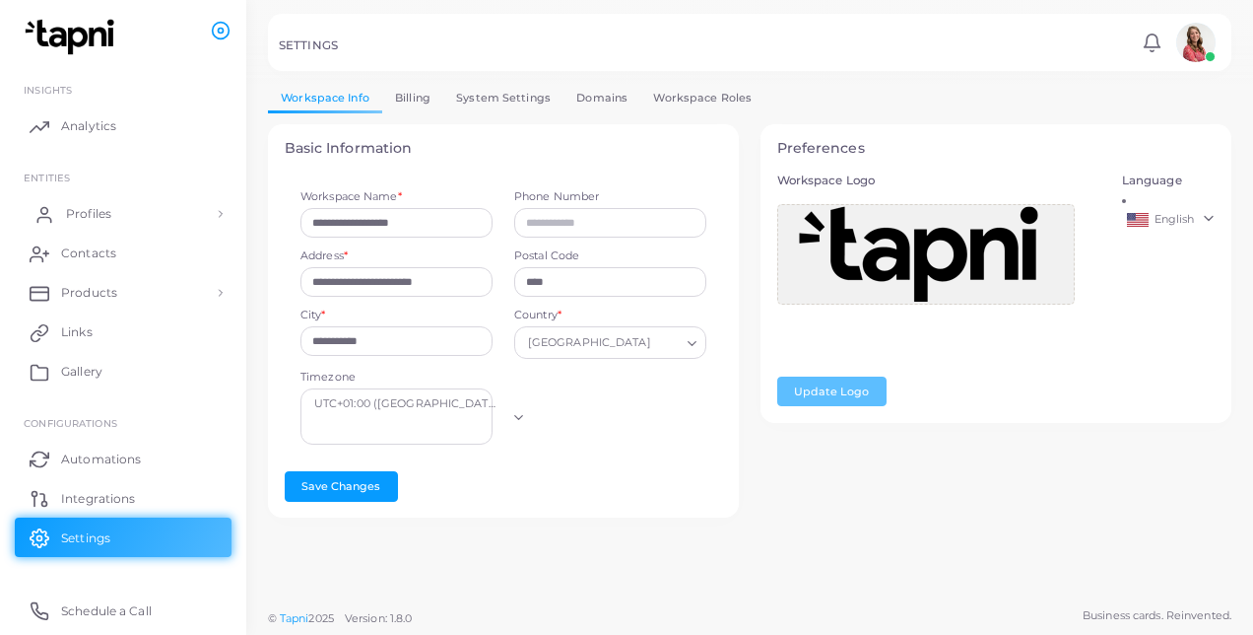
click at [156, 225] on link "Profiles" at bounding box center [123, 213] width 217 height 39
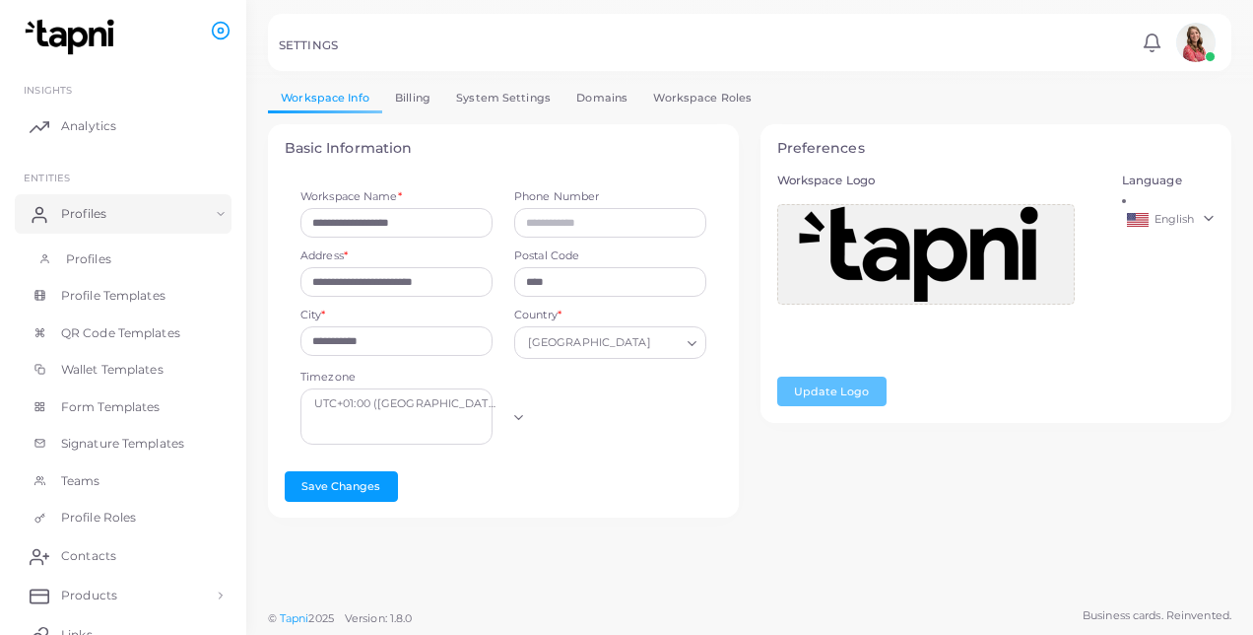
click at [154, 250] on link "Profiles" at bounding box center [123, 258] width 217 height 37
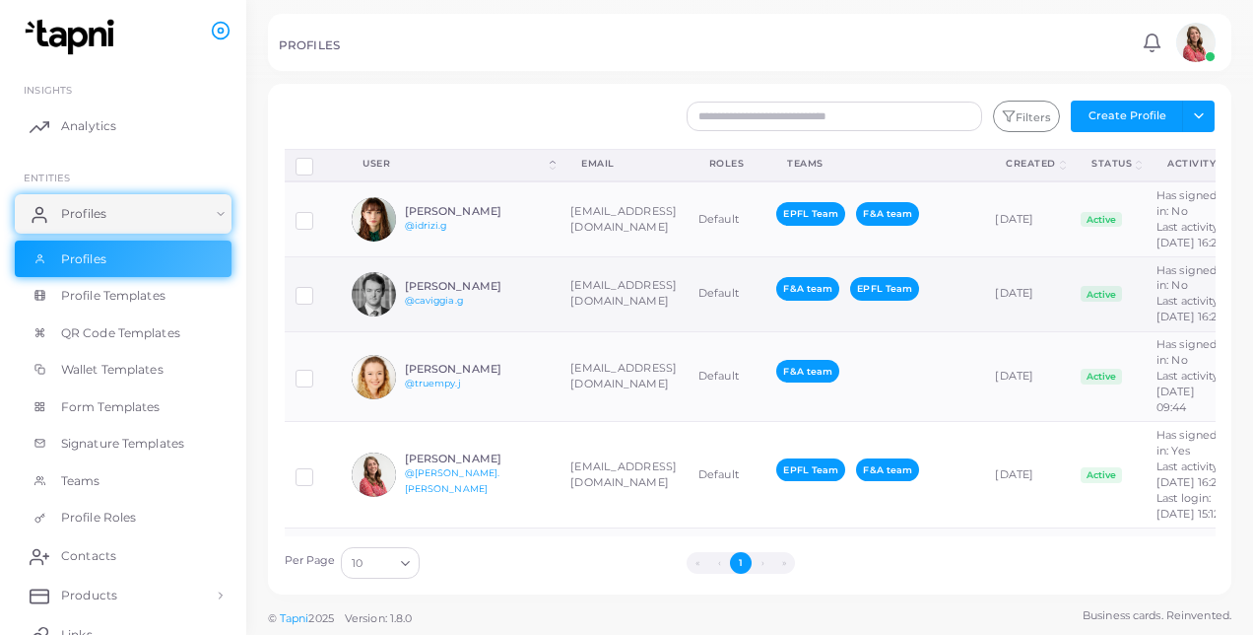
scroll to position [0, 115]
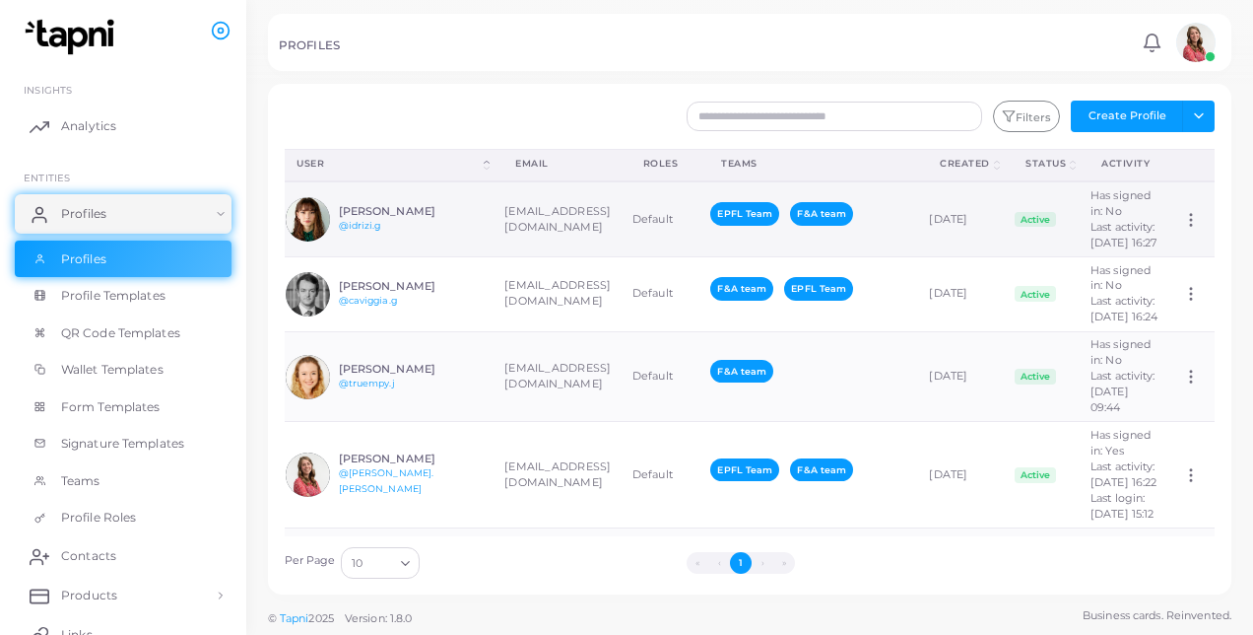
click at [1186, 229] on div "Assign Product" at bounding box center [1193, 220] width 22 height 18
click at [1182, 229] on icon at bounding box center [1191, 220] width 18 height 18
